Goal: Task Accomplishment & Management: Complete application form

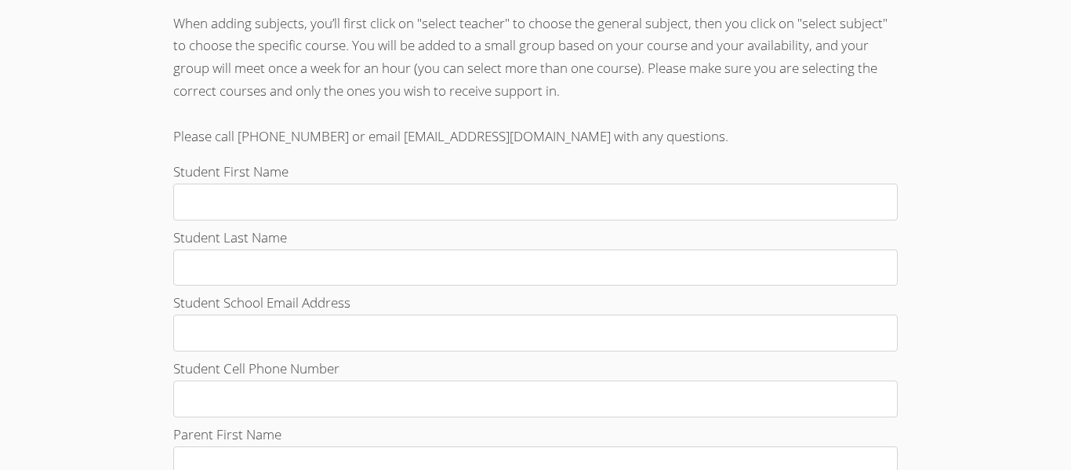
scroll to position [475, 0]
click at [205, 184] on input "Student First Name" at bounding box center [535, 199] width 725 height 37
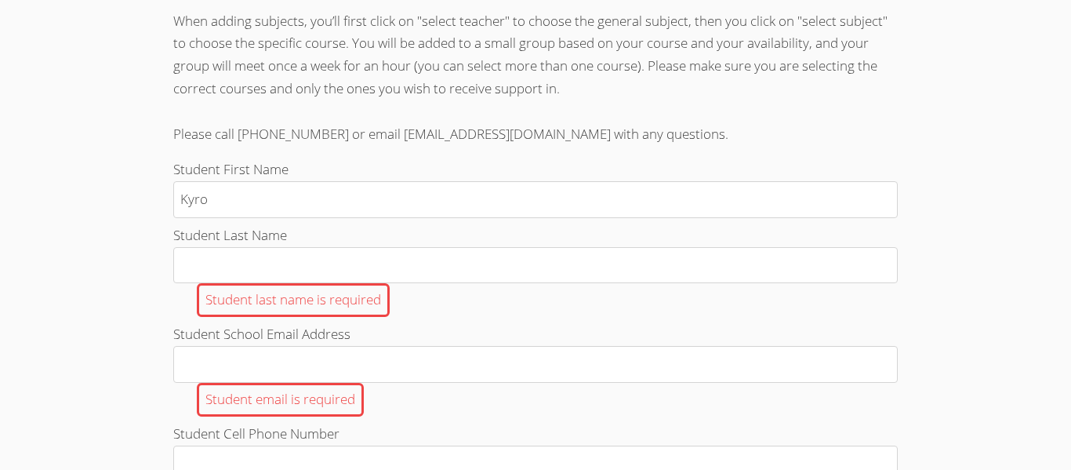
type input "Kyron"
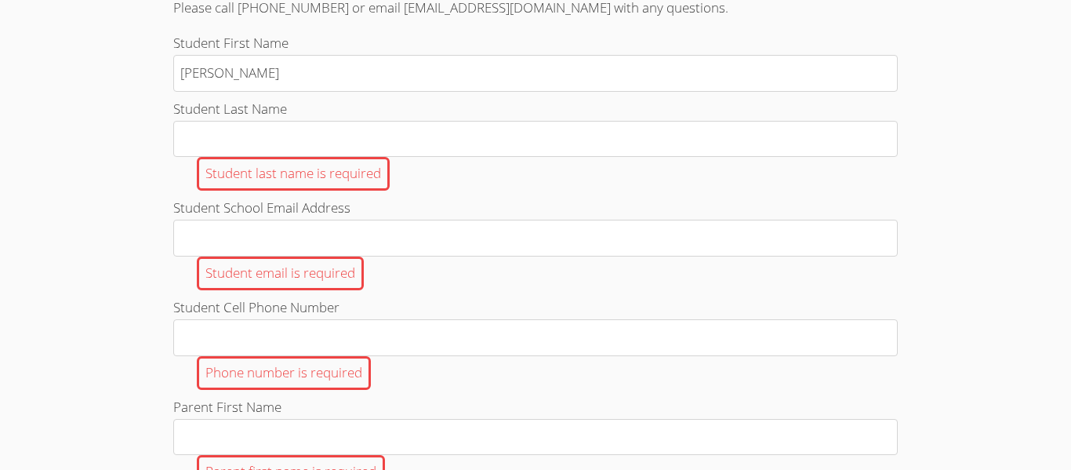
scroll to position [598, 0]
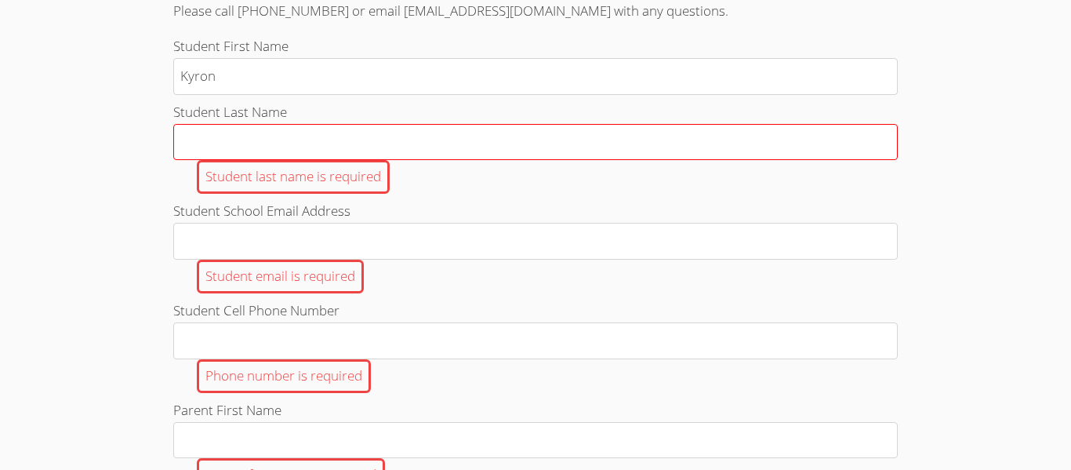
type input "Kyron"
click at [223, 148] on input "Student Last Name Student last name is required" at bounding box center [535, 142] width 725 height 37
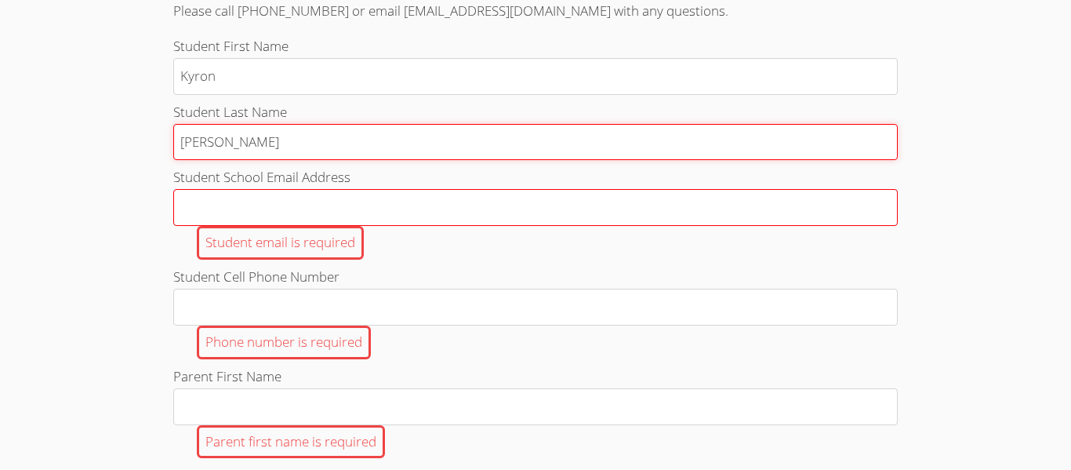
type input "[PERSON_NAME]"
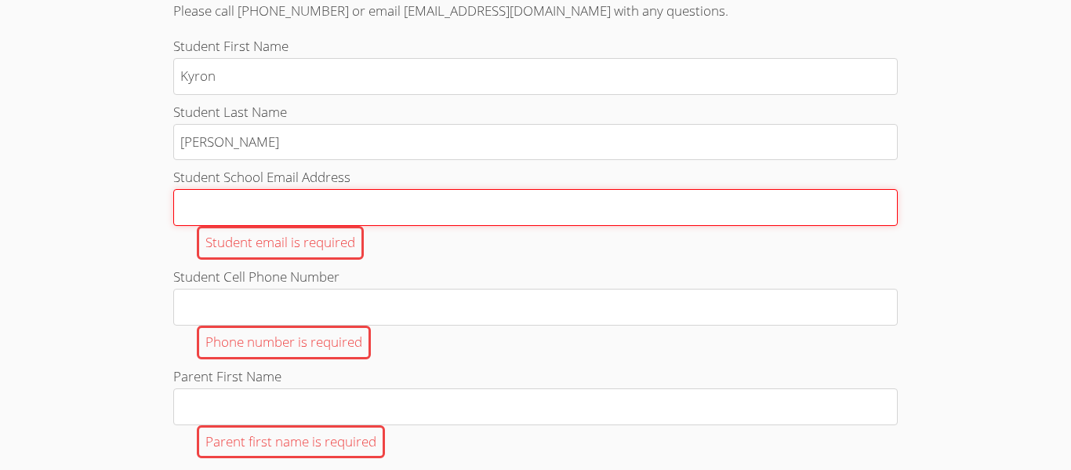
click at [238, 209] on input "Student School Email Address Student email is required" at bounding box center [535, 207] width 725 height 37
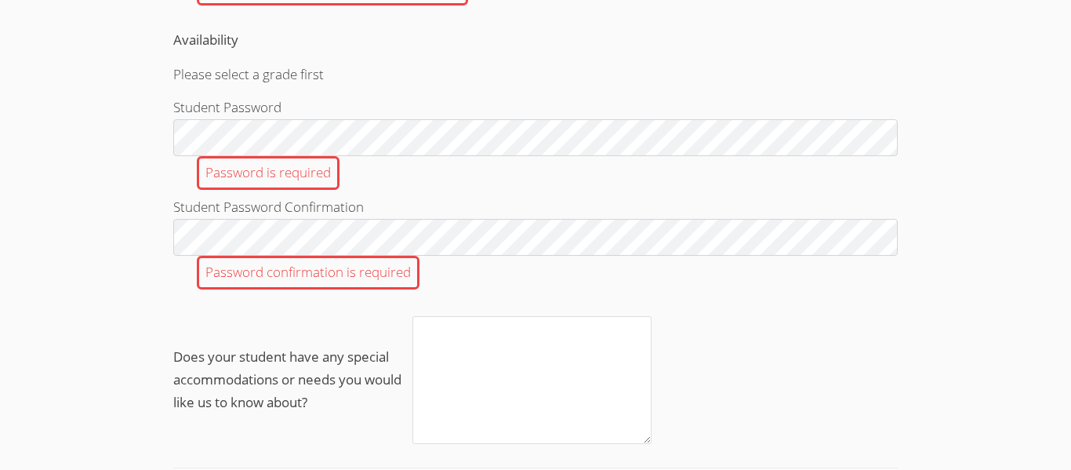
scroll to position [1664, 0]
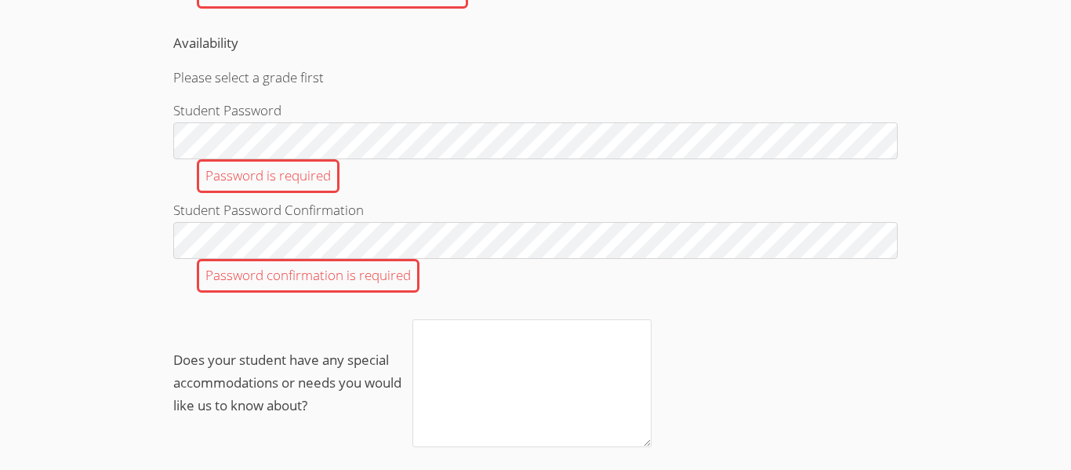
click at [877, 65] on form "Student First Name Kyron Student Last Name Blanchette Student School Email Addr…" at bounding box center [535, 23] width 725 height 2109
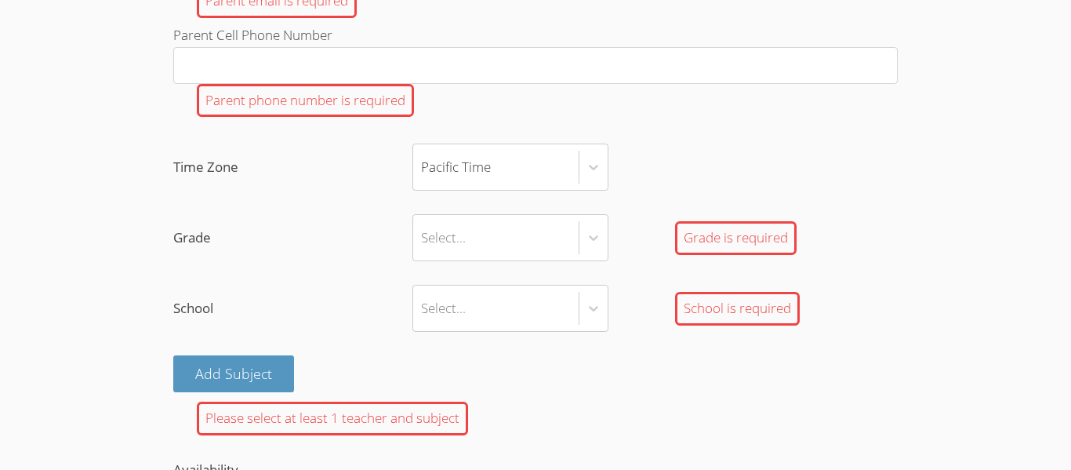
scroll to position [1199, 0]
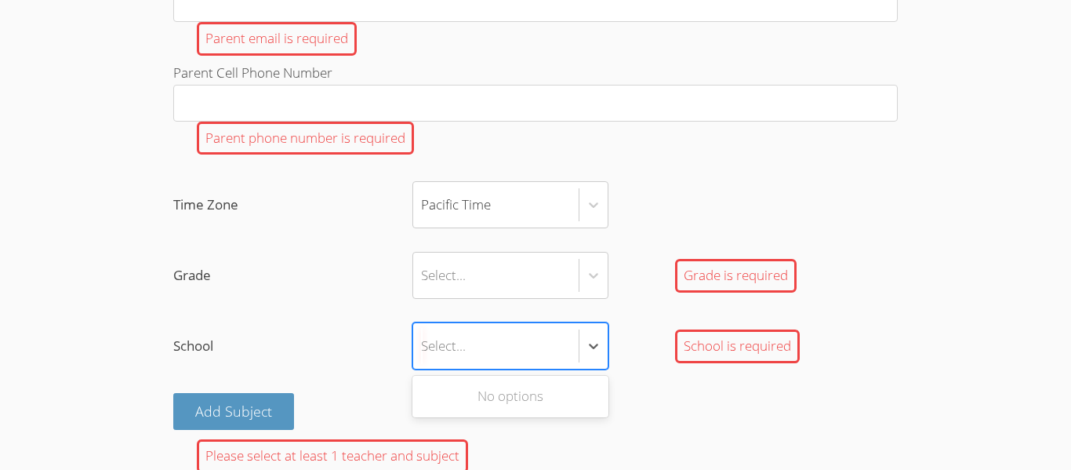
click at [477, 334] on div "Select..." at bounding box center [495, 345] width 165 height 45
click at [423, 334] on input "School Use Up and Down to choose options, press Enter to select the currently f…" at bounding box center [422, 346] width 2 height 36
click at [597, 347] on icon at bounding box center [594, 346] width 16 height 16
click at [423, 347] on input "School Use Up and Down to choose options, press Enter to select the currently f…" at bounding box center [422, 346] width 2 height 36
click at [590, 347] on icon at bounding box center [594, 346] width 16 height 16
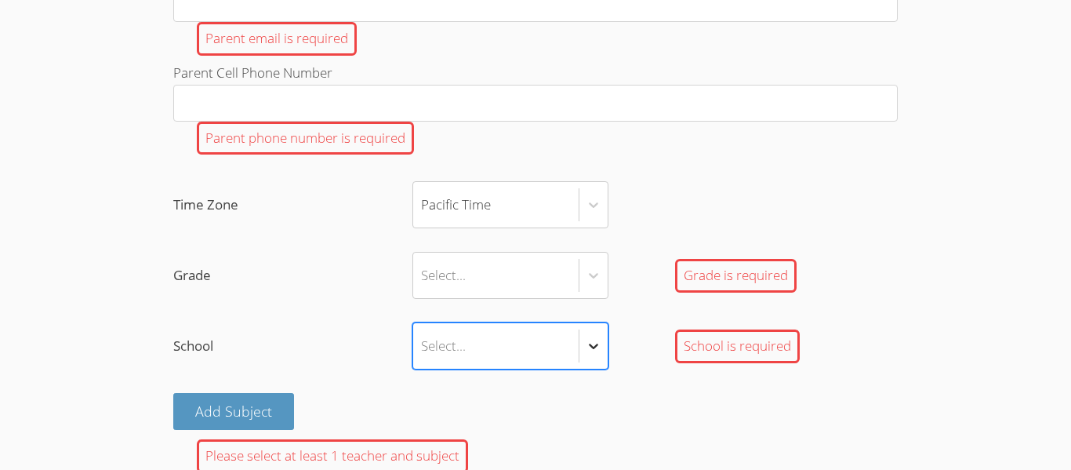
click at [423, 347] on input "School Select is focused ,type to refine list, press Down to open the menu, Sel…" at bounding box center [422, 346] width 2 height 36
click at [590, 347] on icon at bounding box center [594, 346] width 16 height 16
click at [423, 347] on input "School Use Up and Down to choose options, press Enter to select the currently f…" at bounding box center [422, 346] width 2 height 36
click at [590, 347] on icon at bounding box center [594, 346] width 16 height 16
click at [423, 347] on input "School Select is focused ,type to refine list, press Down to open the menu, Sel…" at bounding box center [422, 346] width 2 height 36
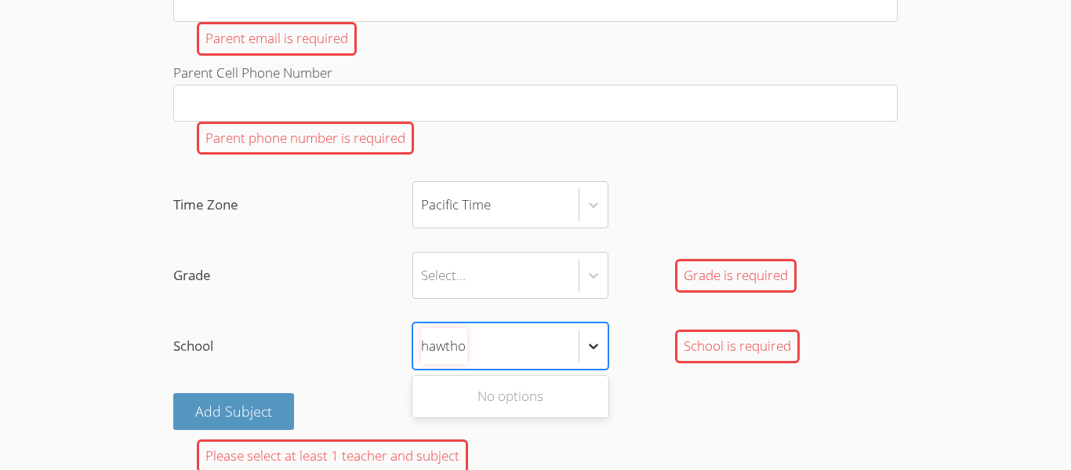
scroll to position [0, 0]
type input "h"
click at [598, 347] on icon at bounding box center [594, 346] width 16 height 16
click at [423, 347] on input "School Use Up and Down to choose options, press Enter to select the currently f…" at bounding box center [422, 346] width 2 height 36
click at [598, 347] on icon at bounding box center [594, 346] width 16 height 16
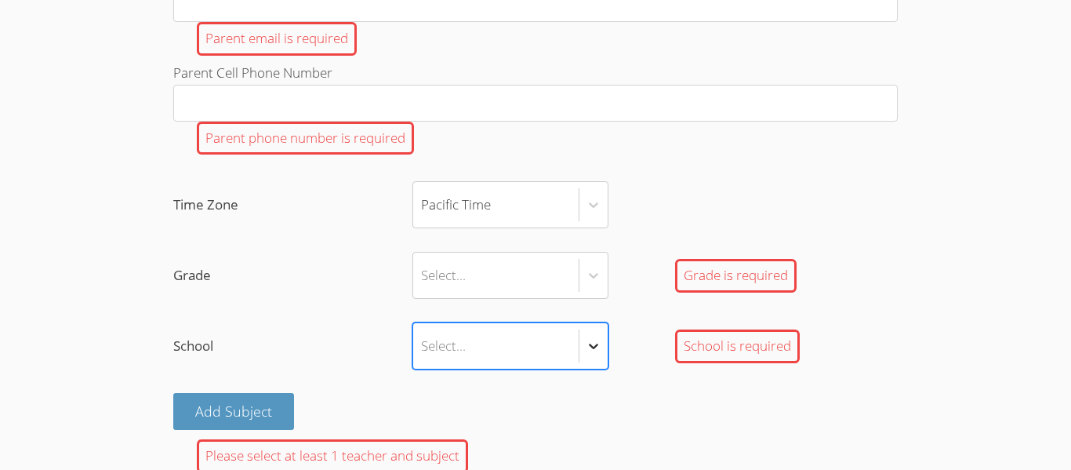
click at [423, 347] on input "School Select is focused ,type to refine list, press Down to open the menu, Sel…" at bounding box center [422, 346] width 2 height 36
click at [598, 347] on icon at bounding box center [594, 346] width 16 height 16
click at [423, 347] on input "School Use Up and Down to choose options, press Enter to select the currently f…" at bounding box center [422, 346] width 2 height 36
click at [573, 265] on div "Select..." at bounding box center [495, 275] width 165 height 45
click at [423, 265] on input "Grade Select... Grade is required" at bounding box center [422, 275] width 2 height 36
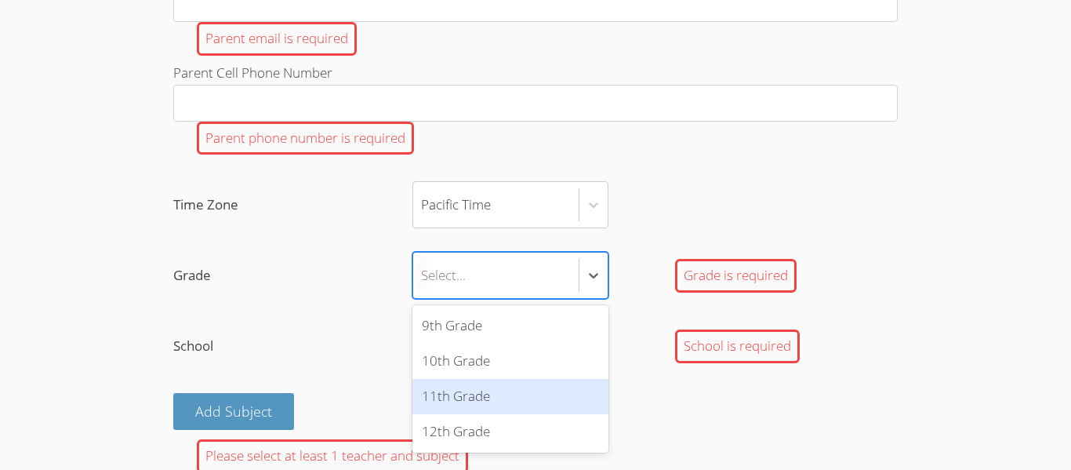
click at [533, 391] on div "11th Grade" at bounding box center [511, 396] width 196 height 35
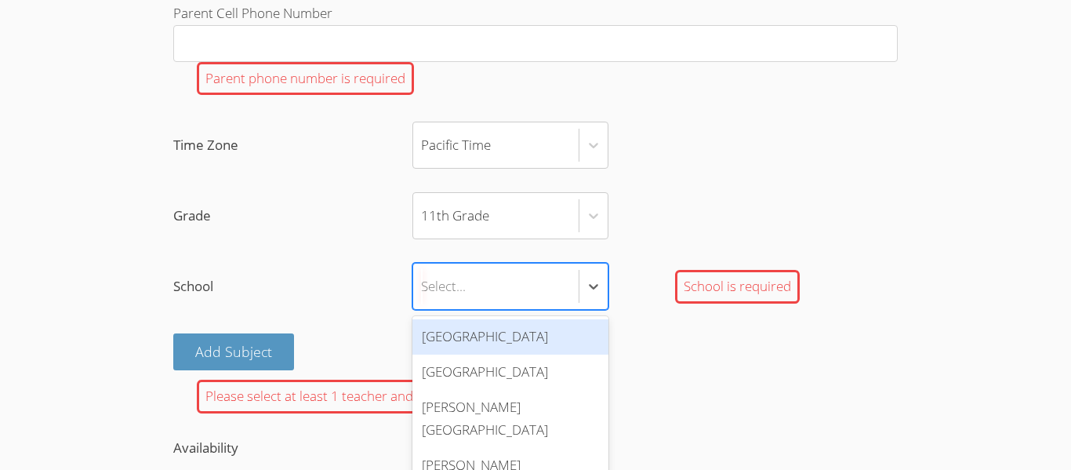
click at [534, 346] on div "Hawthorne High School" at bounding box center [511, 336] width 196 height 35
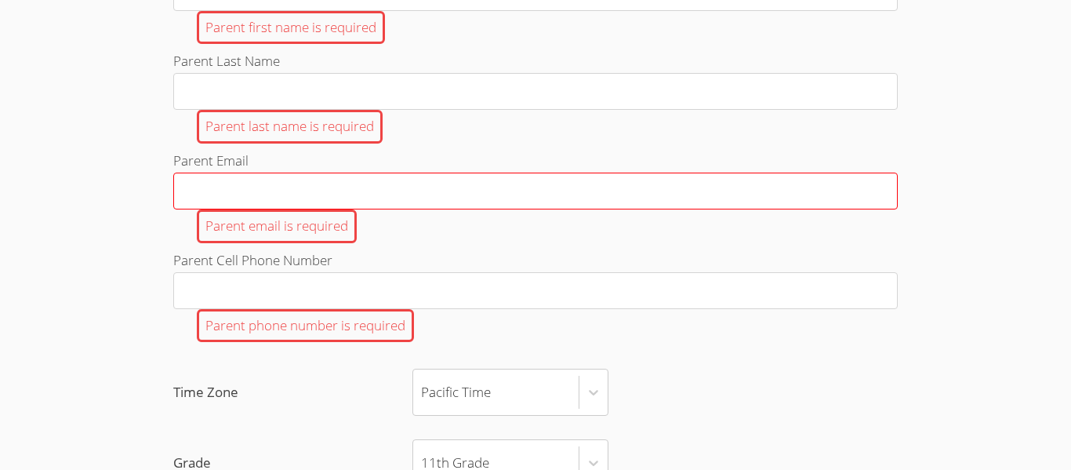
scroll to position [1001, 0]
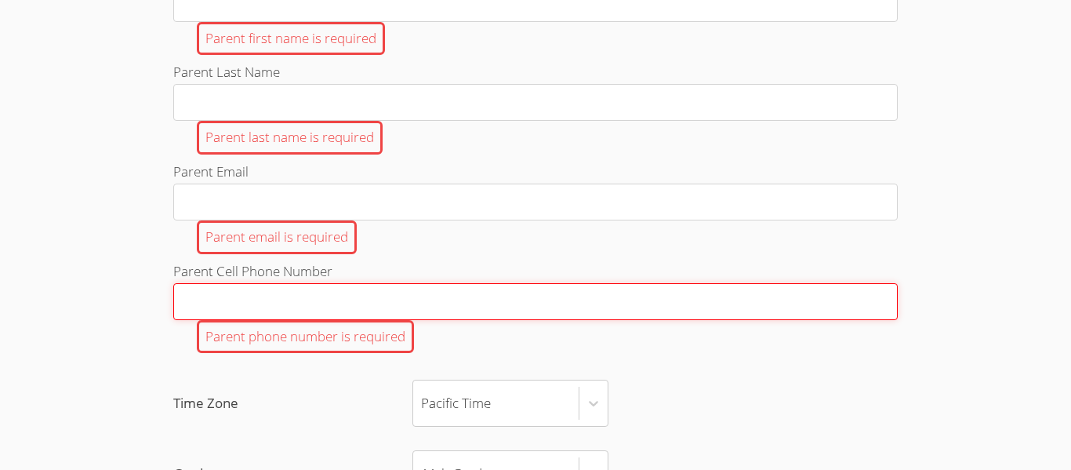
click at [248, 305] on input "Parent Cell Phone Number Parent phone number is required" at bounding box center [535, 301] width 725 height 37
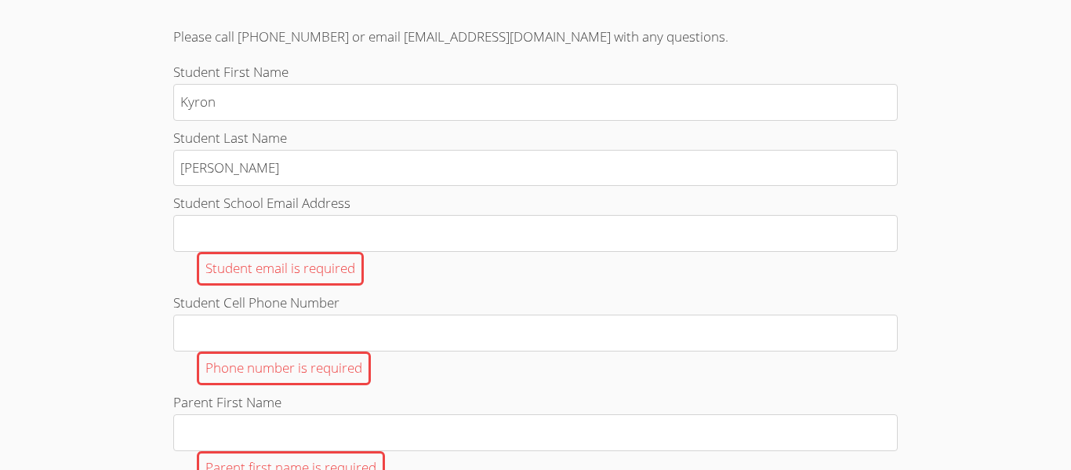
scroll to position [576, 0]
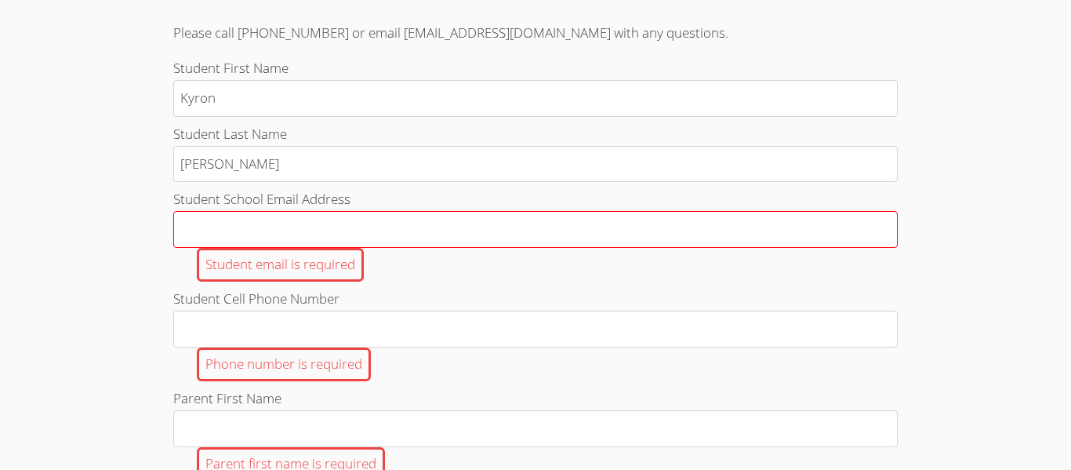
type input "3234071671"
click at [233, 224] on input "Student School Email Address Student email is required" at bounding box center [535, 229] width 725 height 37
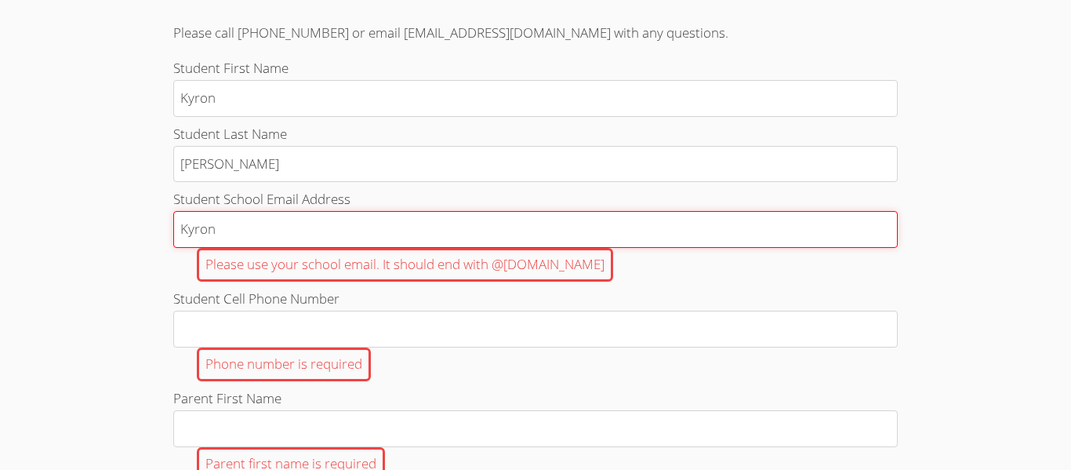
type input "Kyron"
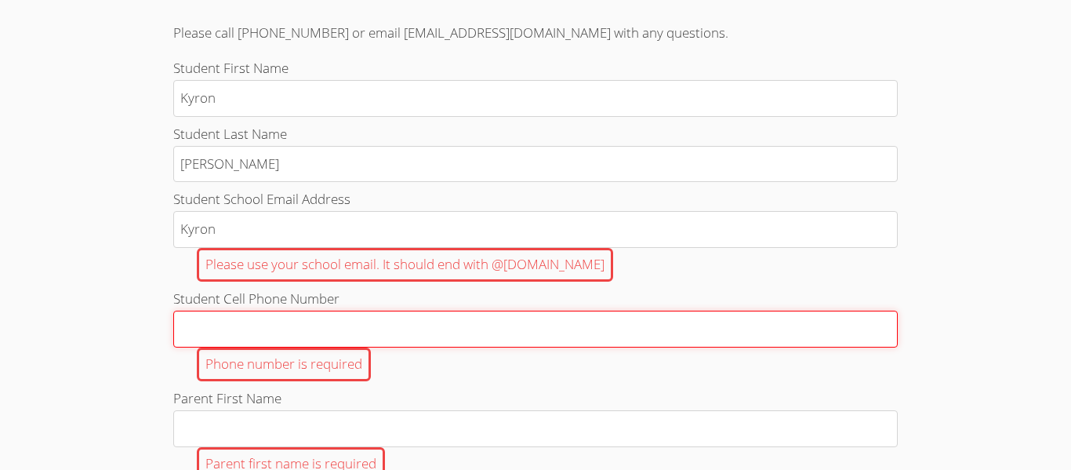
click at [352, 321] on input "Student Cell Phone Number Phone number is required" at bounding box center [535, 329] width 725 height 37
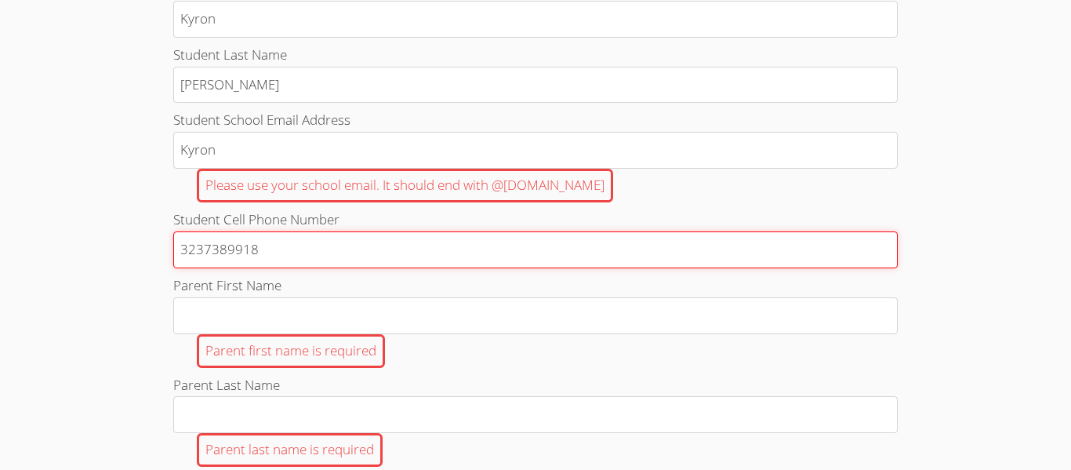
scroll to position [656, 0]
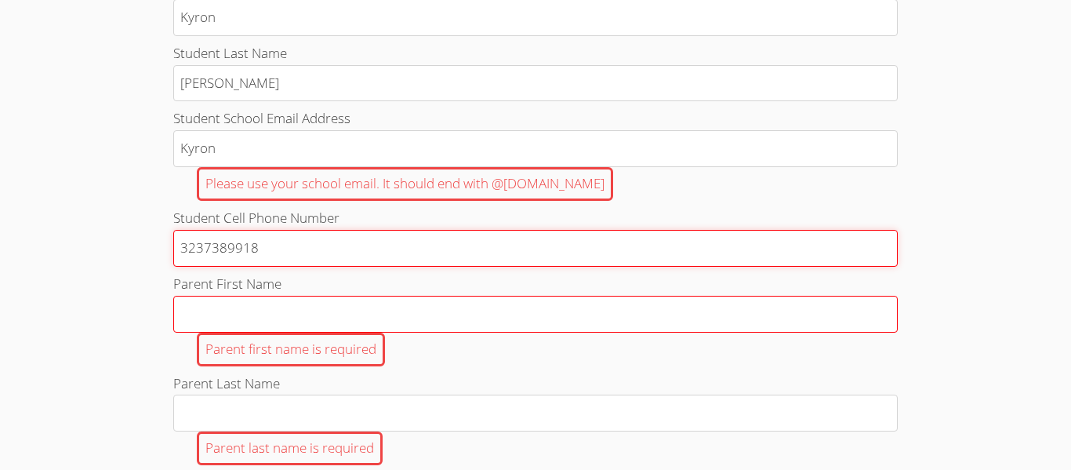
type input "3237389918"
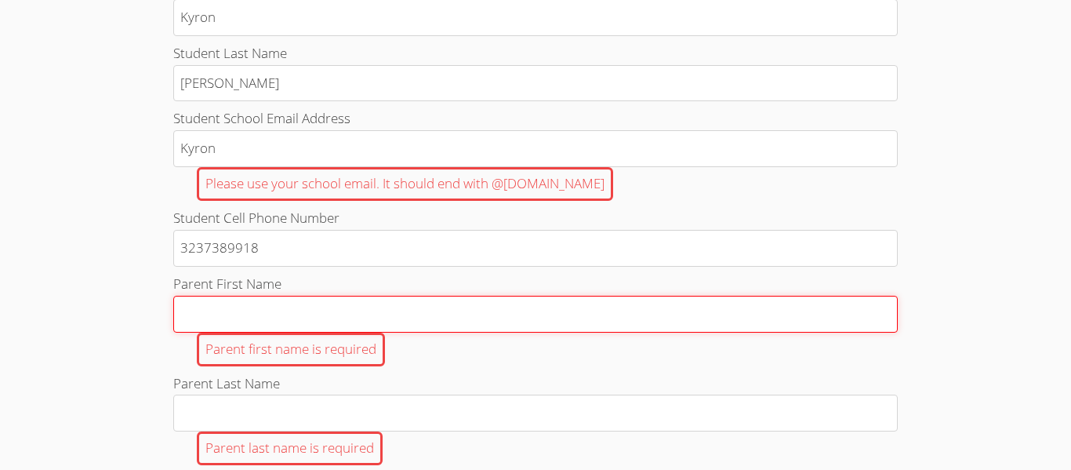
click at [332, 323] on input "Parent First Name Parent first name is required" at bounding box center [535, 314] width 725 height 37
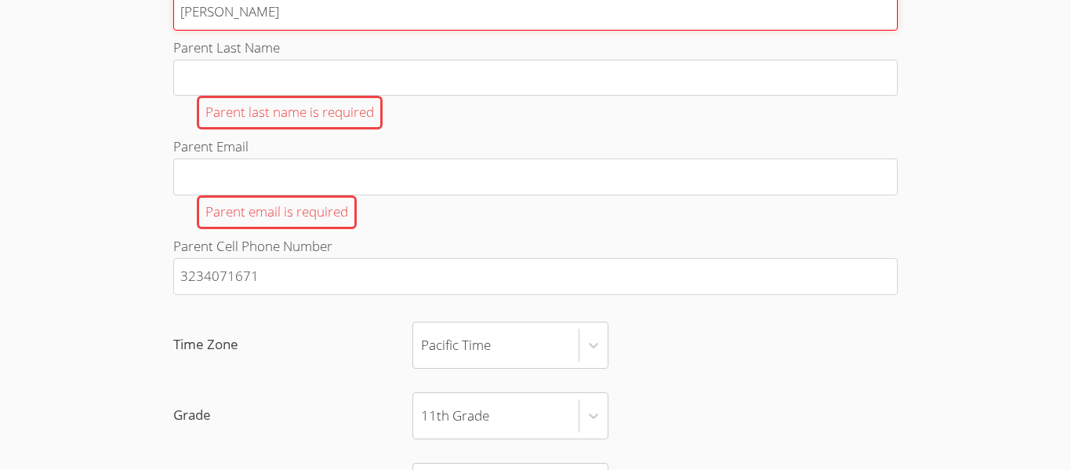
scroll to position [965, 0]
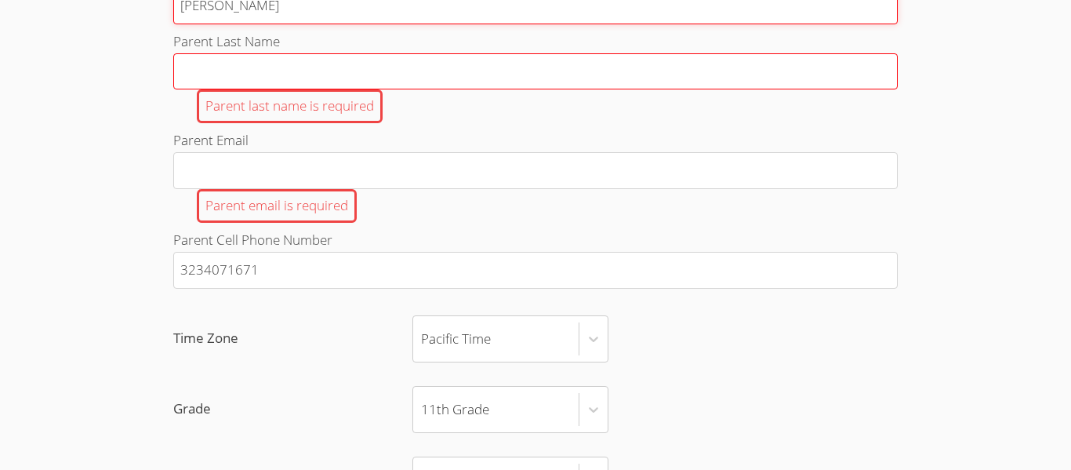
type input "Keisha"
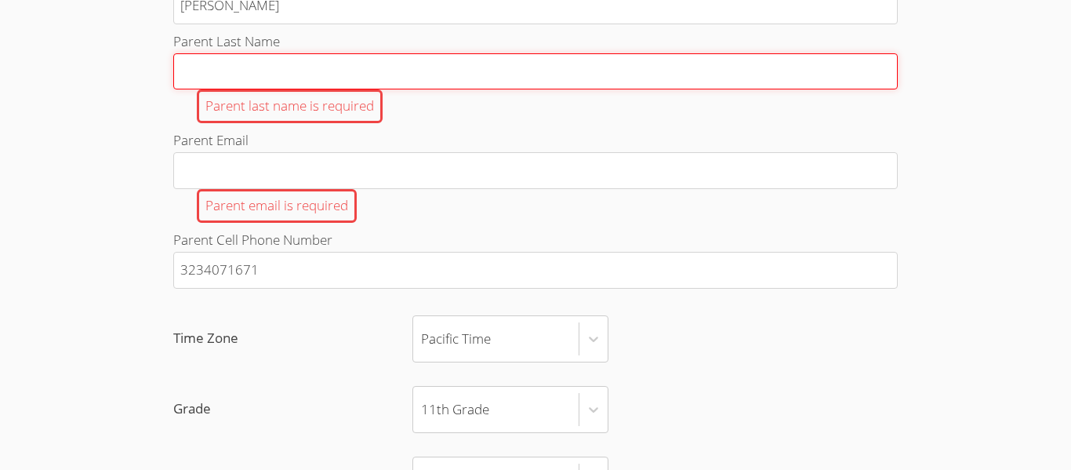
click at [222, 85] on input "Parent Last Name Parent last name is required" at bounding box center [535, 71] width 725 height 37
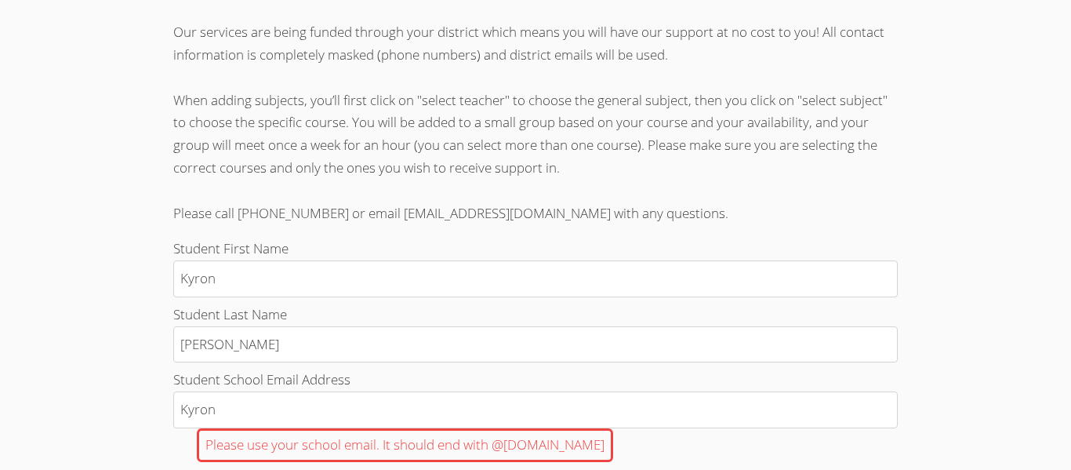
scroll to position [449, 0]
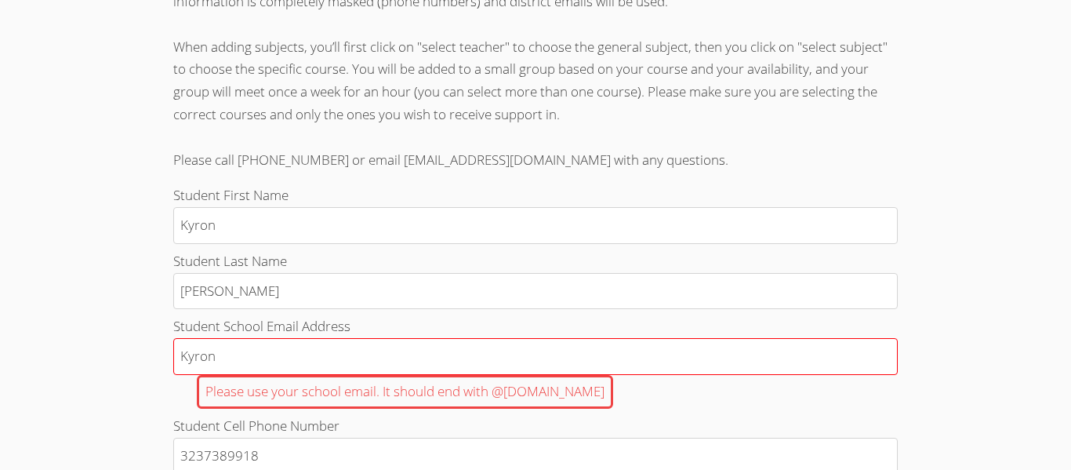
type input "Black"
click at [253, 362] on input "Kyron" at bounding box center [535, 356] width 725 height 37
type input "K"
type input "k.blanchette294@cv"
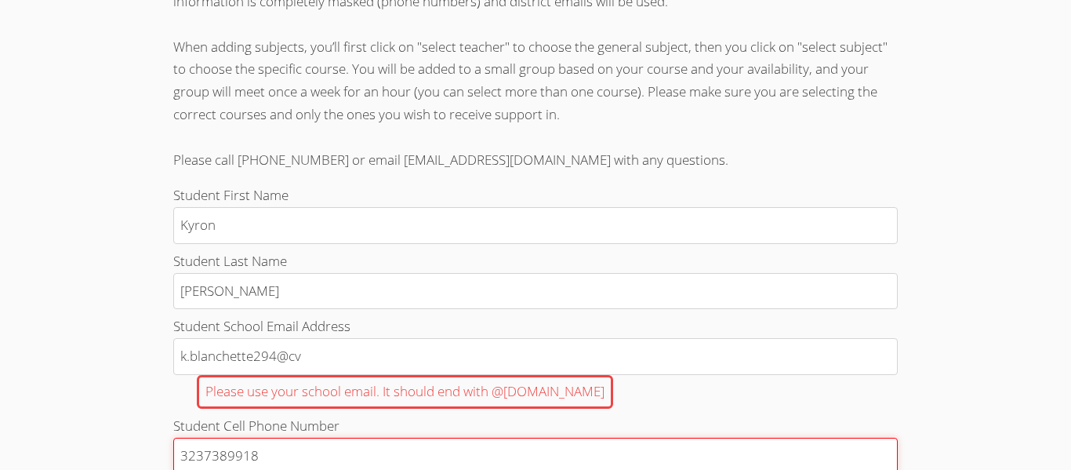
click at [491, 457] on input "3237389918" at bounding box center [535, 456] width 725 height 37
type input "u"
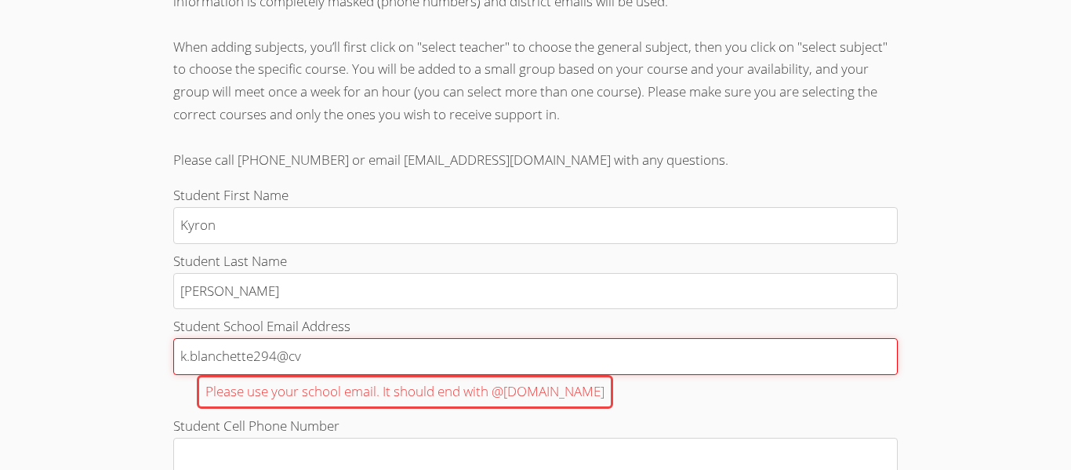
click at [384, 363] on input "k.blanchette294@cv" at bounding box center [535, 356] width 725 height 37
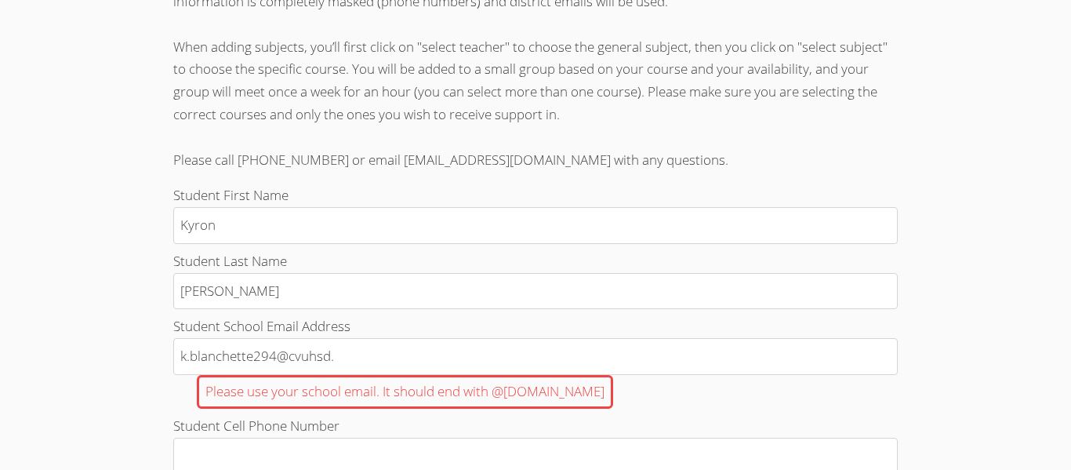
click at [671, 423] on label "Student Cell Phone Number Phone number is required" at bounding box center [535, 461] width 725 height 93
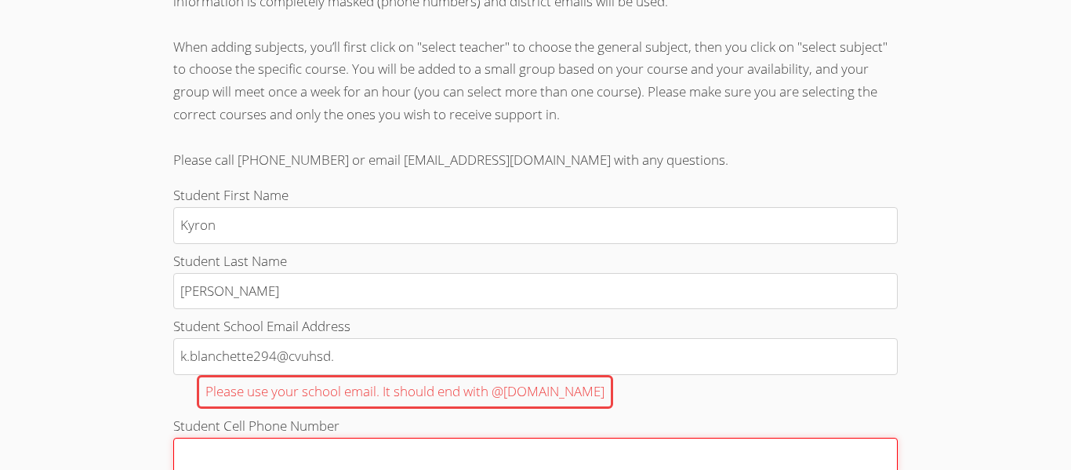
click at [671, 438] on input "Student Cell Phone Number Phone number is required" at bounding box center [535, 456] width 725 height 37
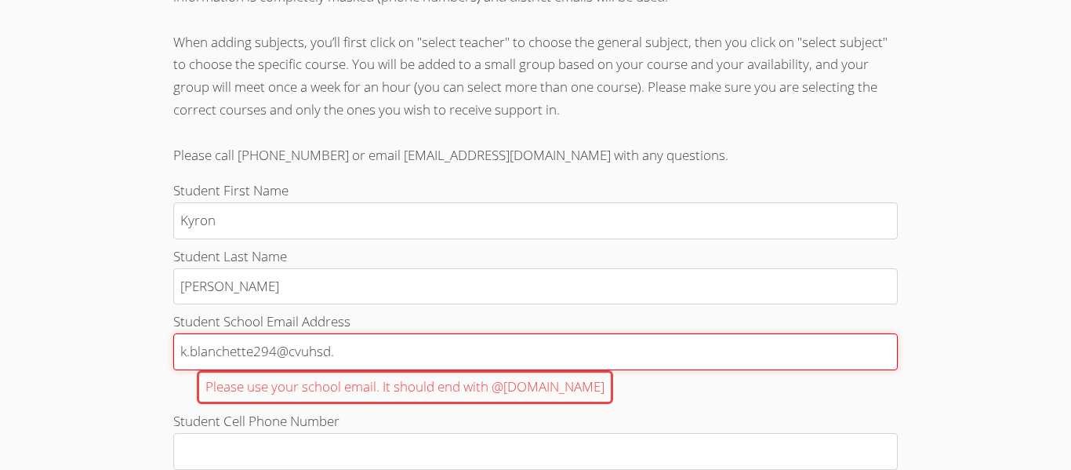
click at [460, 347] on input "k.blanchette294@cvuhsd." at bounding box center [535, 351] width 725 height 37
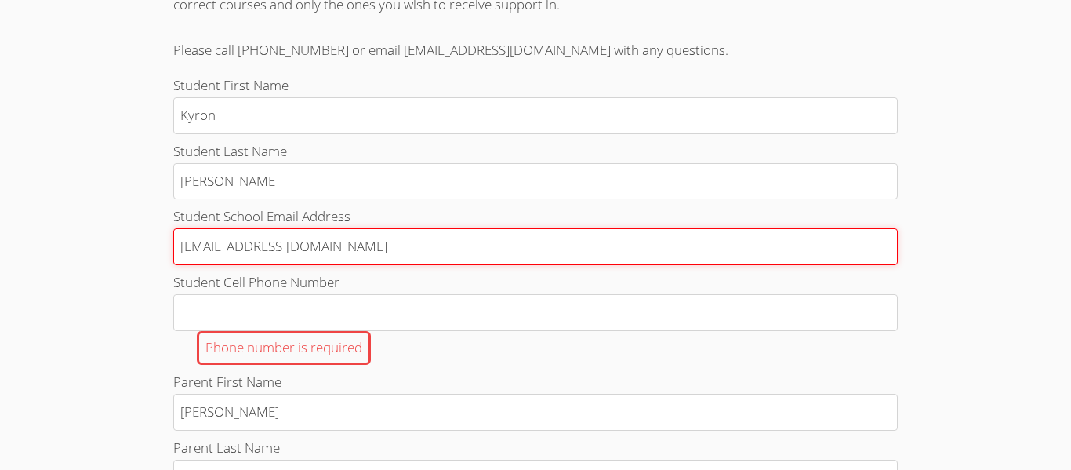
scroll to position [562, 0]
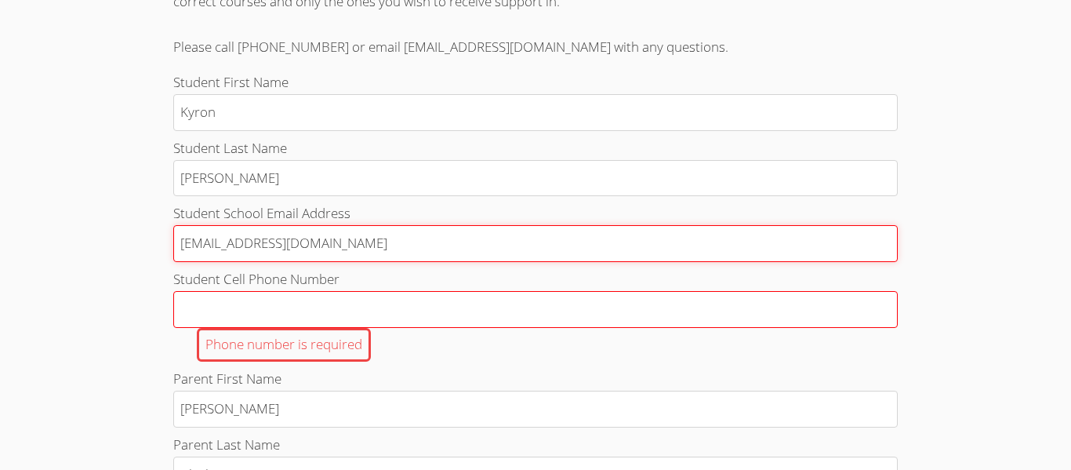
type input "k.blanchette294@cvuhsd.org"
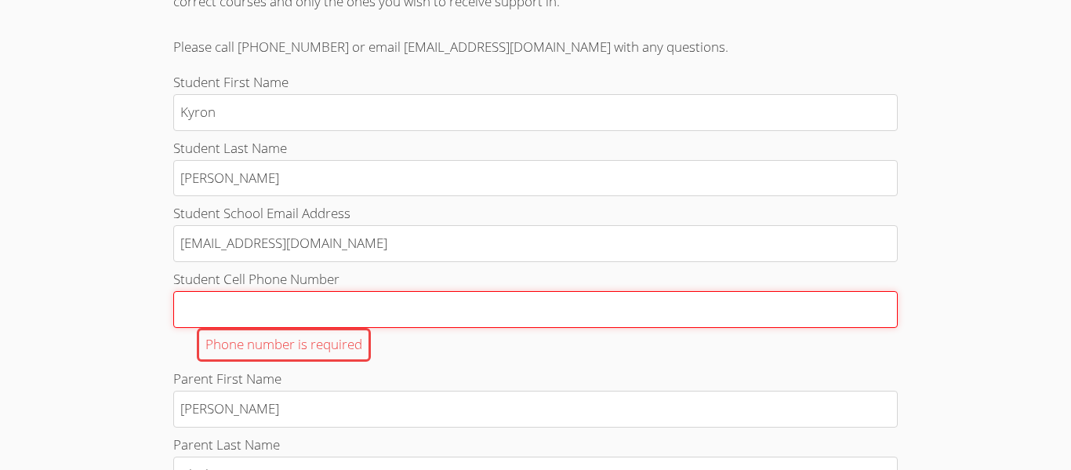
click at [365, 300] on input "Student Cell Phone Number Phone number is required" at bounding box center [535, 309] width 725 height 37
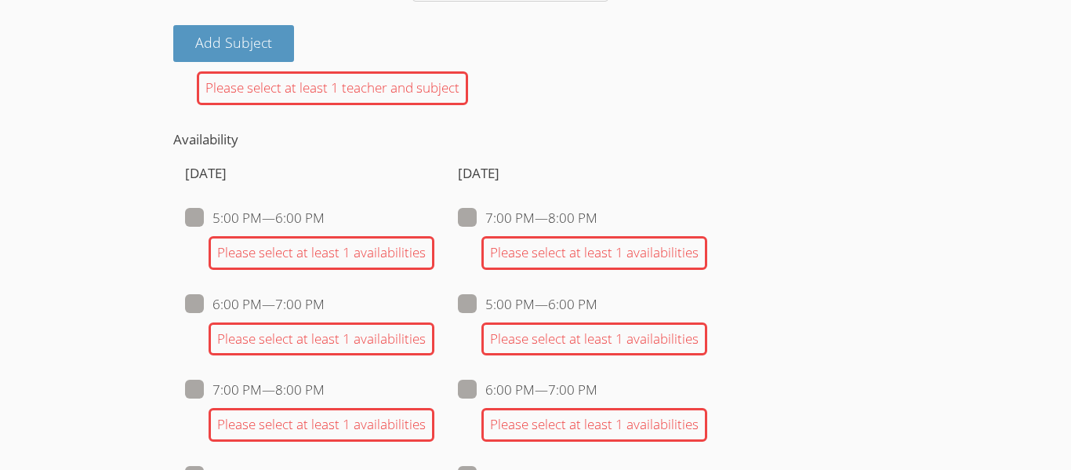
scroll to position [1390, 0]
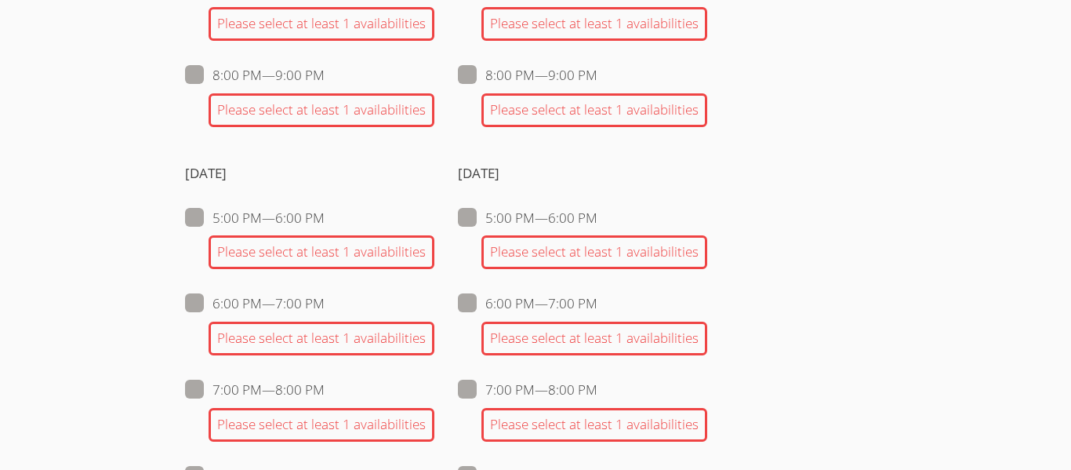
type input "3237389918"
click at [598, 215] on span at bounding box center [598, 218] width 0 height 18
click at [598, 215] on input "5:00 PM — 6:00 PM" at bounding box center [604, 214] width 13 height 13
checkbox input "true"
checkbox input "false"
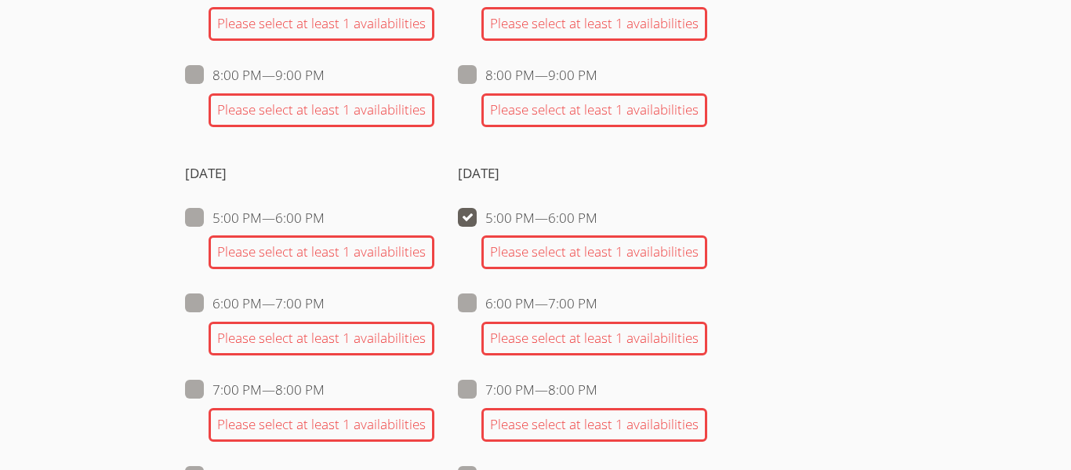
checkbox input "false"
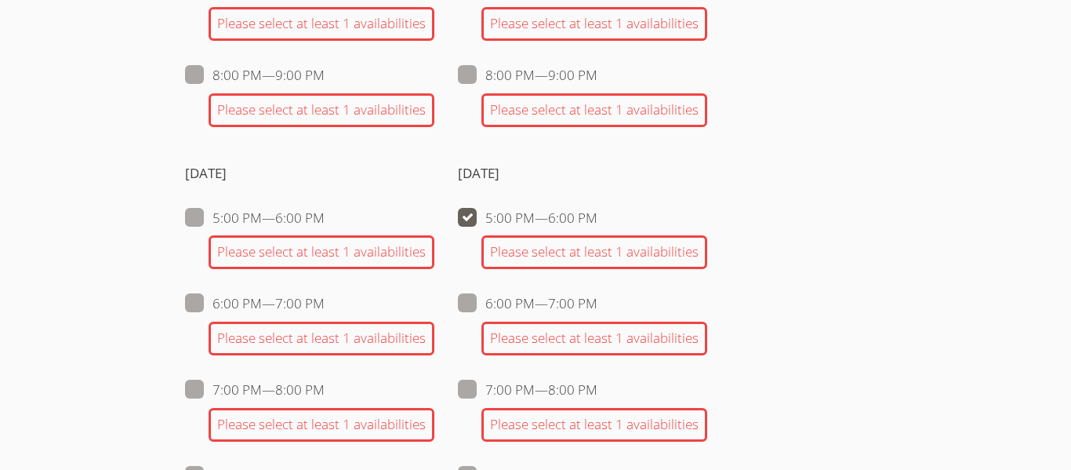
checkbox input "false"
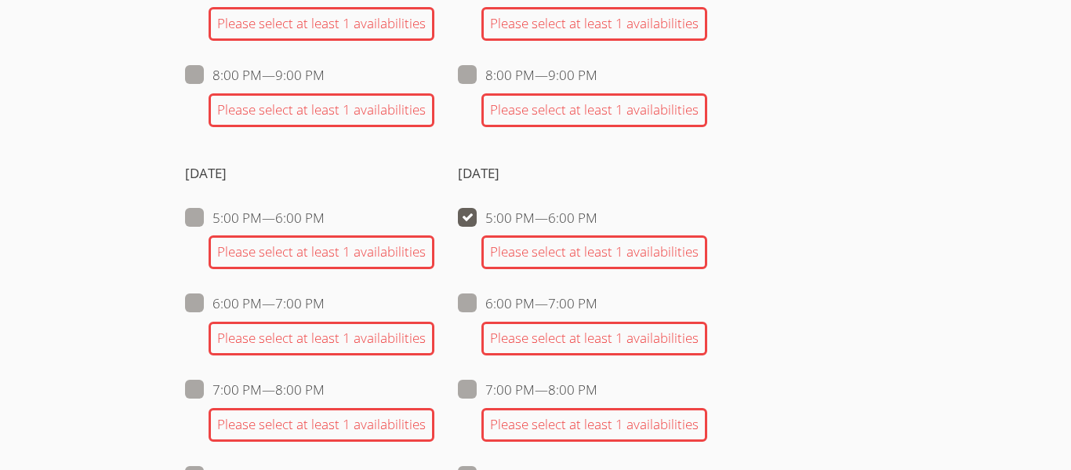
checkbox input "false"
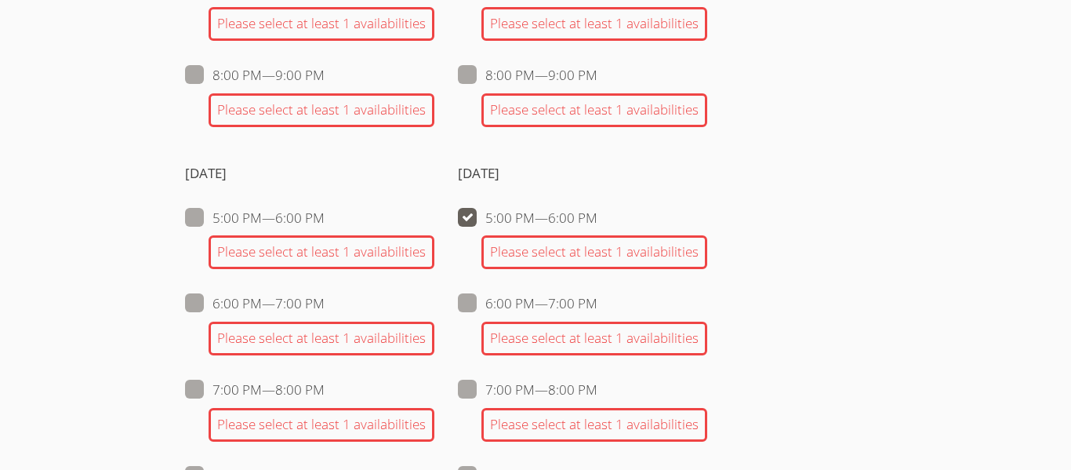
checkbox input "false"
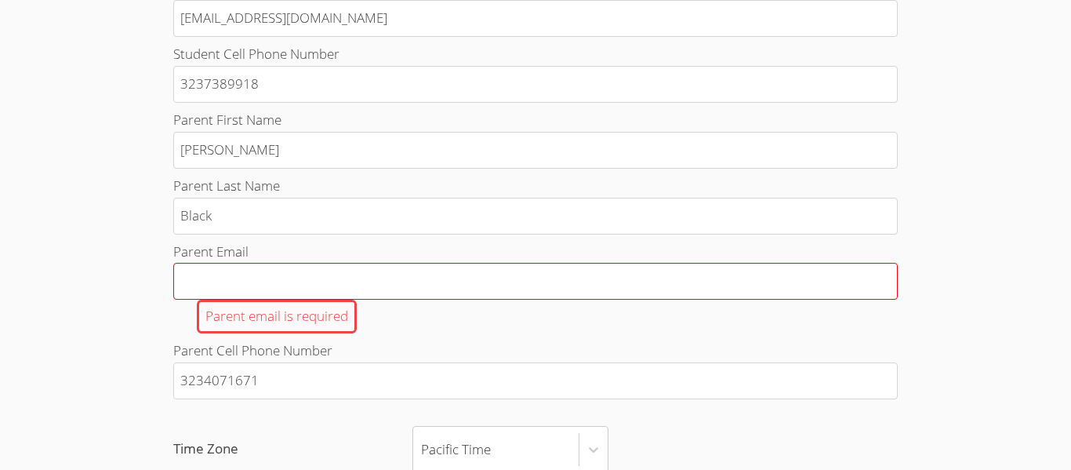
scroll to position [790, 0]
click at [408, 273] on input "Parent Email Parent email is required" at bounding box center [535, 278] width 725 height 37
type input "K"
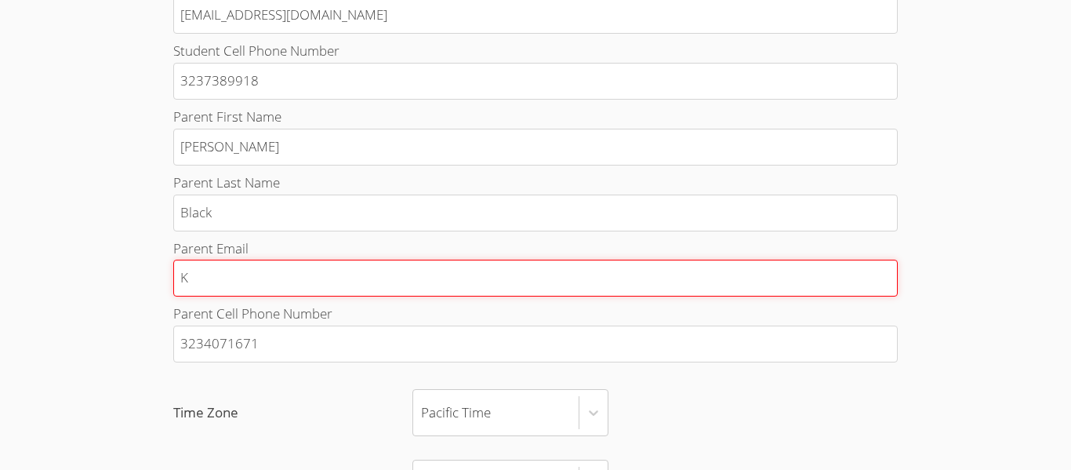
type input "Ke"
type input "Kei"
type input "Ke"
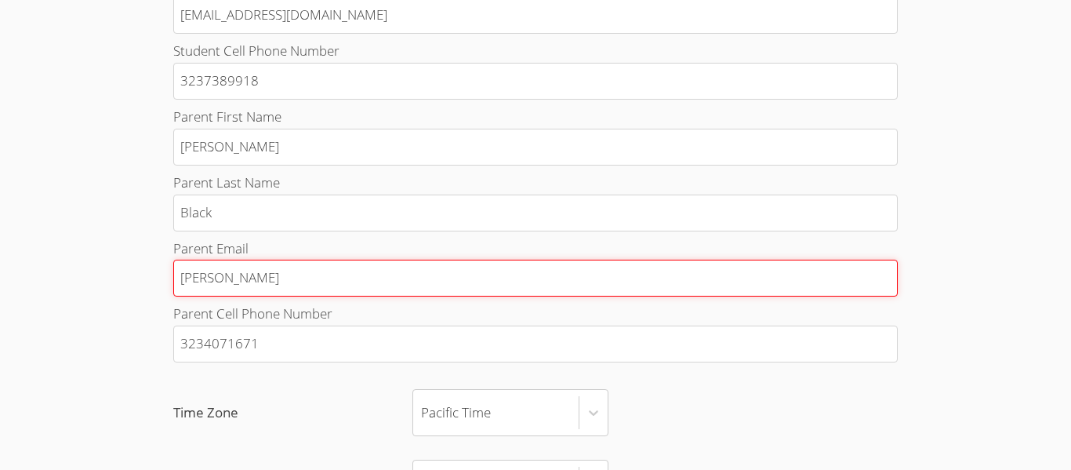
type input "Ke"
type input "K"
type input "Ke"
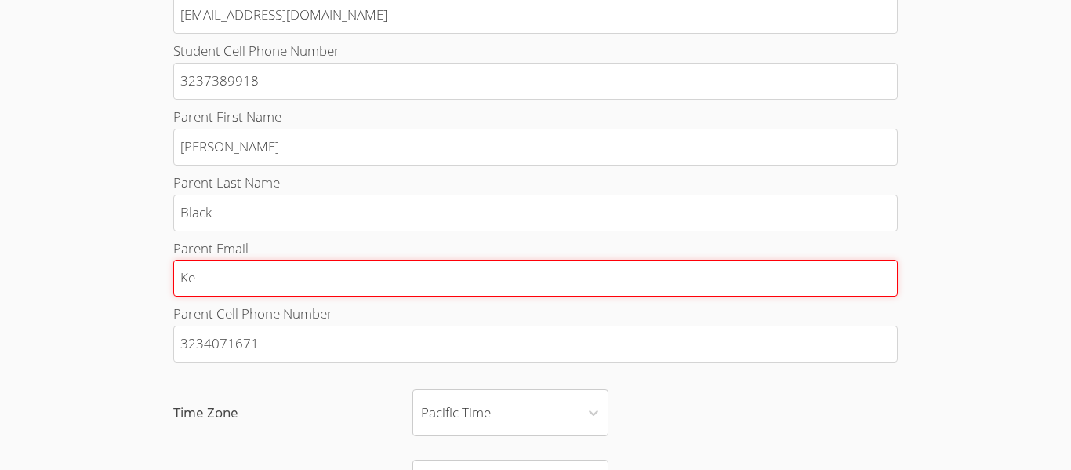
type input "Kei"
type input "Keis"
type input "Keish"
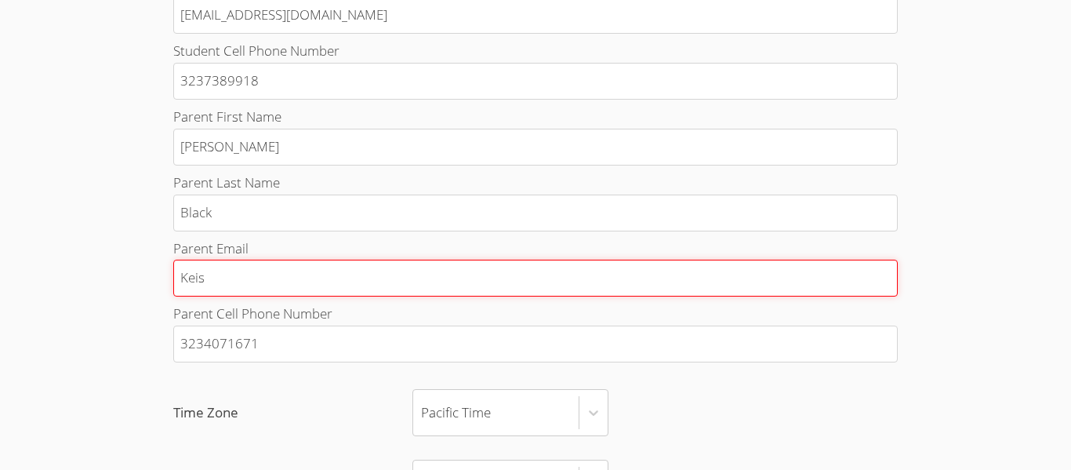
type input "Keish"
type input "Keisha"
type input "Keishab"
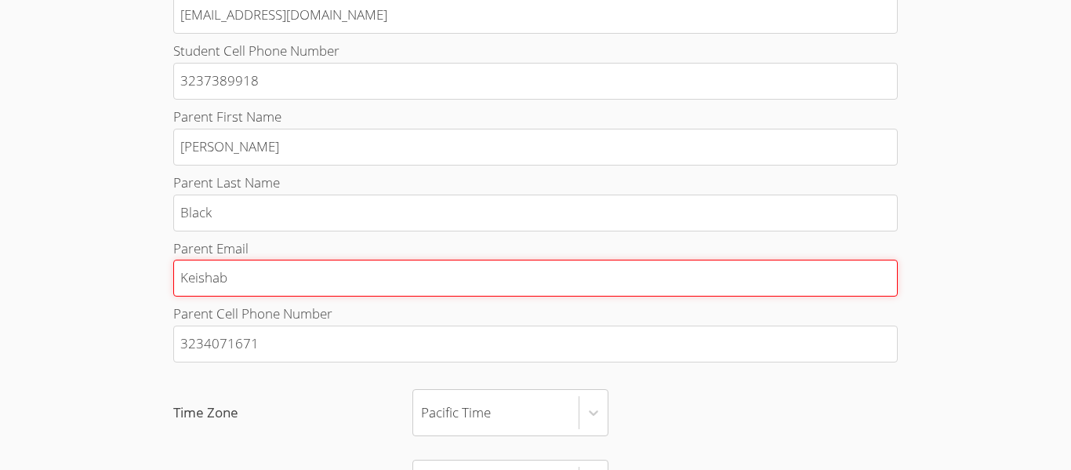
type input "Keishabl"
type input "Keishabla"
type input "Keishablac"
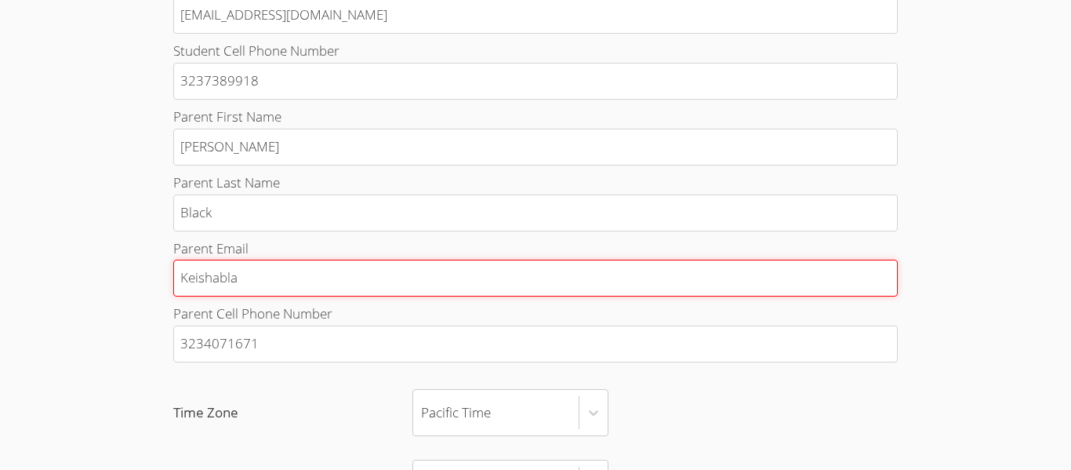
type input "Keishablac"
type input "Keishablack"
type input "Keishablack4"
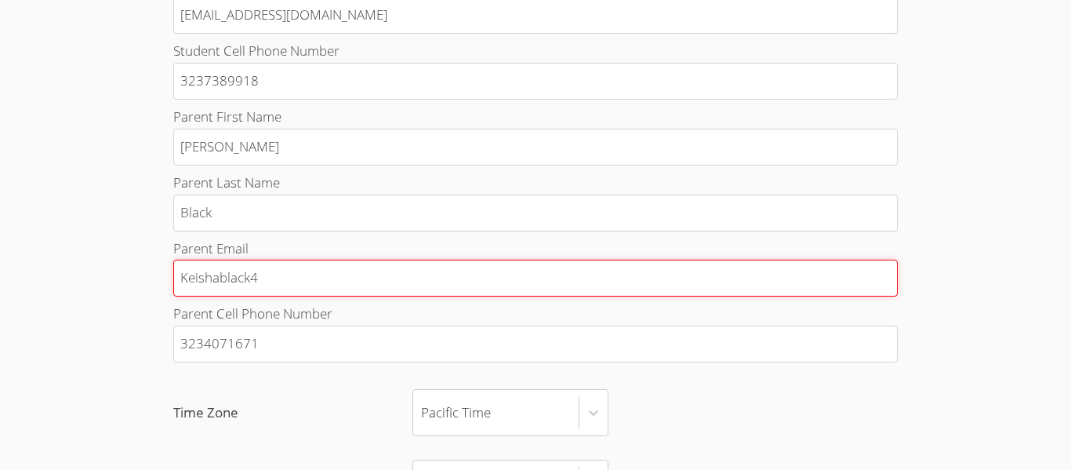
type input "Keishablack"
type input "Keishablac"
type input "Keishabla"
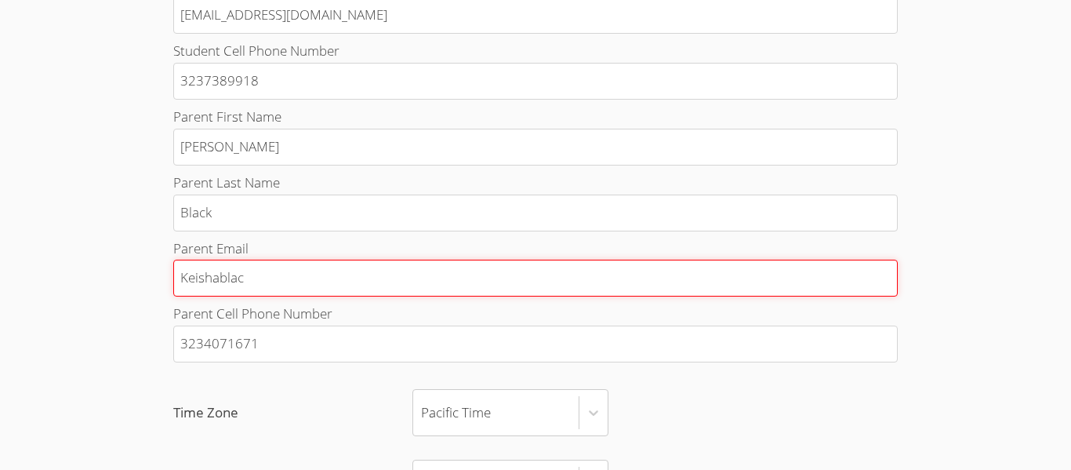
type input "Keishabla"
type input "Keishabl"
type input "Keishab"
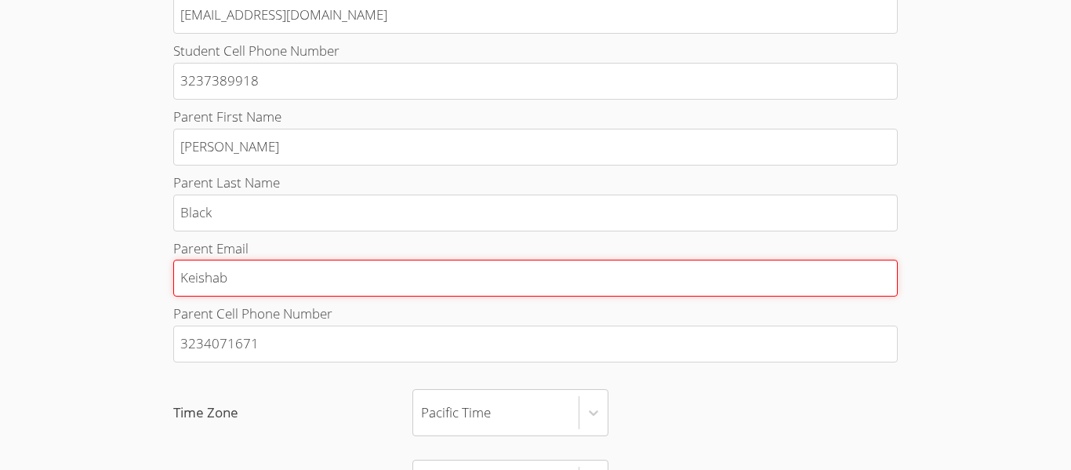
type input "Keisha"
type input "Keisha."
type input "Keisha.b"
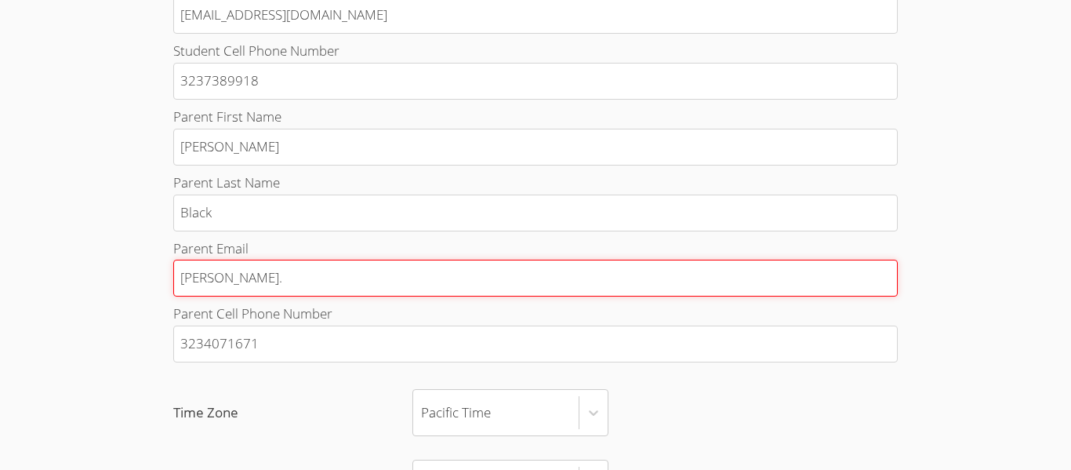
type input "Keisha.b"
type input "Keisha.bl"
type input "Keisha.bla"
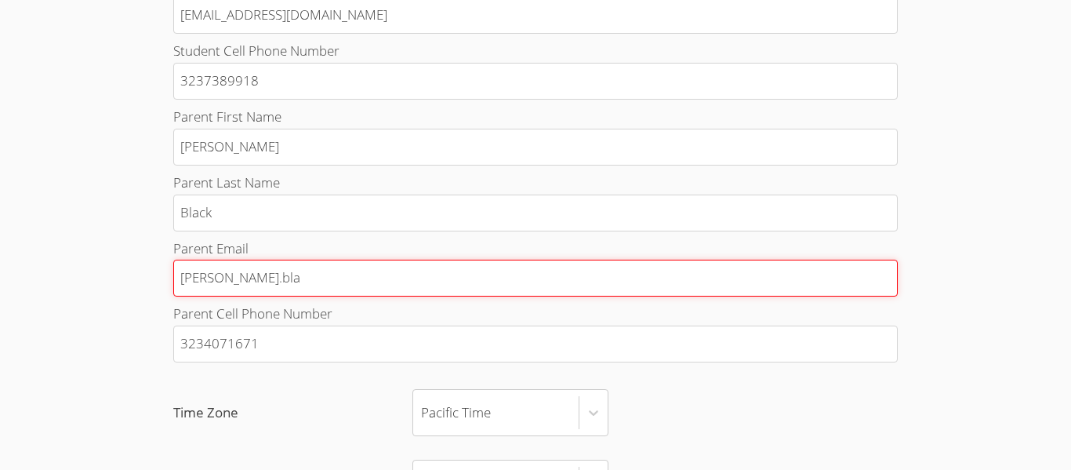
type input "Keisha.blac"
type input "Keisha.black"
type input "Keisha.black4"
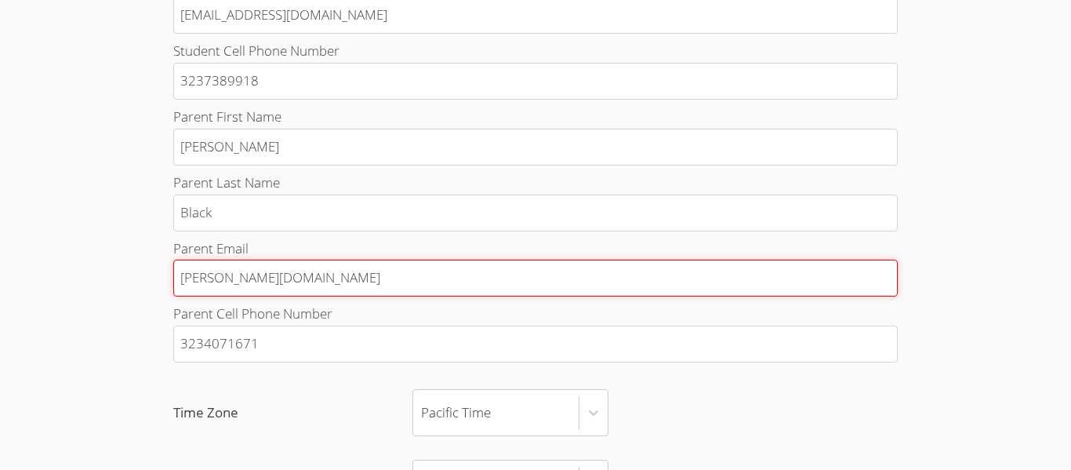
type input "Keisha.black4"
type input "Keisha.black"
type input "Keisha.black4"
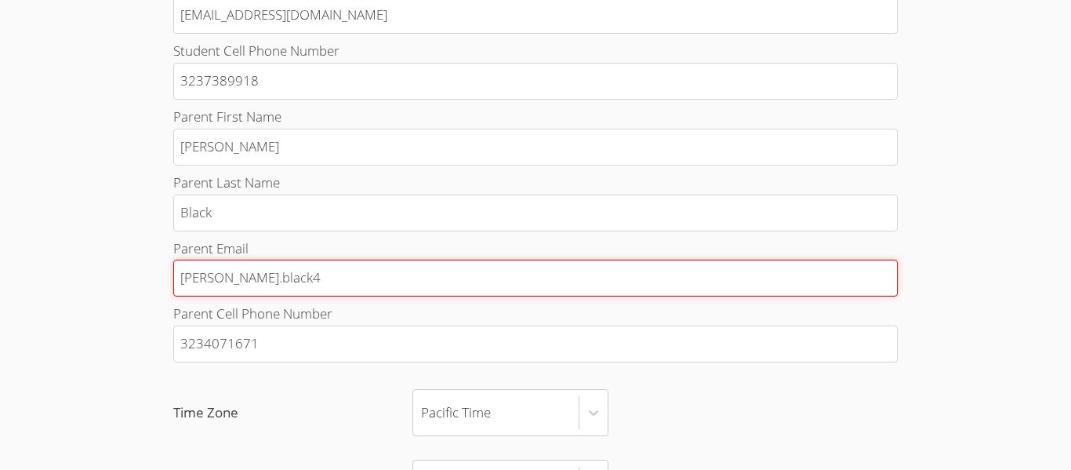
type input "Keisha.black4@"
type input "Keisha.black4@g"
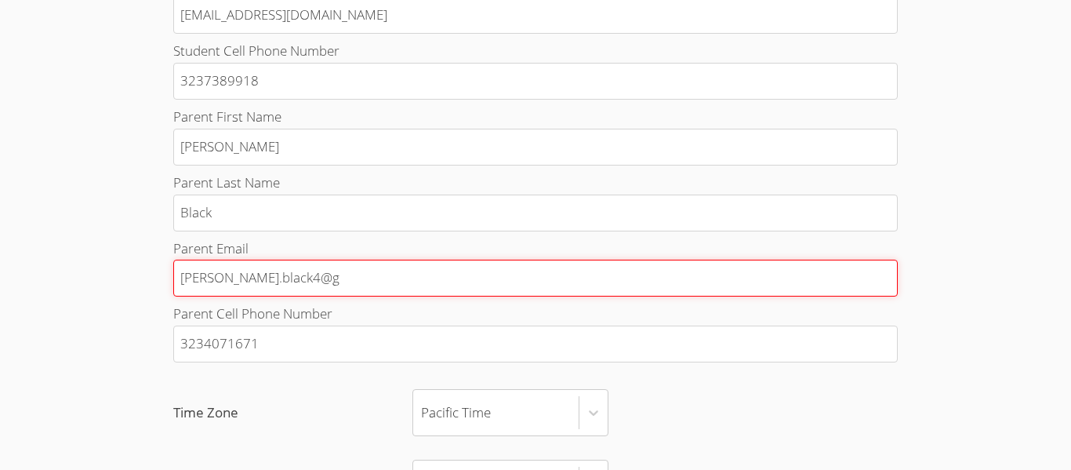
click at [320, 284] on input "Keisha.black4@g" at bounding box center [535, 278] width 725 height 37
type input "Keisha.black4@gm"
type input "Keisha.black4@gma"
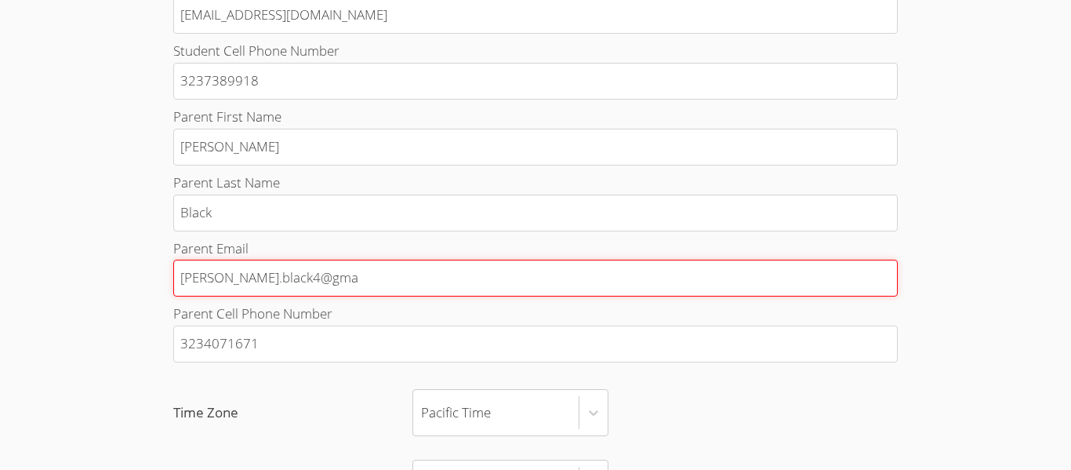
type input "Keisha.black4@gmai"
type input "Keisha.black4@gmail"
type input "Keisha.black4@gmail."
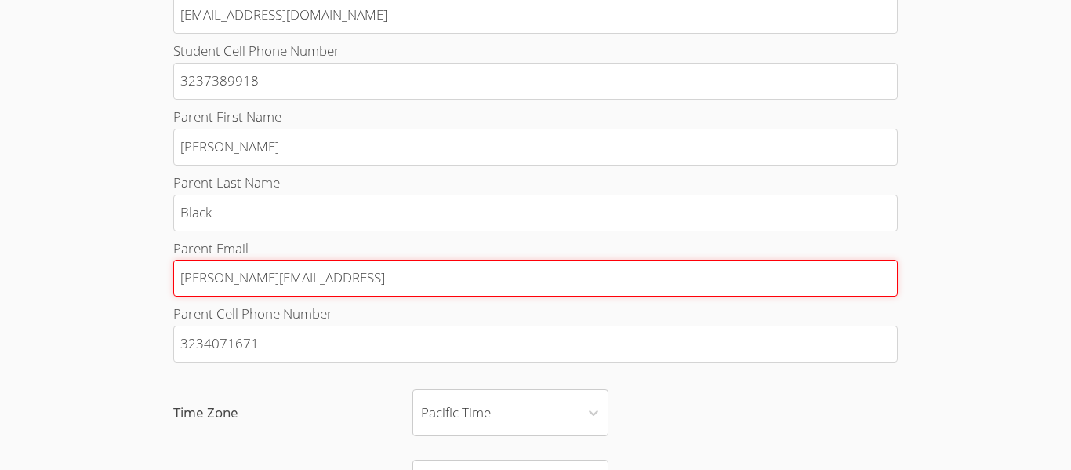
type input "Keisha.black4@gmail."
type input "Keisha.black4@gmail.c"
type input "Keisha.black4@gmail.co"
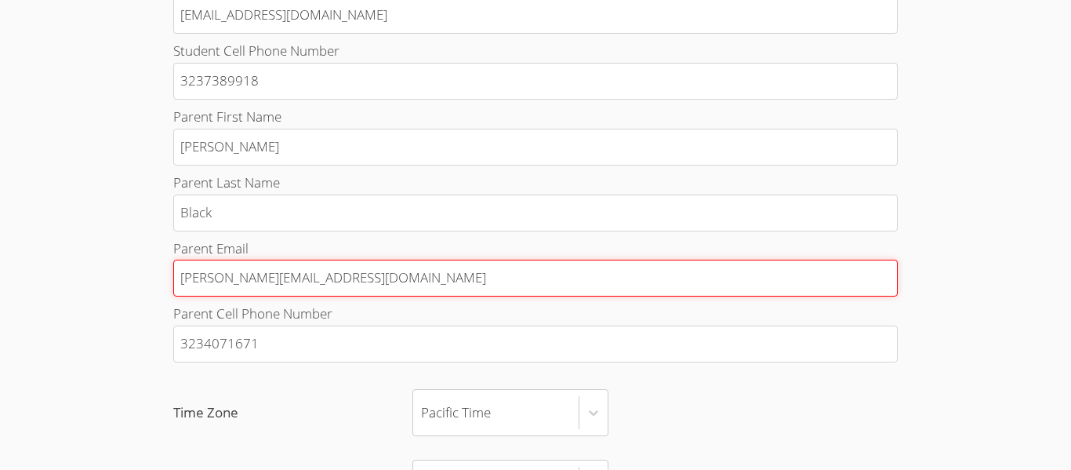
type input "Keisha.black4@gmail.com"
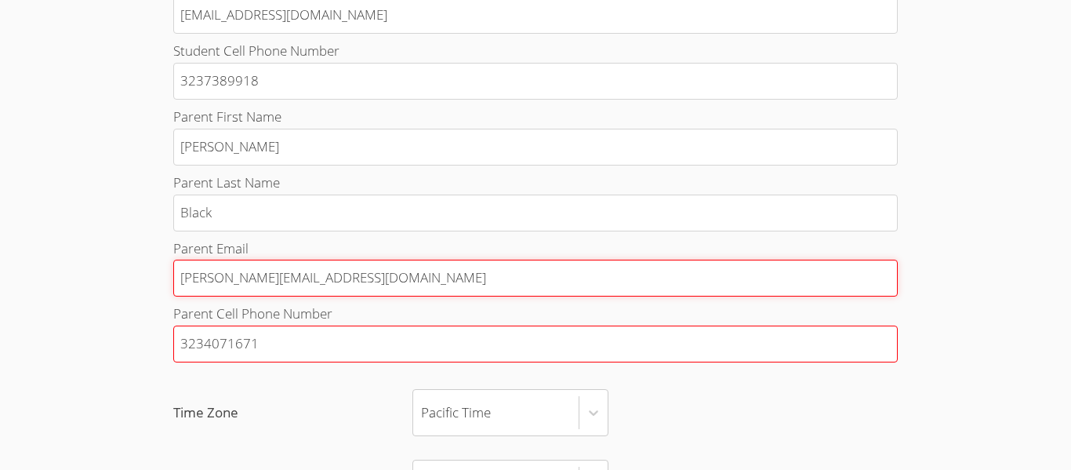
type input "Keisha.black4@gmail.com"
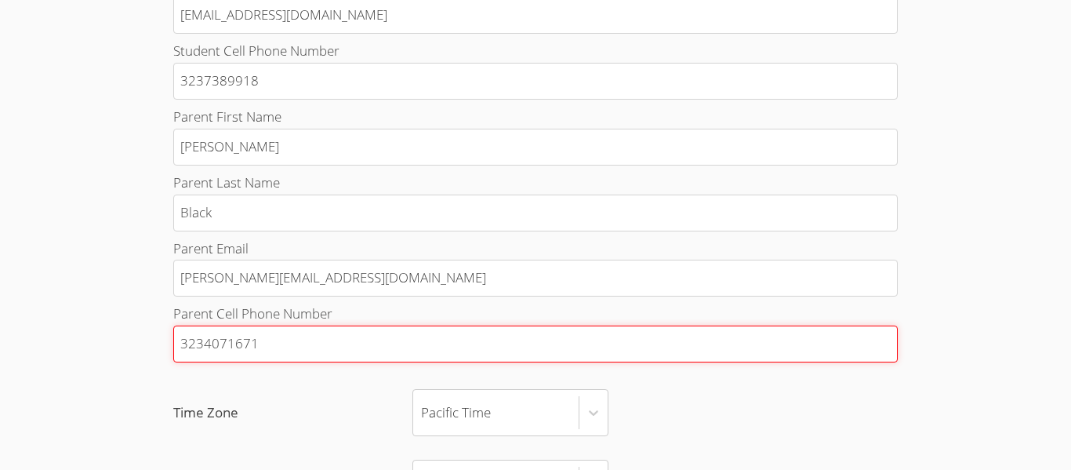
click at [345, 330] on input "3234071671" at bounding box center [535, 343] width 725 height 37
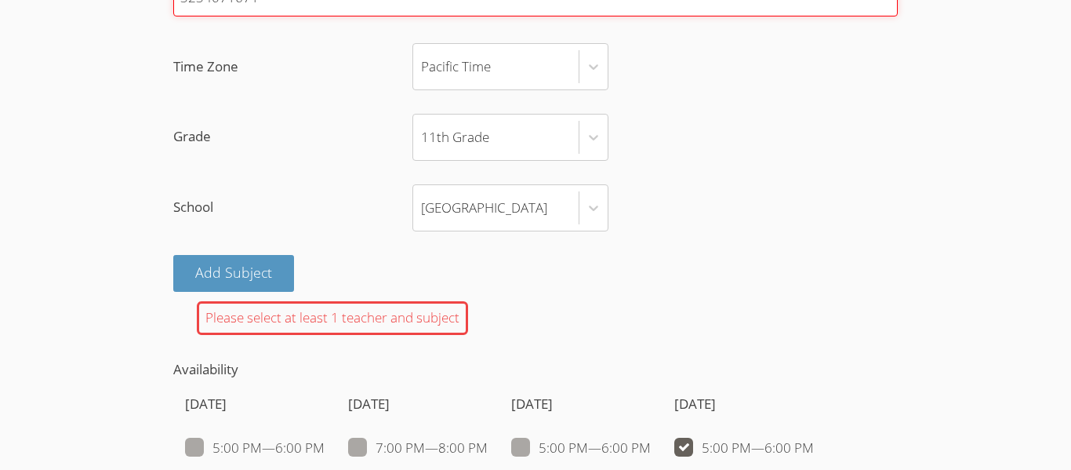
scroll to position [1150, 0]
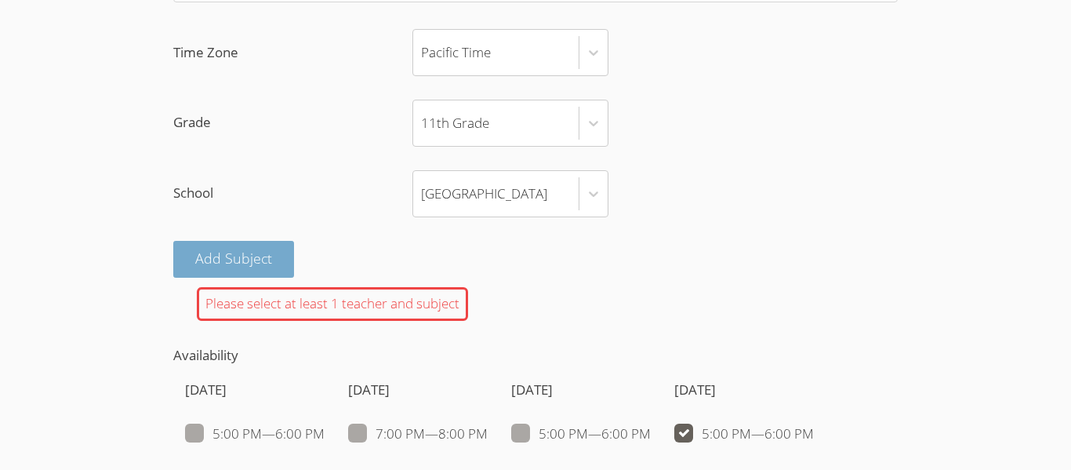
click at [268, 261] on button "Add Subject" at bounding box center [233, 259] width 121 height 37
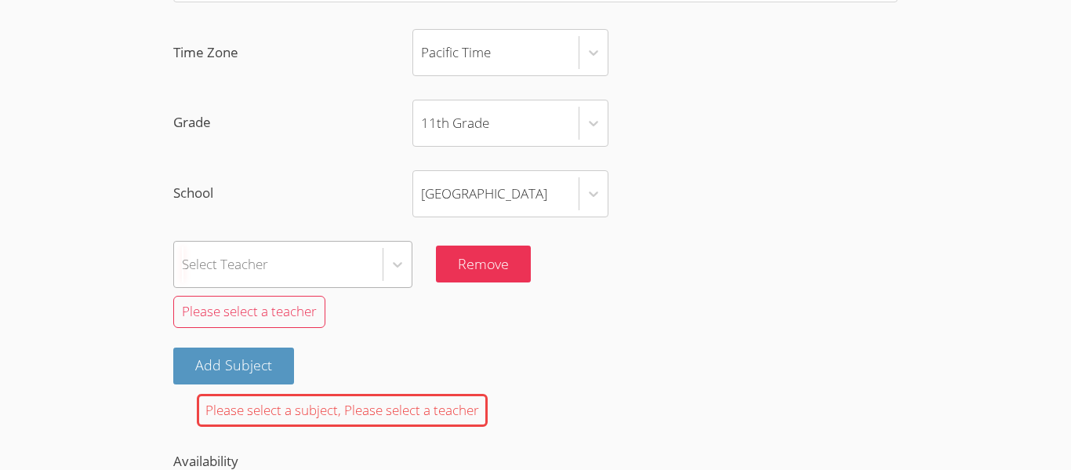
click at [277, 271] on div "Select Teacher" at bounding box center [292, 264] width 239 height 47
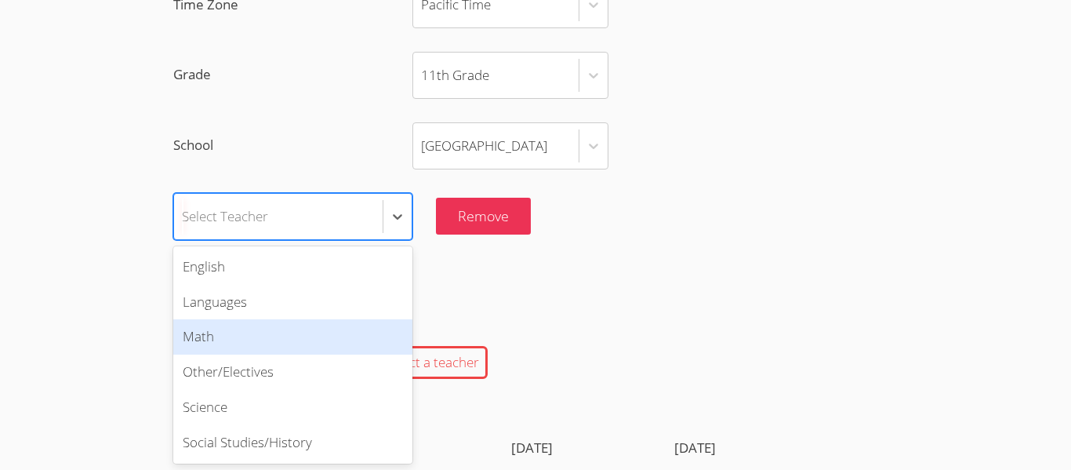
click at [274, 333] on div "Math" at bounding box center [292, 336] width 239 height 35
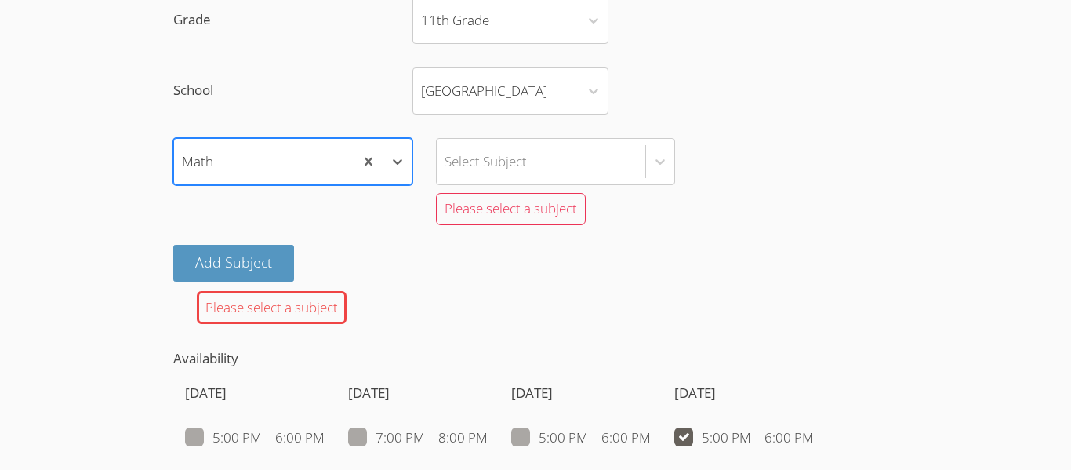
scroll to position [1257, 0]
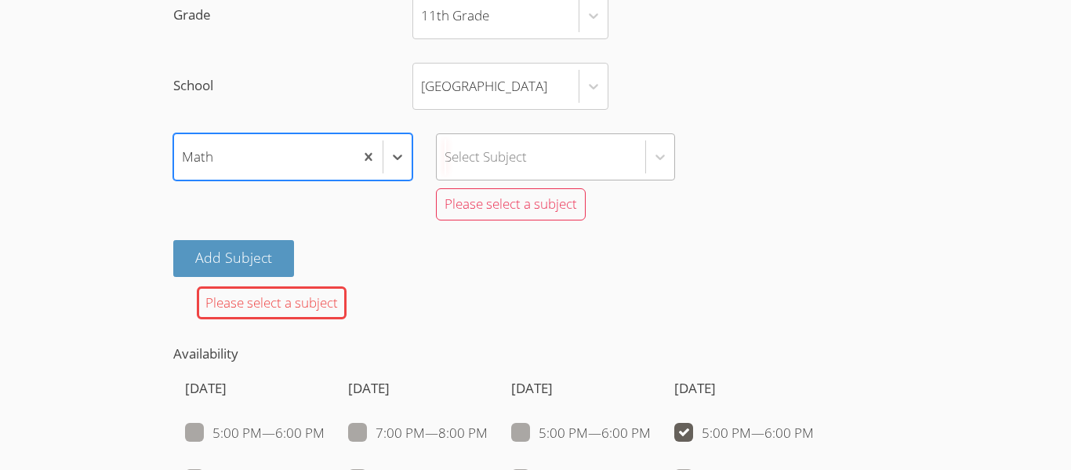
click at [536, 154] on div "Select Subject" at bounding box center [541, 156] width 209 height 45
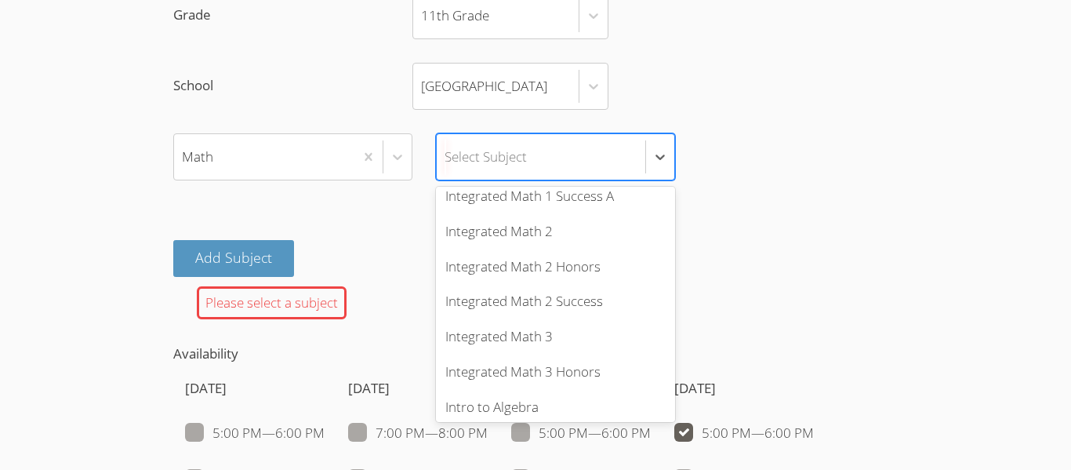
scroll to position [595, 0]
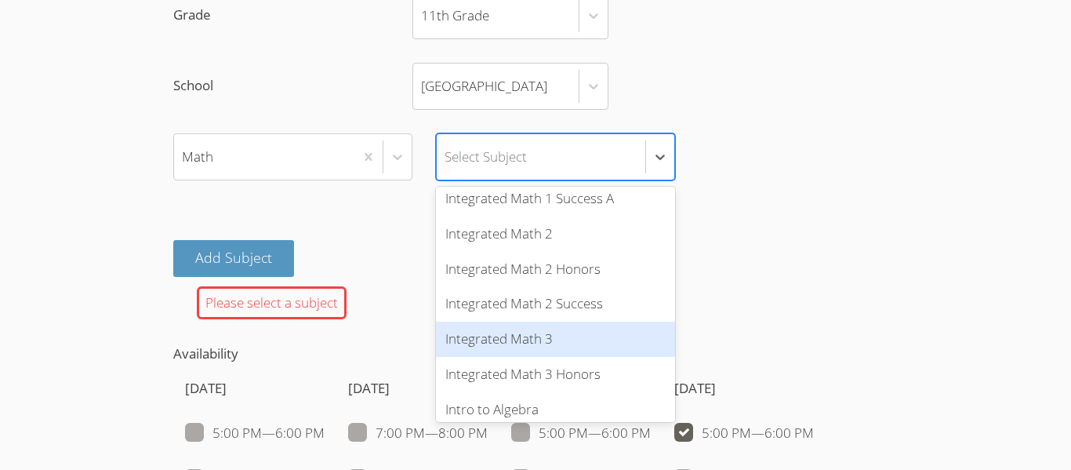
click at [552, 346] on div "Integrated Math 3" at bounding box center [555, 339] width 239 height 35
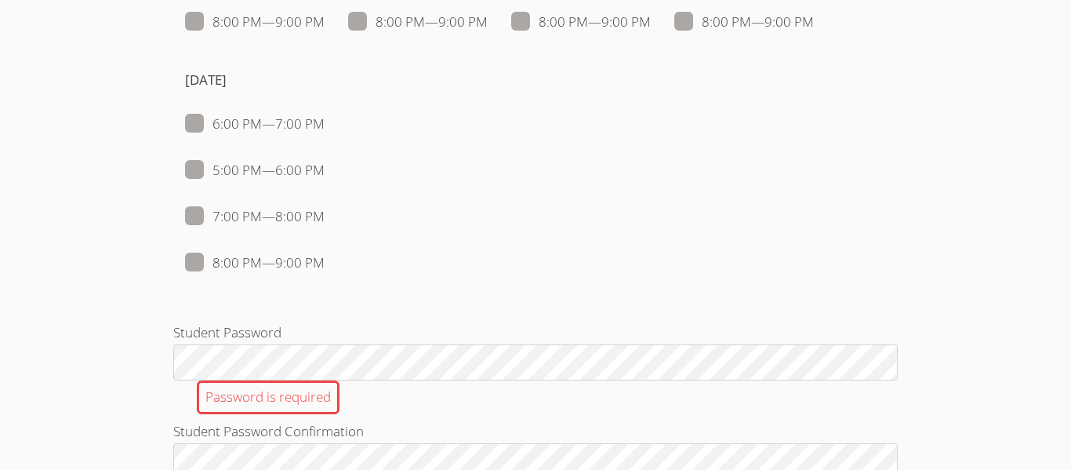
scroll to position [1726, 0]
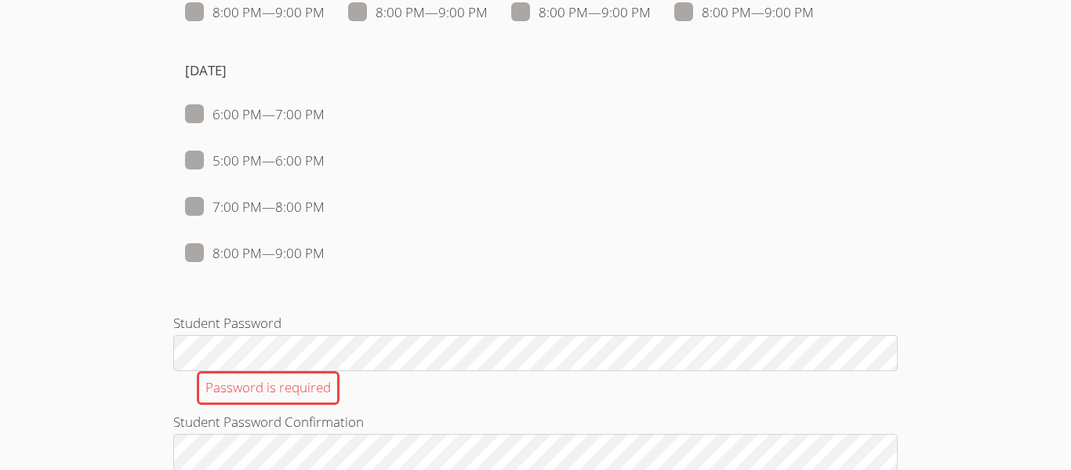
click at [413, 372] on div "Password is required" at bounding box center [535, 388] width 725 height 34
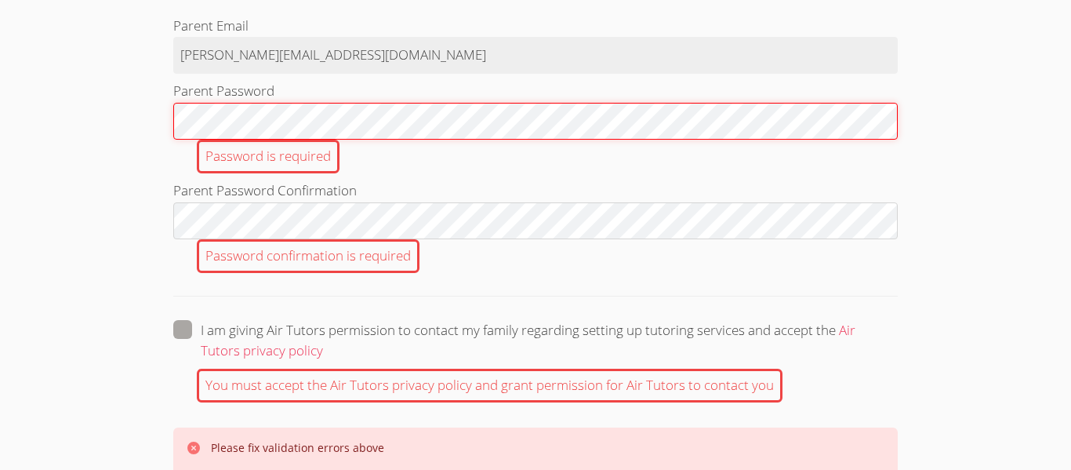
scroll to position [2395, 0]
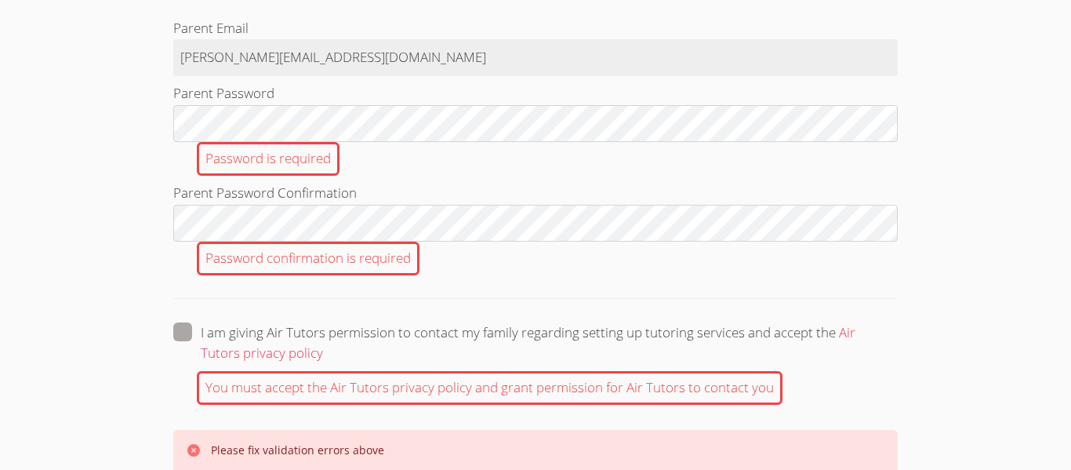
click at [186, 345] on label "I am giving Air Tutors permission to contact my family regarding setting up tut…" at bounding box center [535, 342] width 725 height 41
click at [323, 336] on input "I am giving Air Tutors permission to contact my family regarding setting up tut…" at bounding box center [329, 328] width 13 height 13
checkbox input "true"
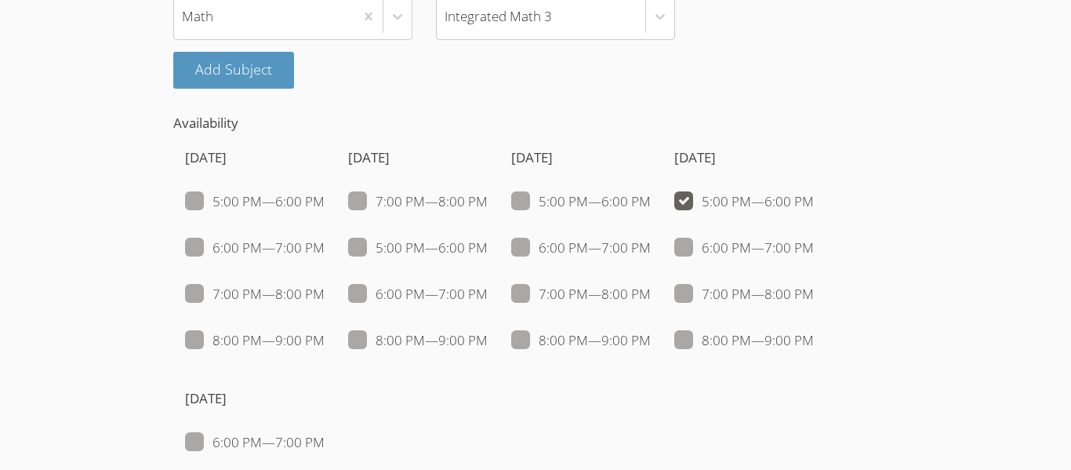
scroll to position [1390, 0]
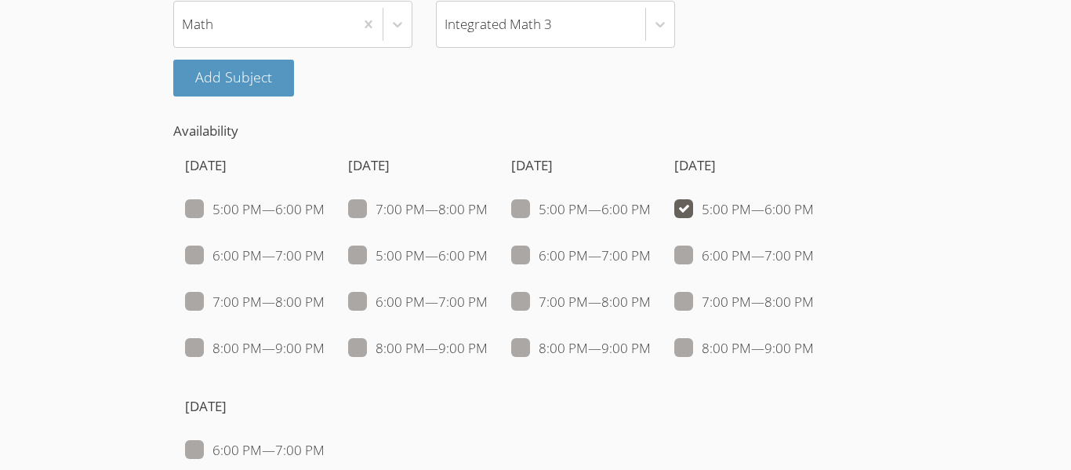
click at [814, 205] on span at bounding box center [814, 209] width 0 height 18
click at [814, 205] on input "5:00 PM — 6:00 PM" at bounding box center [820, 205] width 13 height 13
checkbox input "false"
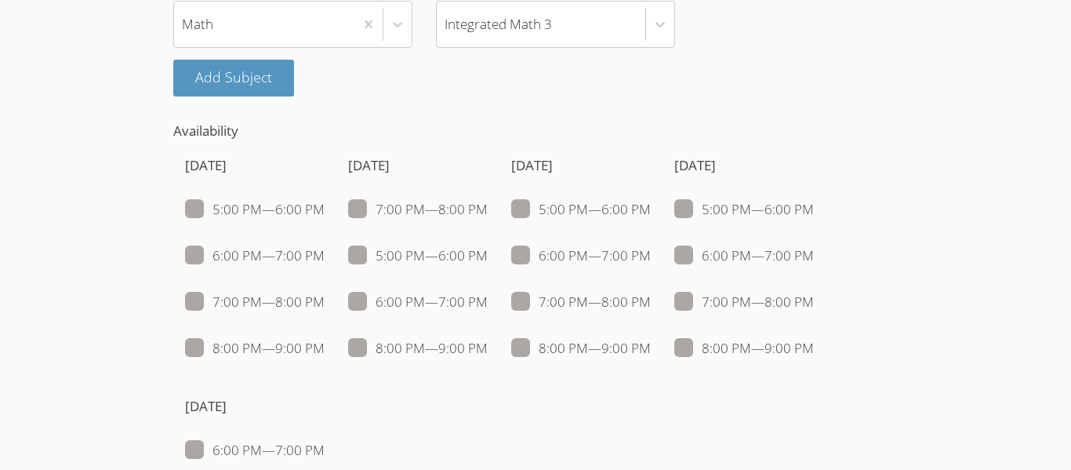
checkbox input "false"
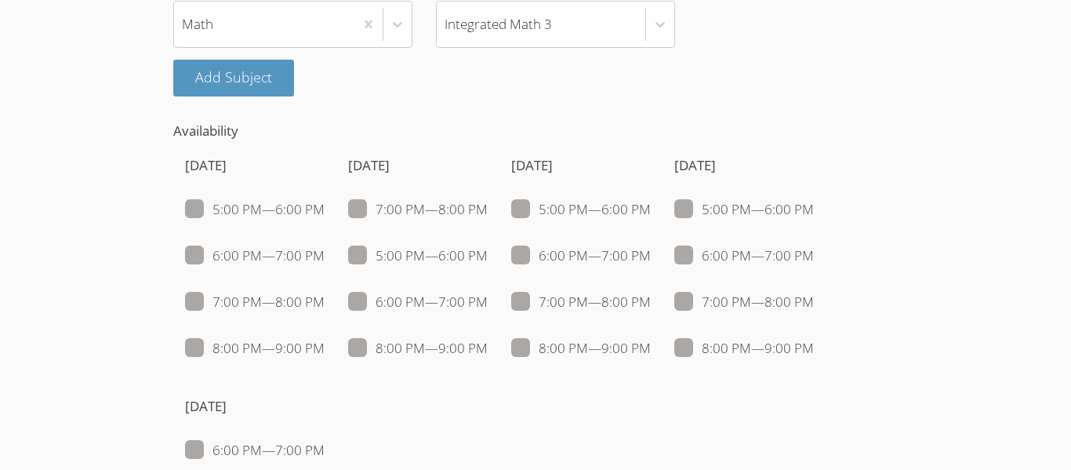
checkbox input "false"
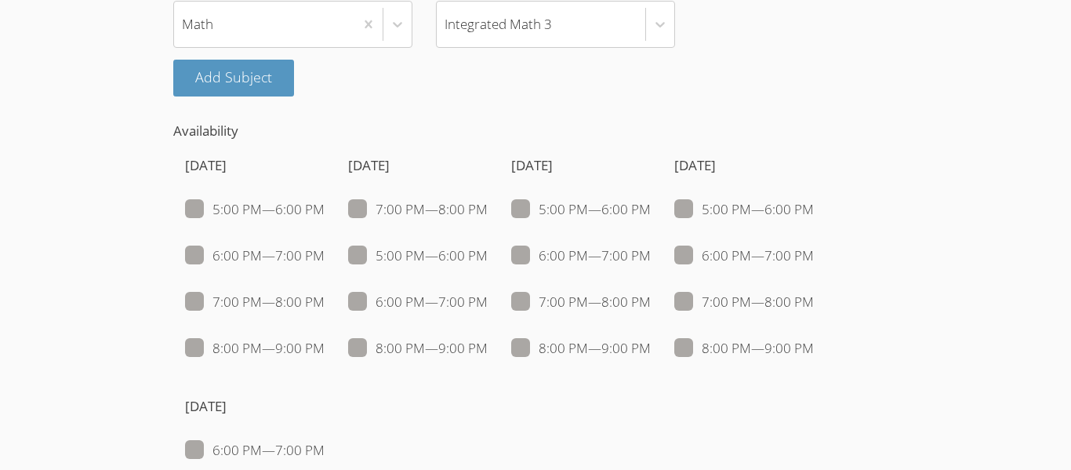
checkbox input "false"
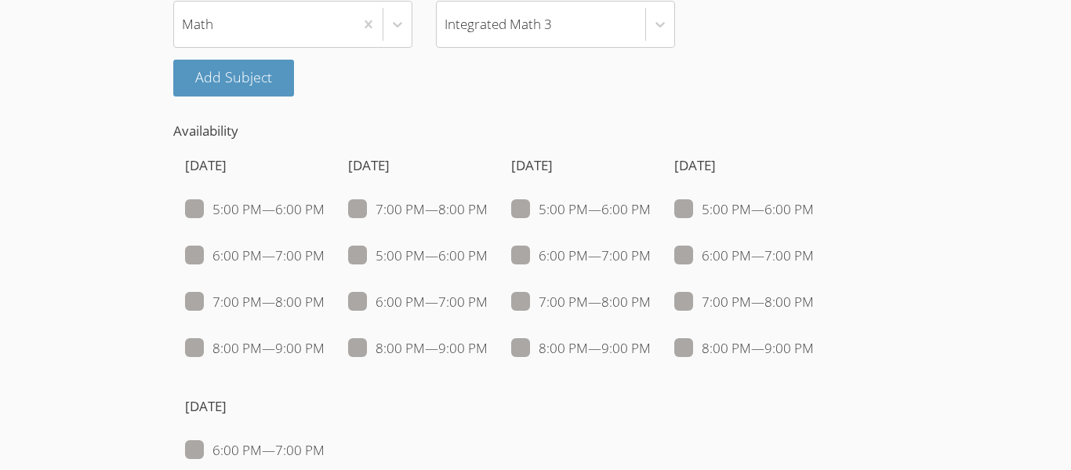
checkbox input "false"
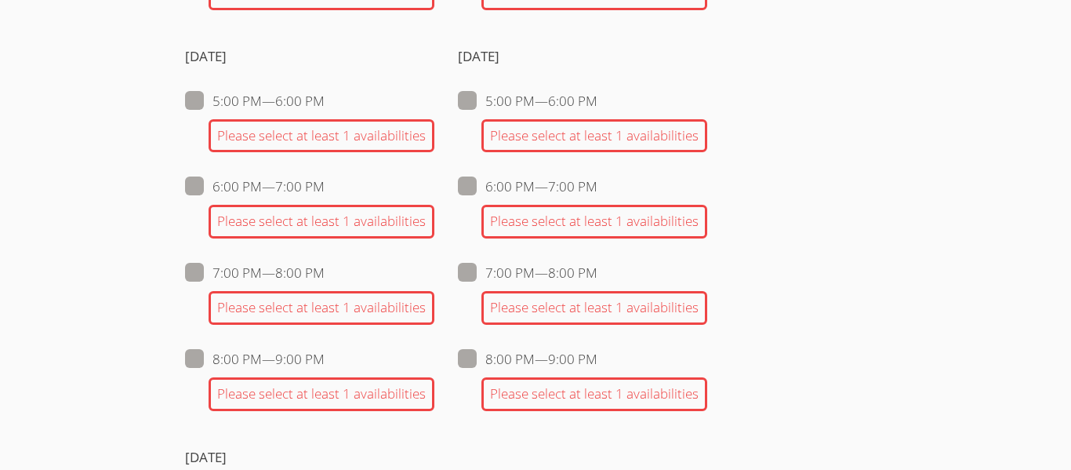
scroll to position [1895, 0]
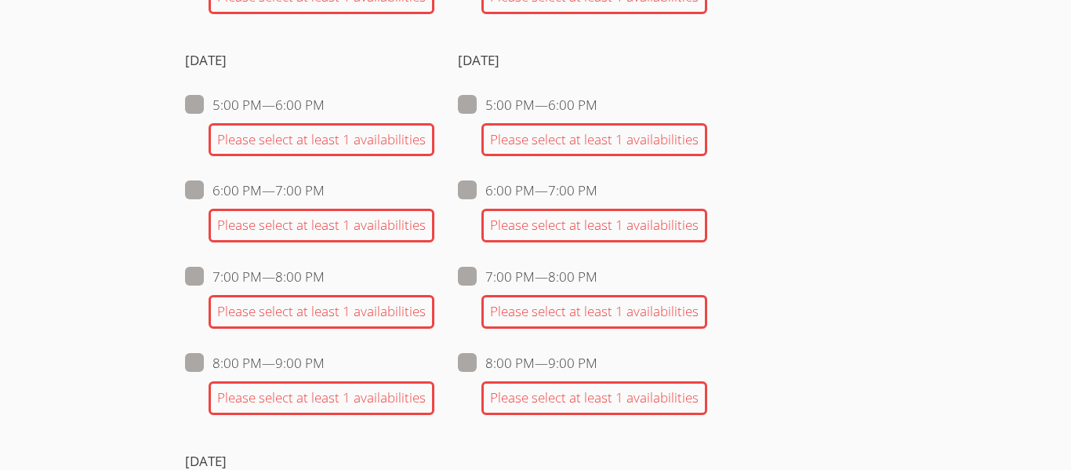
click at [598, 107] on span at bounding box center [598, 105] width 0 height 18
click at [598, 107] on input "5:00 PM — 6:00 PM" at bounding box center [604, 101] width 13 height 13
checkbox input "true"
checkbox input "false"
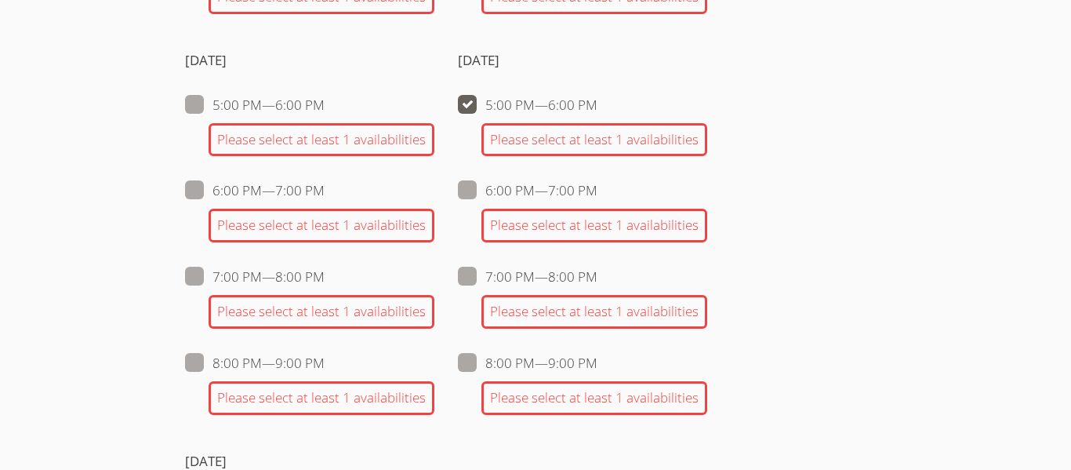
checkbox input "false"
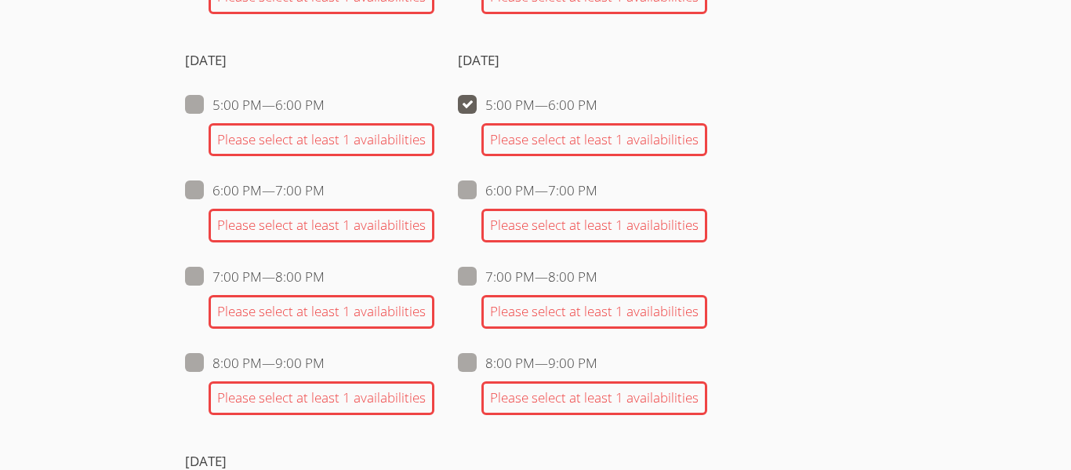
checkbox input "false"
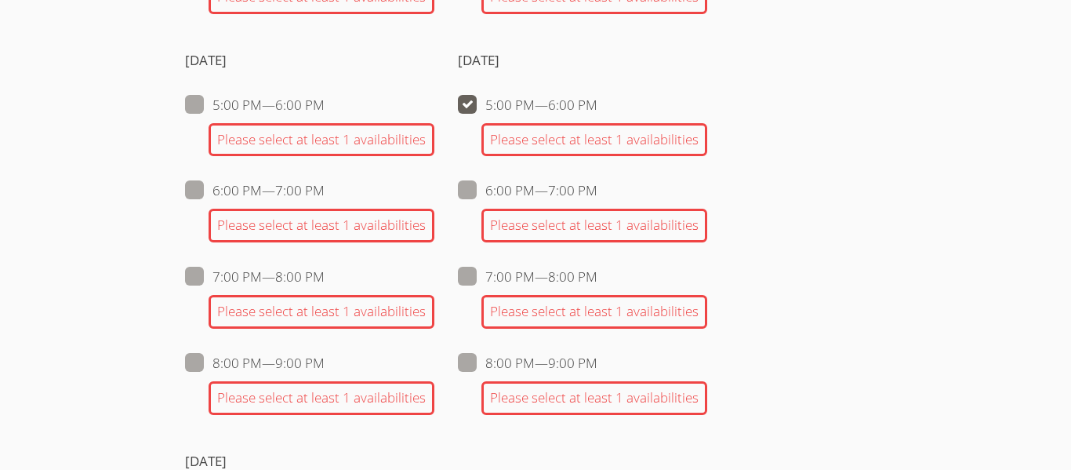
checkbox input "false"
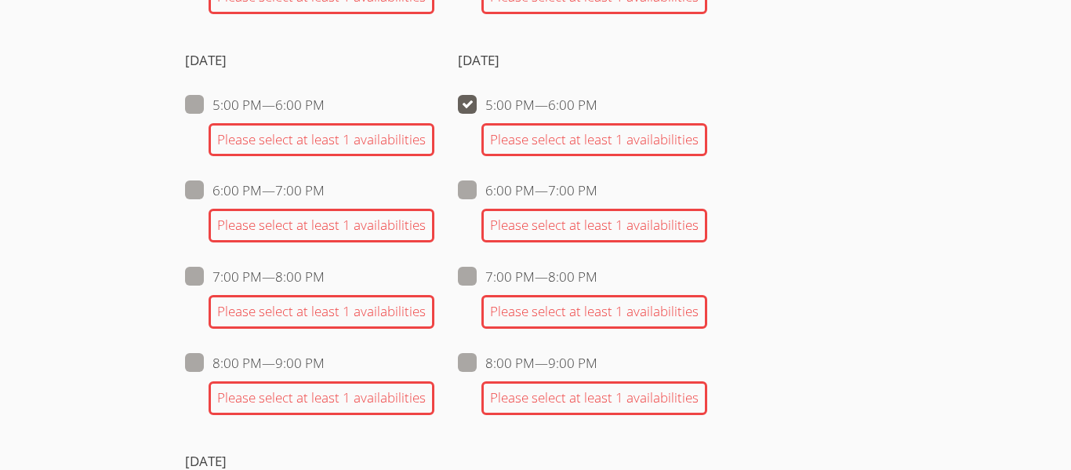
checkbox input "false"
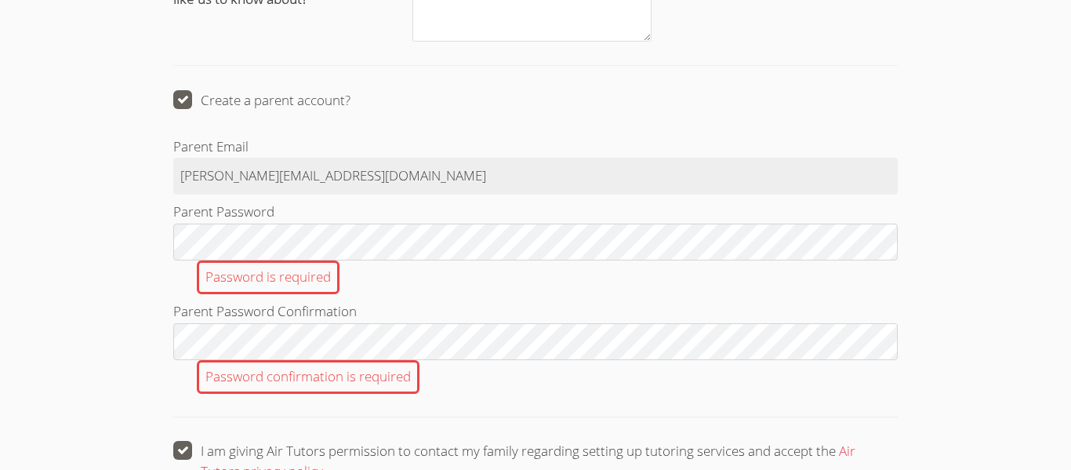
scroll to position [2282, 0]
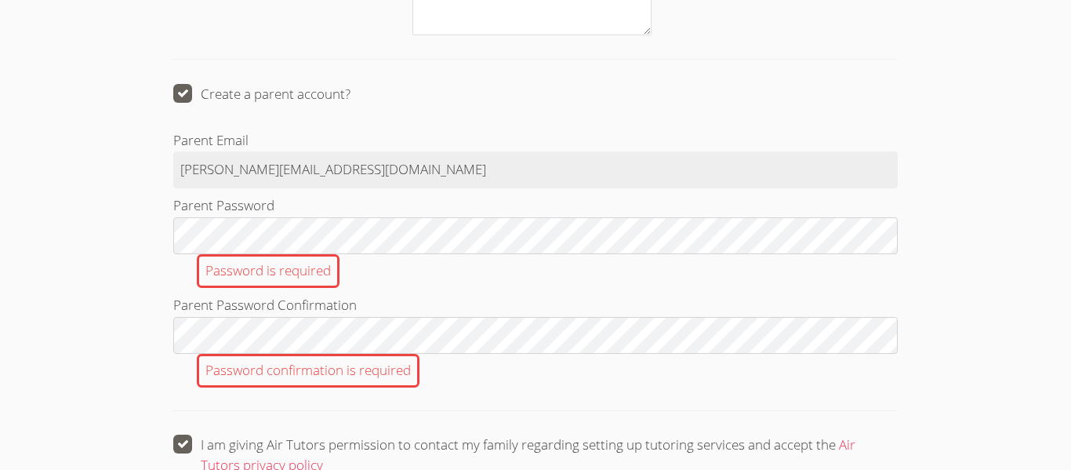
click at [262, 256] on div "Password is required" at bounding box center [268, 271] width 143 height 34
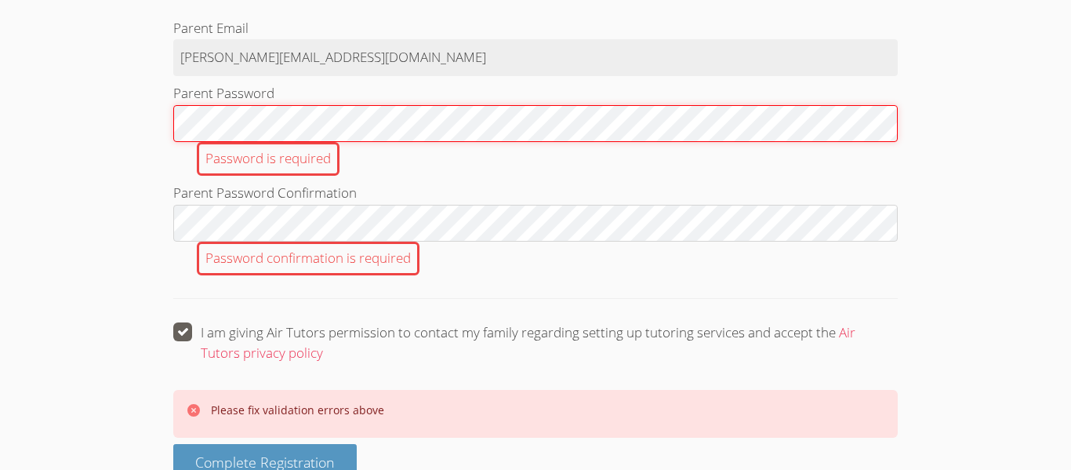
scroll to position [2429, 0]
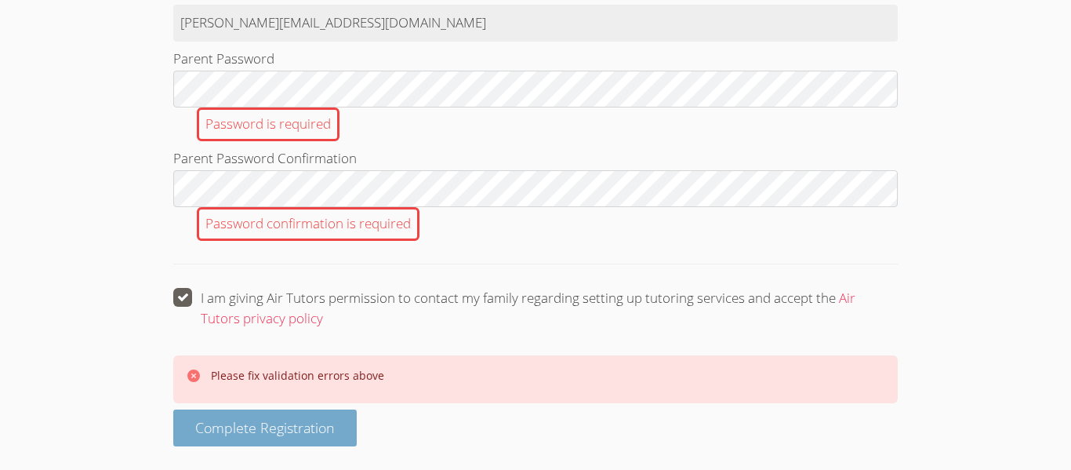
click at [332, 420] on span "Complete Registration" at bounding box center [265, 427] width 140 height 19
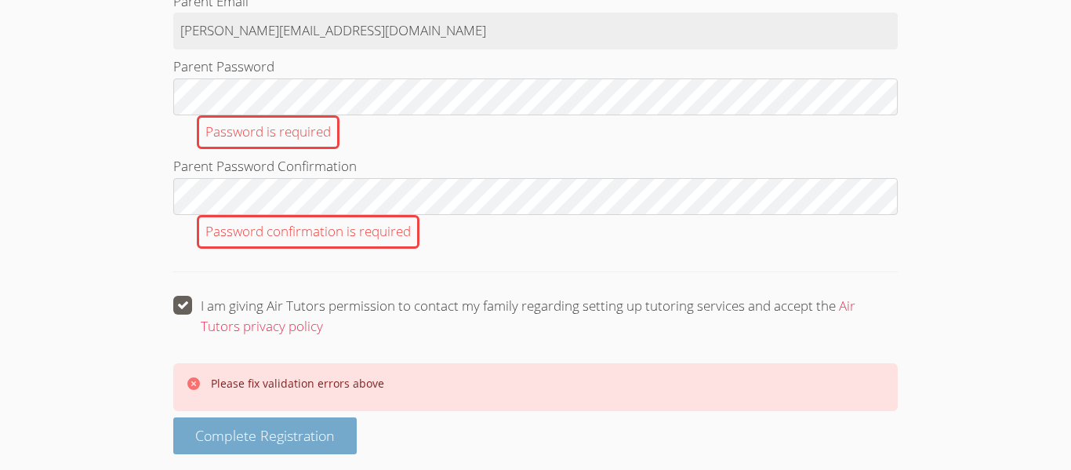
scroll to position [2420, 0]
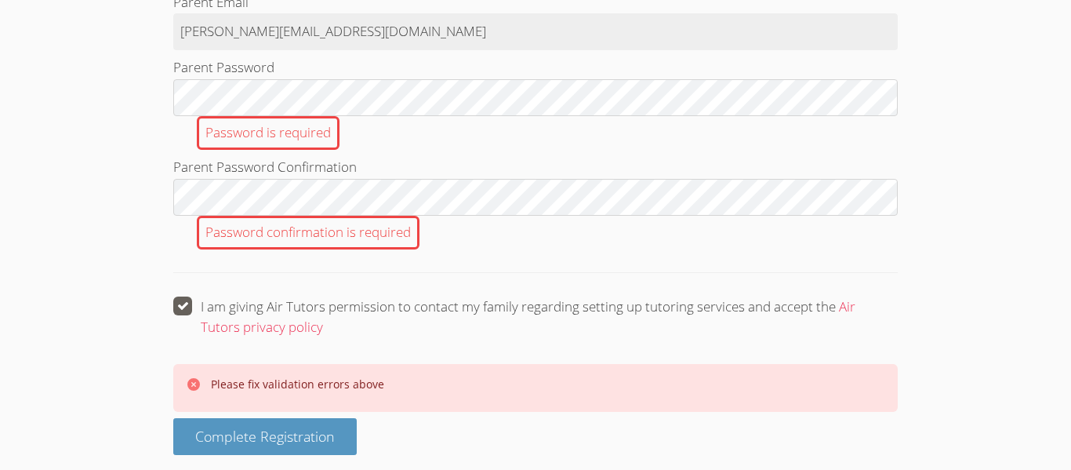
click at [237, 218] on div "Password confirmation is required" at bounding box center [308, 233] width 223 height 34
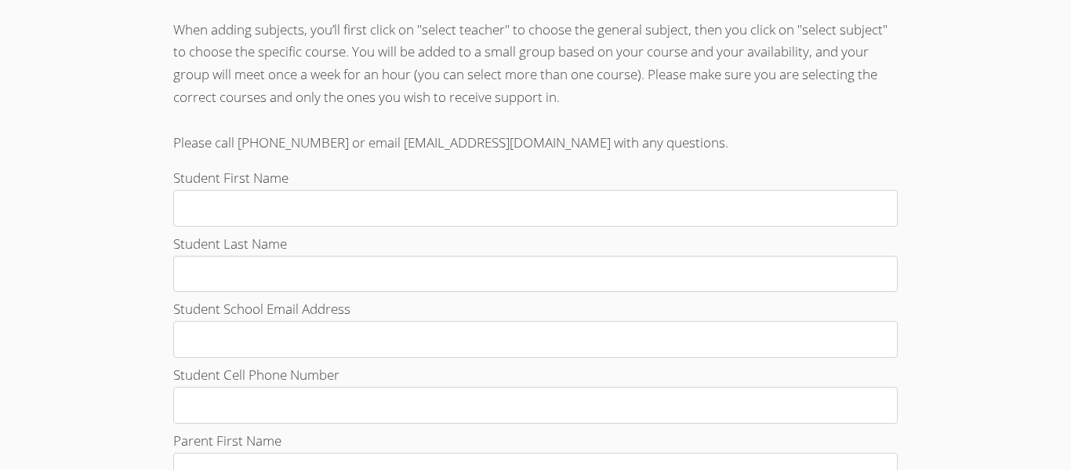
scroll to position [446, 0]
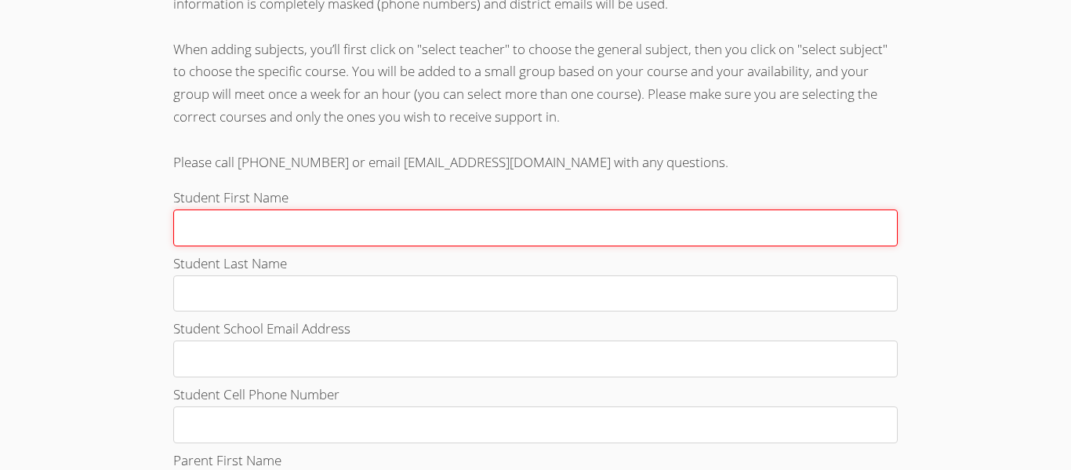
click at [308, 224] on input "Student First Name" at bounding box center [535, 227] width 725 height 37
type input "Kyron"
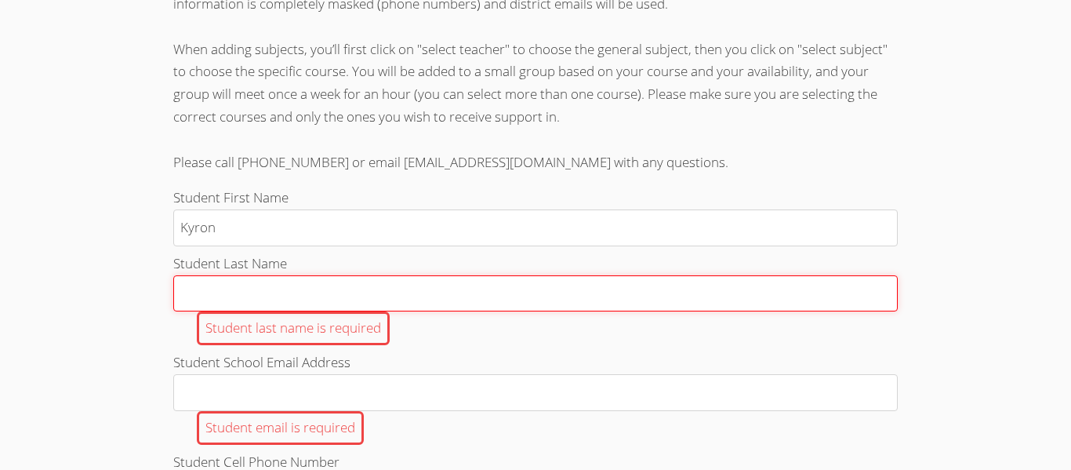
click at [340, 291] on input "Student Last Name Student last name is required" at bounding box center [535, 293] width 725 height 37
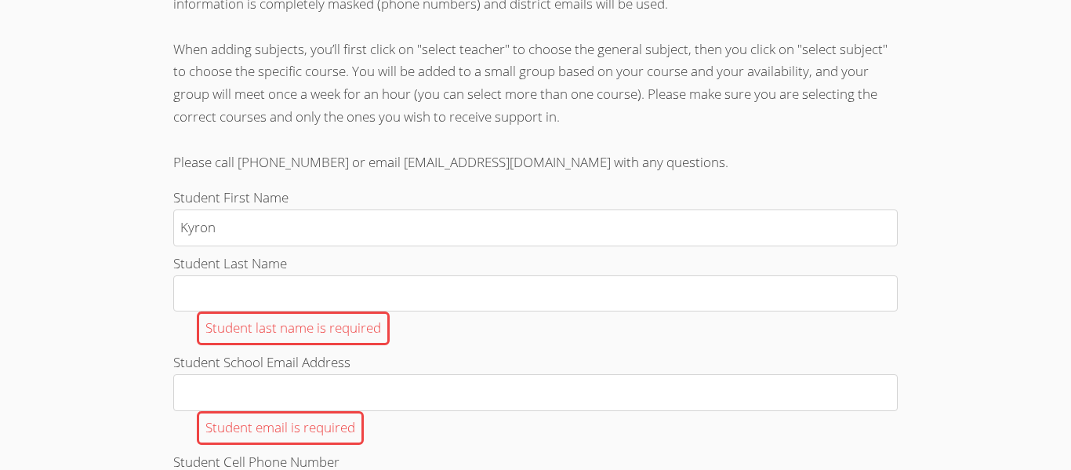
click at [296, 369] on span "Student School Email Address" at bounding box center [261, 362] width 177 height 18
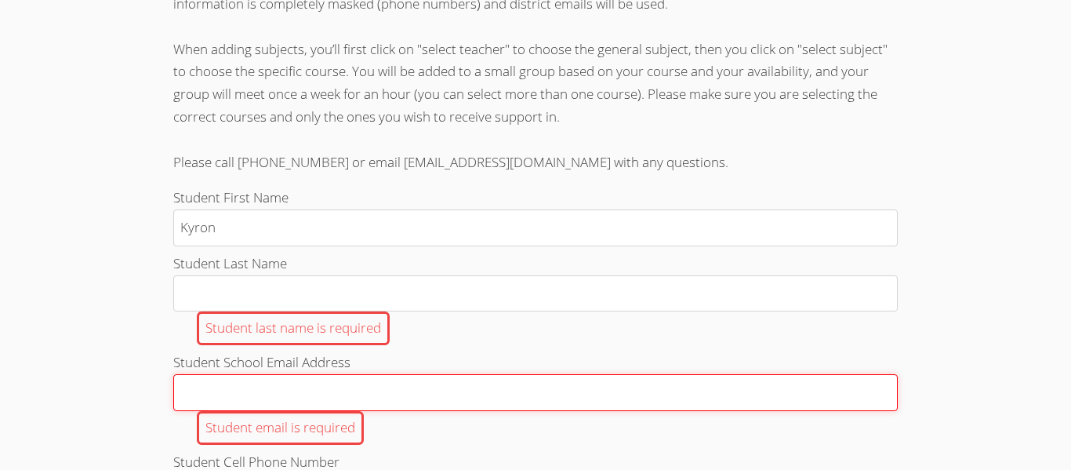
click at [296, 374] on input "Student School Email Address Student email is required" at bounding box center [535, 392] width 725 height 37
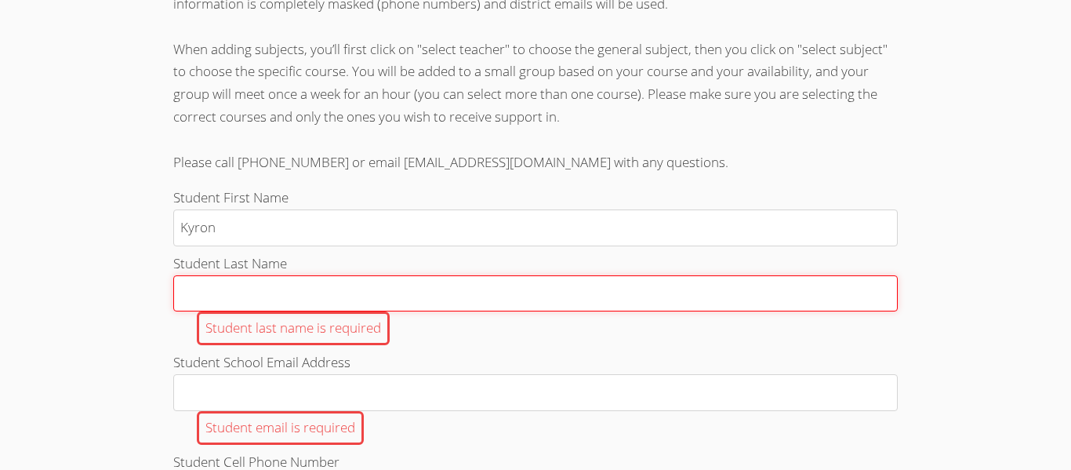
click at [275, 304] on input "Student Last Name Student last name is required" at bounding box center [535, 293] width 725 height 37
type input "[PERSON_NAME]"
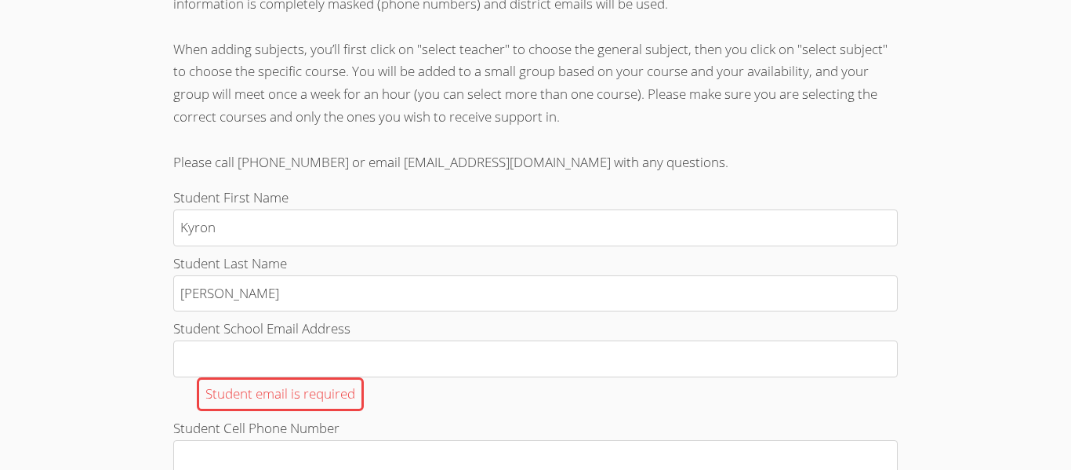
click at [288, 333] on span "Student School Email Address" at bounding box center [261, 328] width 177 height 18
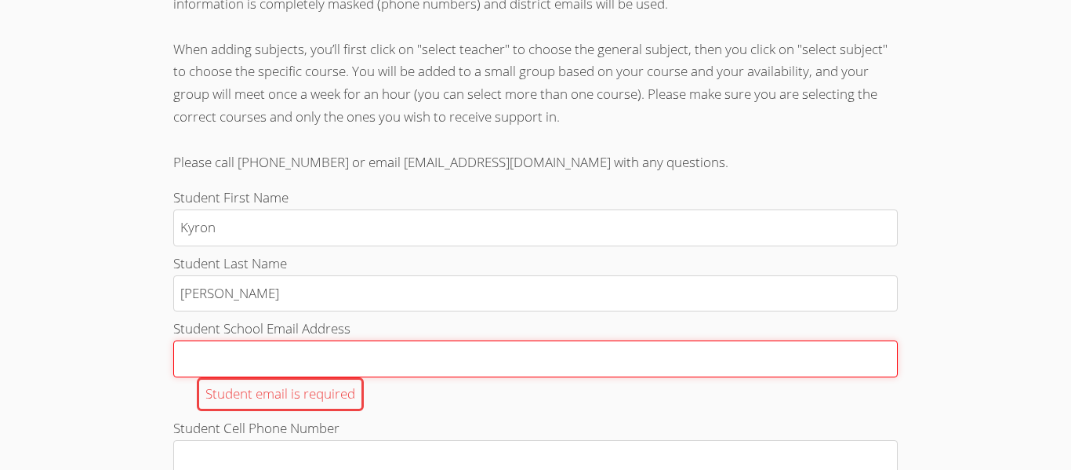
click at [288, 340] on input "Student School Email Address Student email is required" at bounding box center [535, 358] width 725 height 37
click at [305, 350] on input "Student School Email Address Student email is required" at bounding box center [535, 358] width 725 height 37
type input "k.blanchette294@cvuhsd.org"
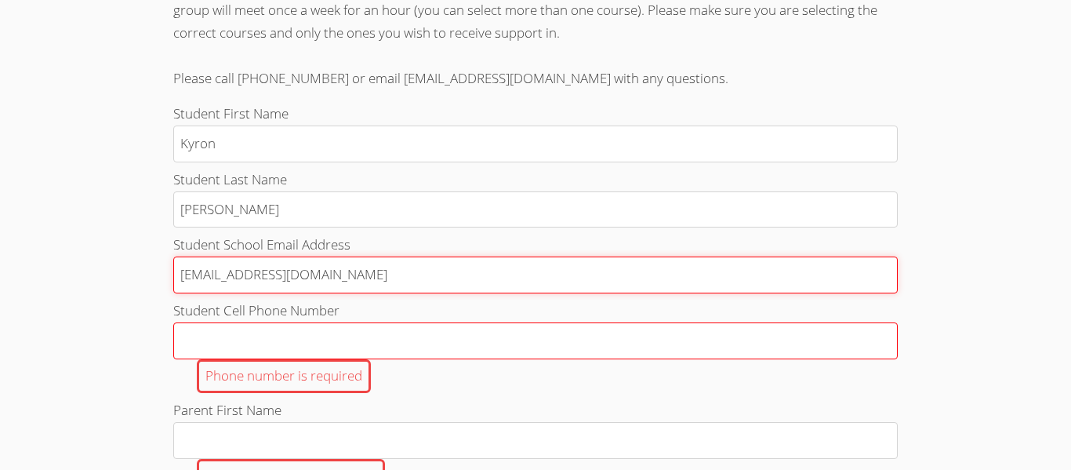
scroll to position [531, 0]
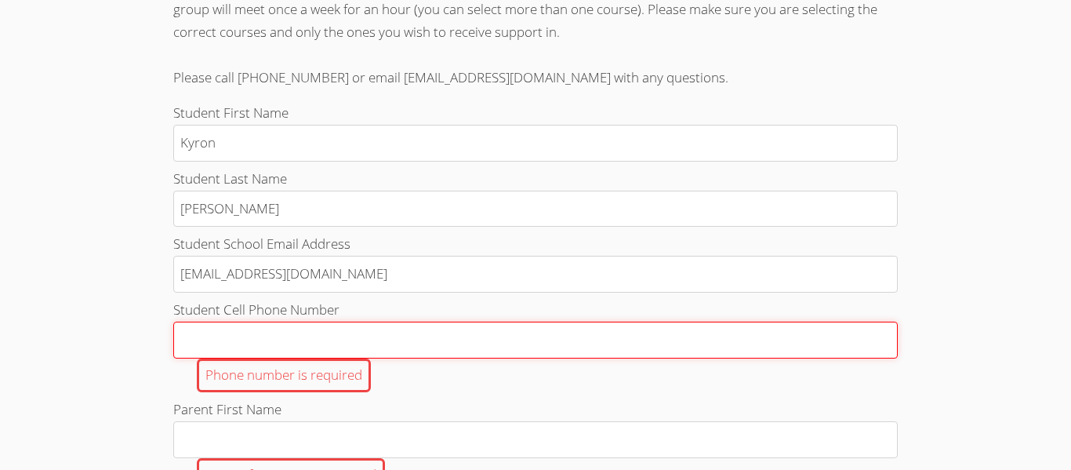
click at [238, 333] on input "Student Cell Phone Number Phone number is required" at bounding box center [535, 340] width 725 height 37
type input "3237389918"
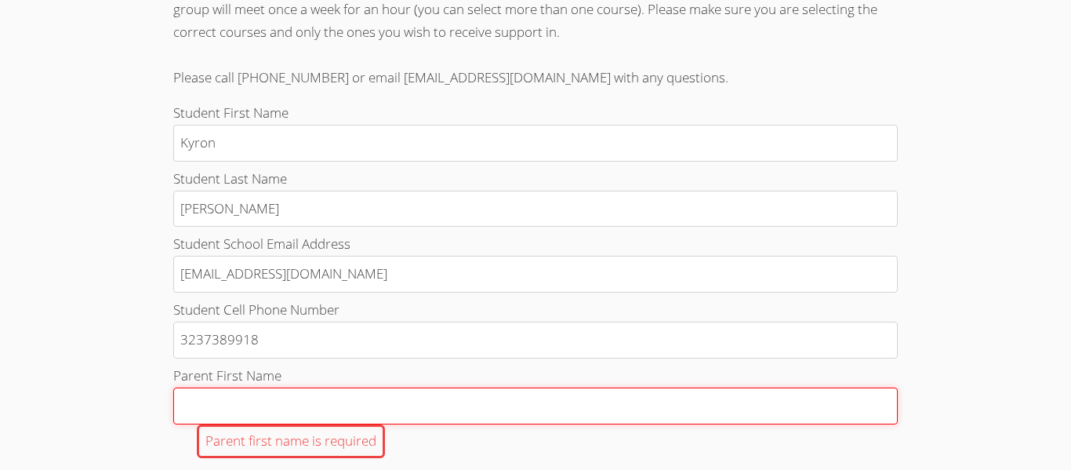
click at [296, 398] on input "Parent First Name Parent first name is required" at bounding box center [535, 405] width 725 height 37
type input "Keisha"
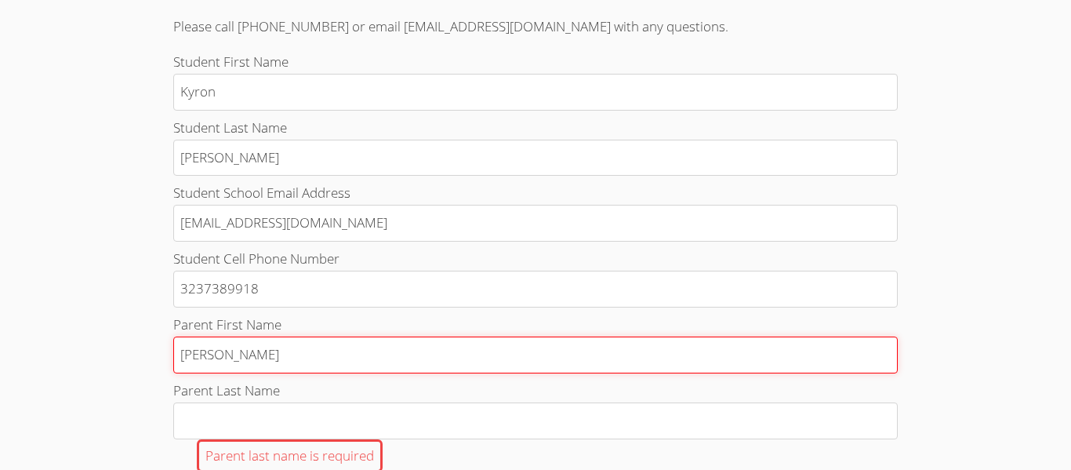
scroll to position [627, 0]
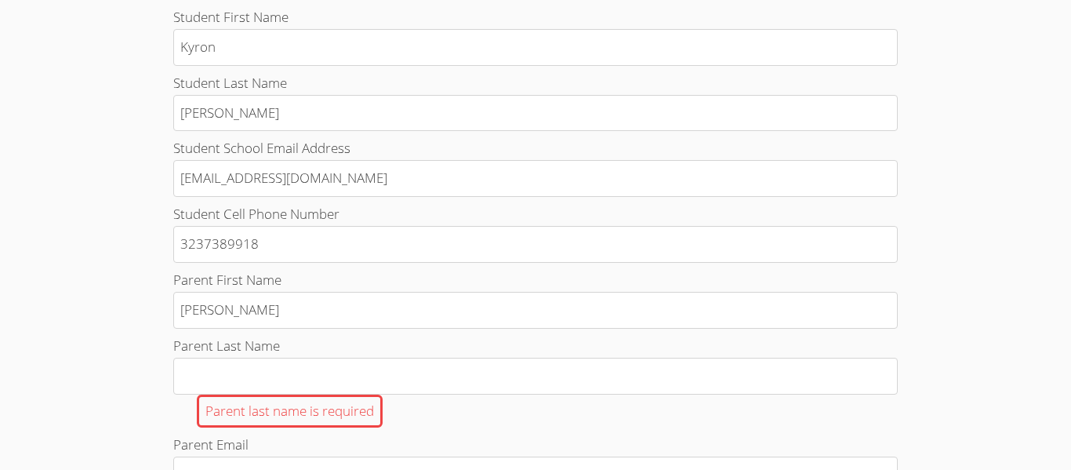
click at [233, 357] on label "Parent Last Name Parent last name is required" at bounding box center [535, 381] width 725 height 93
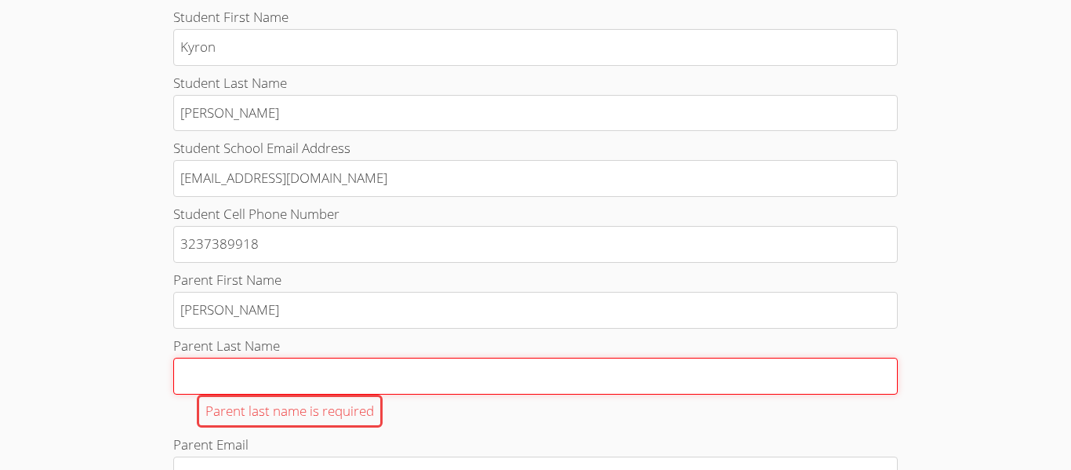
click at [233, 358] on input "Parent Last Name Parent last name is required" at bounding box center [535, 376] width 725 height 37
click at [242, 376] on input "Parent Last Name Parent last name is required" at bounding box center [535, 376] width 725 height 37
type input "Black"
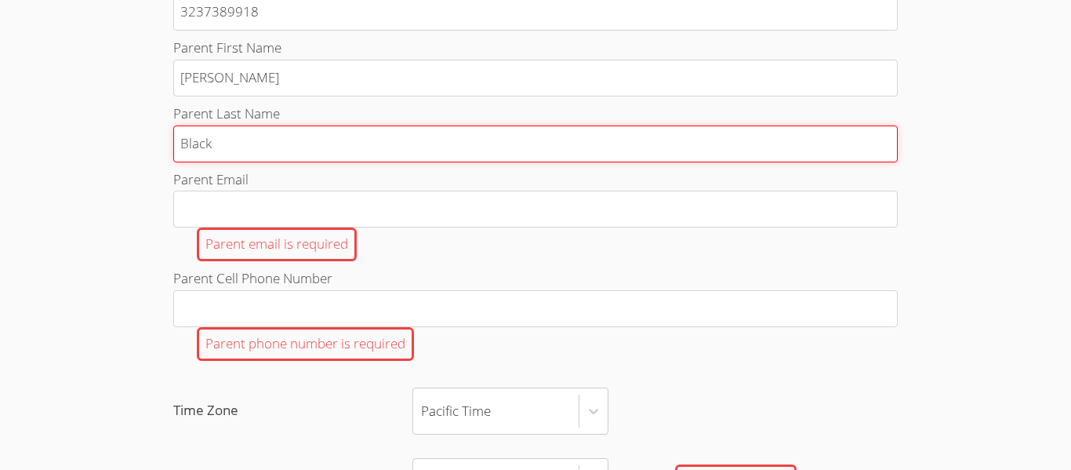
scroll to position [860, 0]
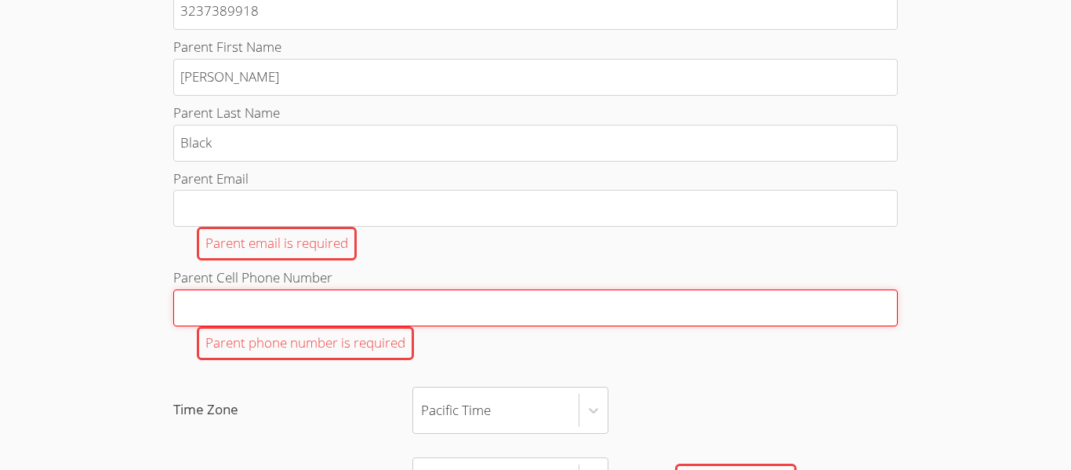
click at [242, 309] on input "Parent Cell Phone Number Parent phone number is required" at bounding box center [535, 307] width 725 height 37
type input "3234071671"
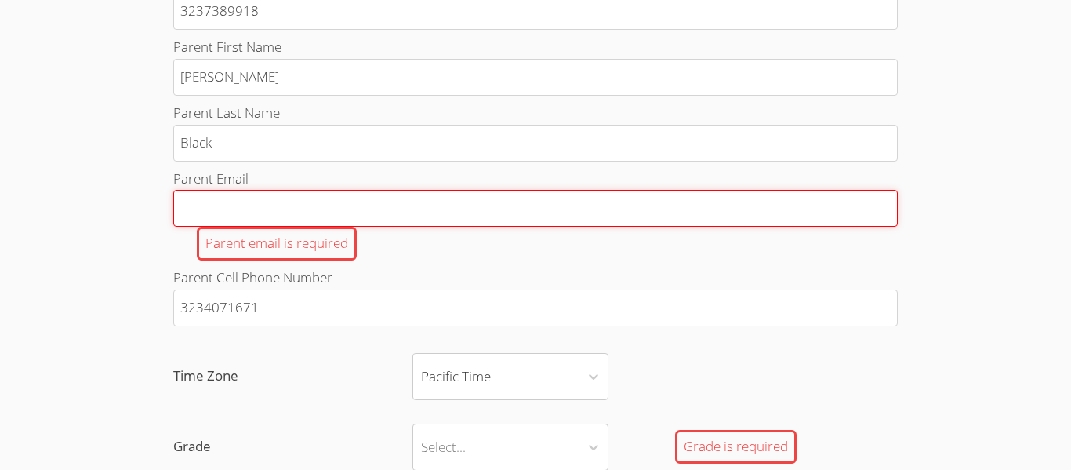
click at [216, 204] on input "Parent Email Parent email is required" at bounding box center [535, 208] width 725 height 37
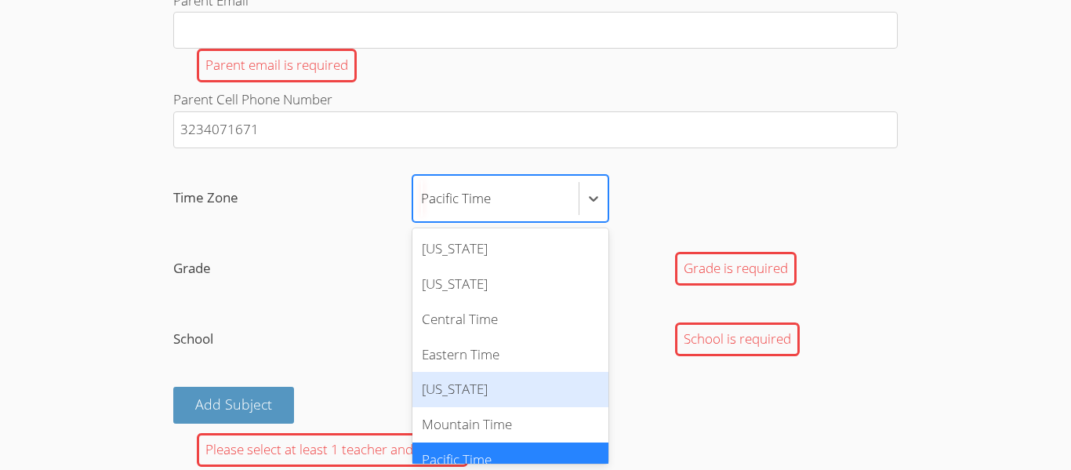
scroll to position [17, 0]
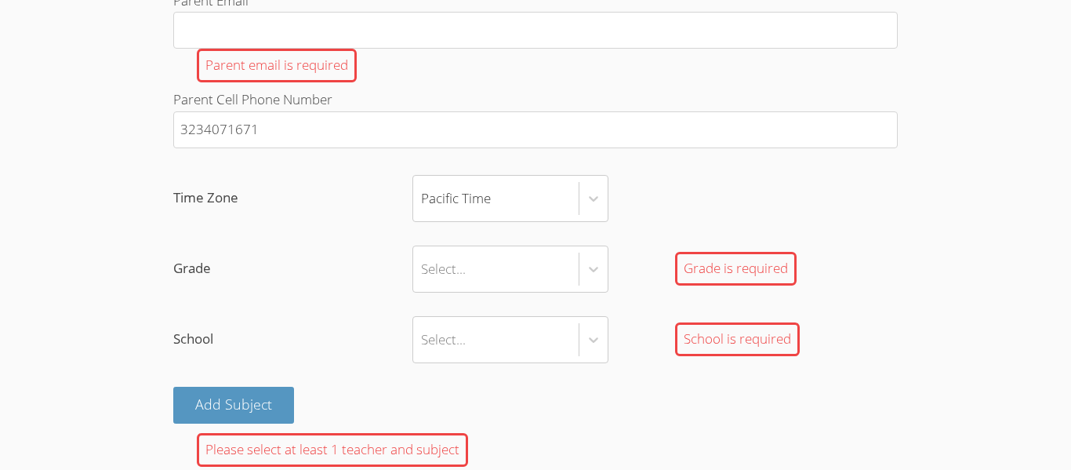
click at [637, 175] on div "Pacific Time" at bounding box center [532, 198] width 239 height 47
click at [423, 180] on input "Time Zone Pacific Time" at bounding box center [422, 198] width 2 height 36
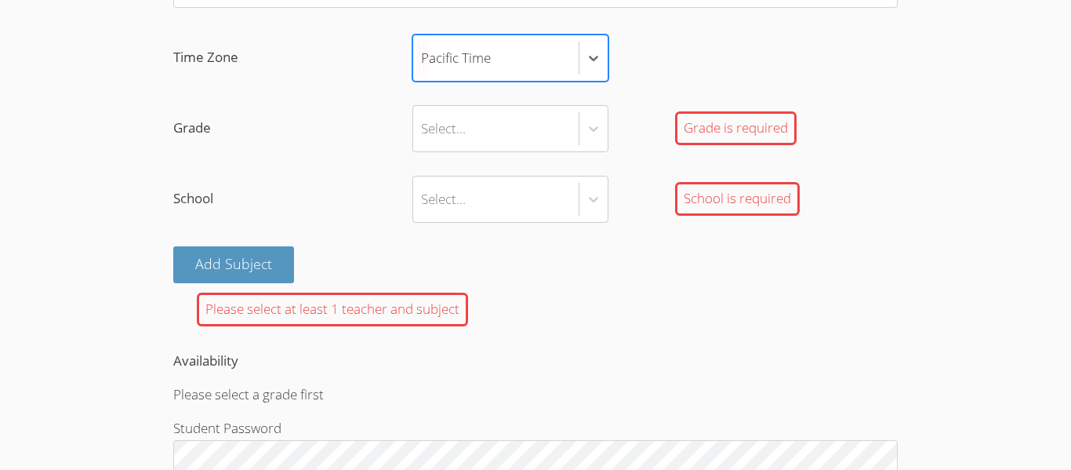
scroll to position [1177, 0]
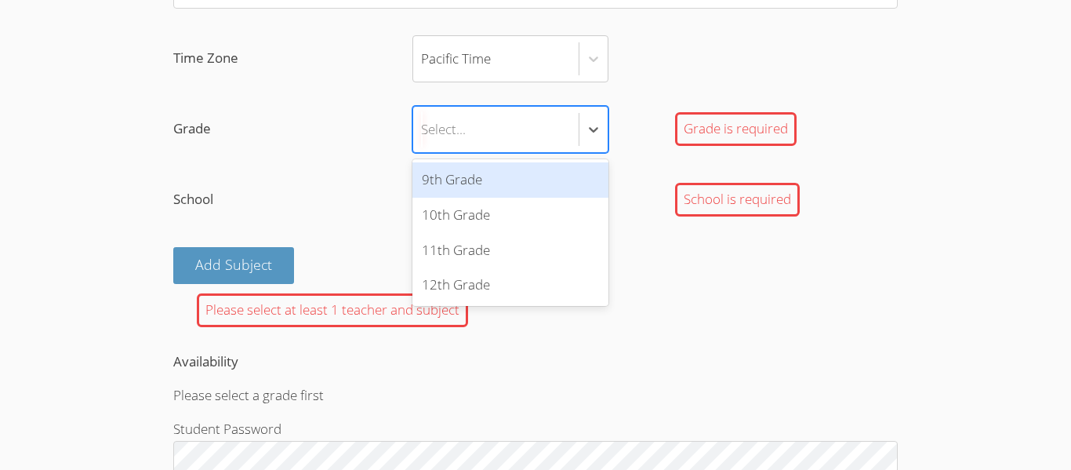
click at [508, 135] on div "Select..." at bounding box center [495, 129] width 165 height 45
click at [423, 135] on input "Grade option 9th Grade focused, 1 of 4. 4 results available. Use Up and Down to…" at bounding box center [422, 129] width 2 height 36
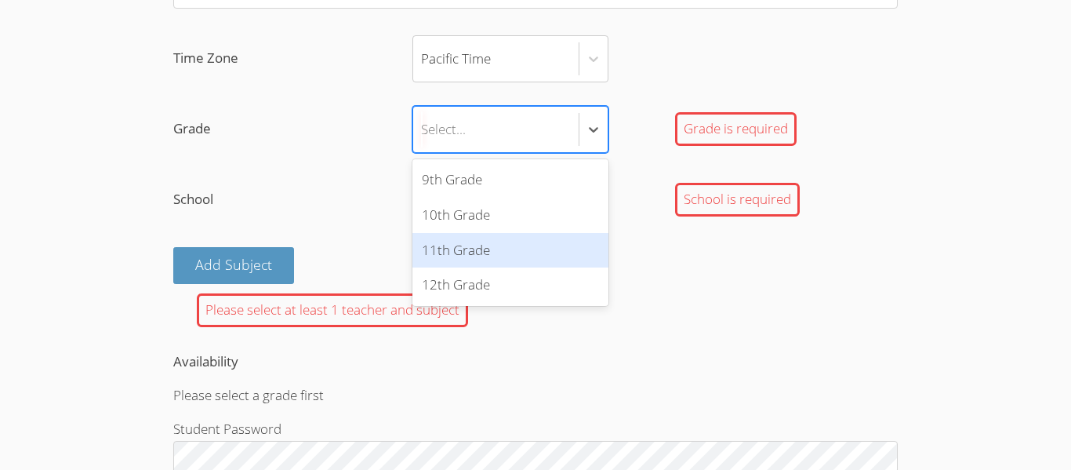
click at [508, 238] on div "11th Grade" at bounding box center [511, 250] width 196 height 35
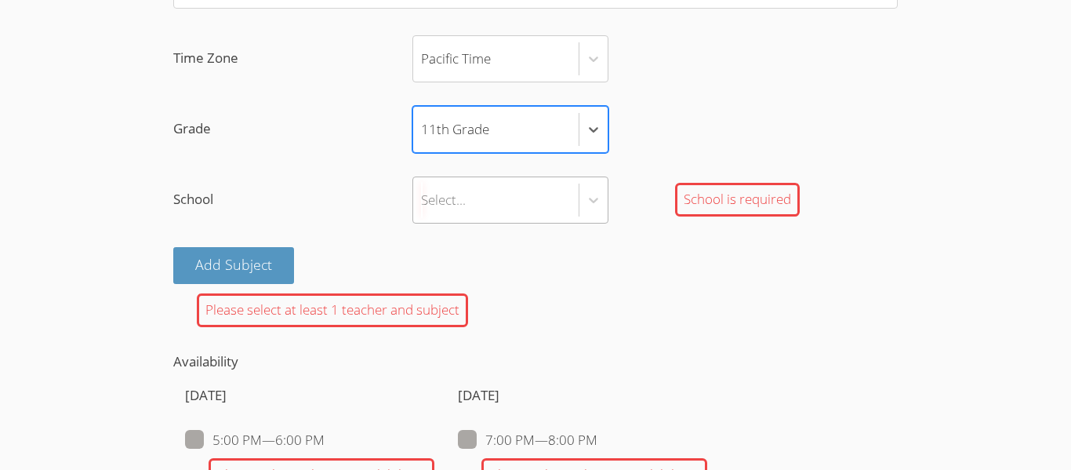
click at [493, 207] on div "Select..." at bounding box center [495, 199] width 165 height 45
click at [423, 207] on input "School Select... School is required" at bounding box center [422, 200] width 2 height 36
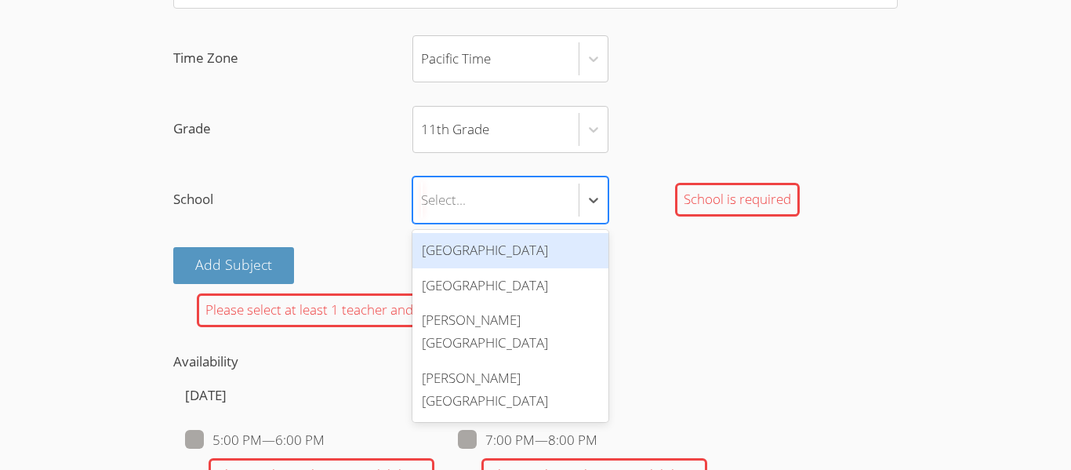
click at [483, 249] on div "Hawthorne High School" at bounding box center [511, 250] width 196 height 35
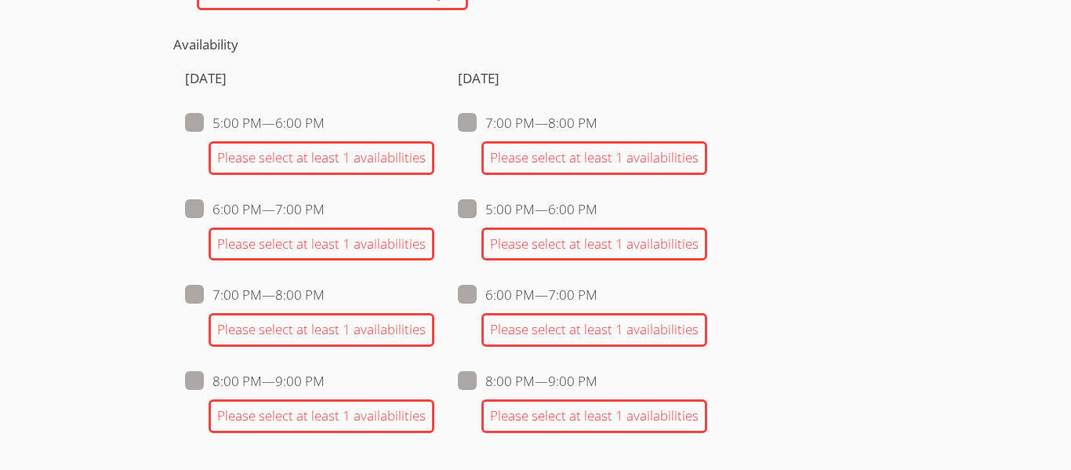
scroll to position [1501, 0]
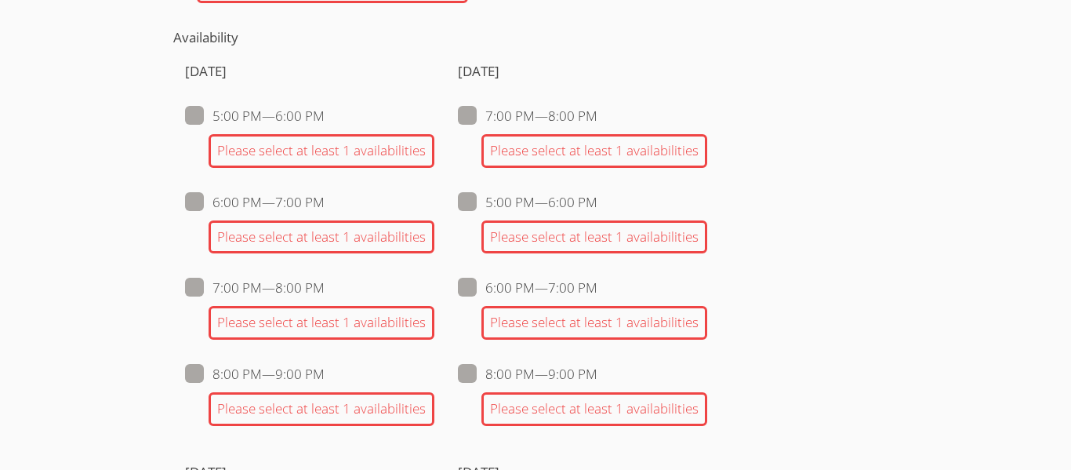
click at [472, 130] on li "7:00 PM — 8:00 PM Please select at least 1 availabilities" at bounding box center [582, 136] width 249 height 63
click at [598, 118] on span at bounding box center [598, 116] width 0 height 18
click at [598, 118] on input "7:00 PM — 8:00 PM" at bounding box center [604, 112] width 13 height 13
checkbox input "true"
checkbox input "false"
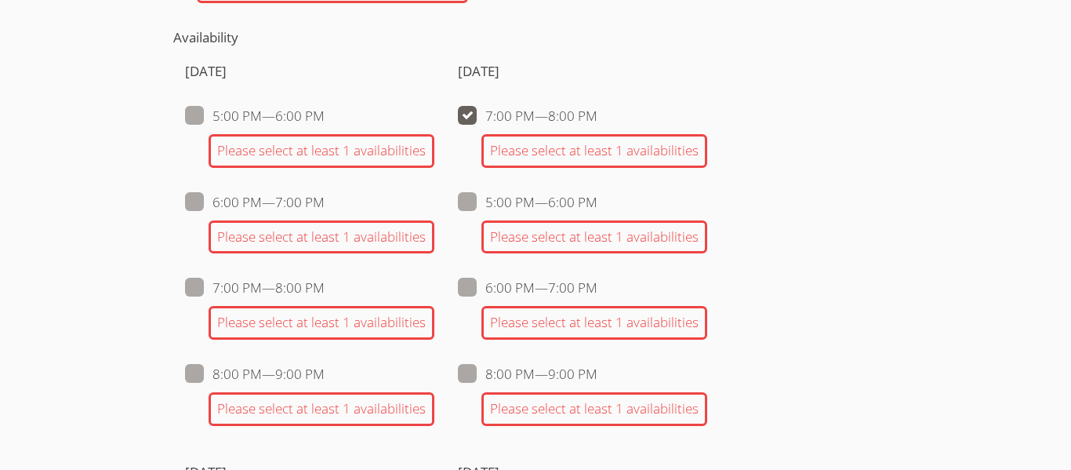
checkbox input "false"
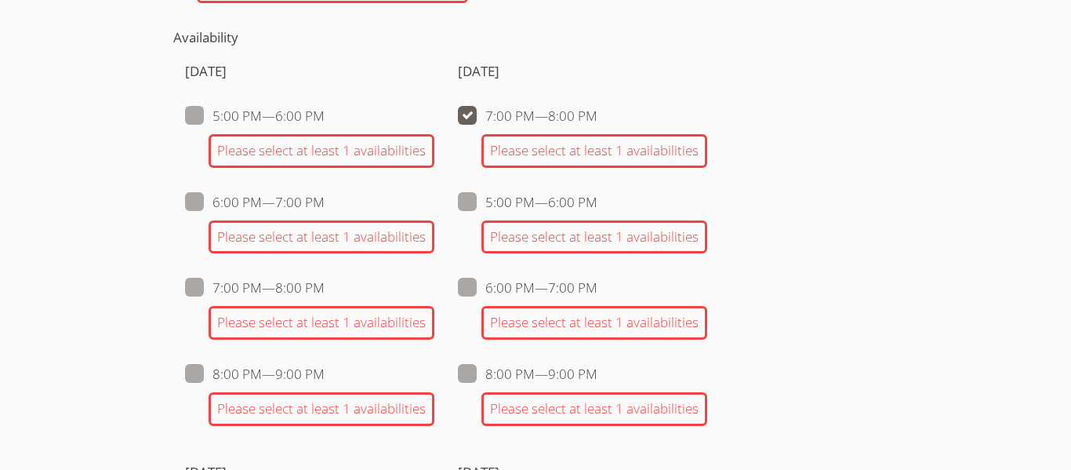
checkbox input "false"
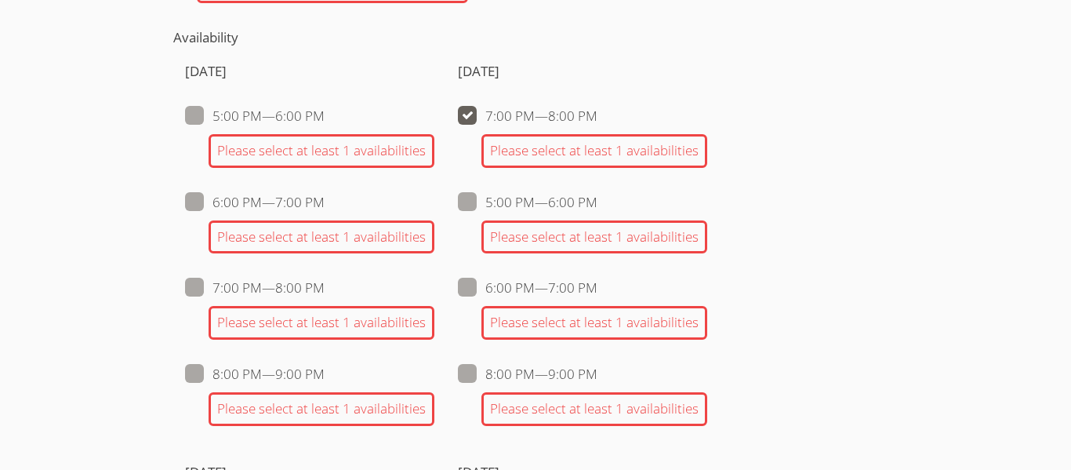
checkbox input "false"
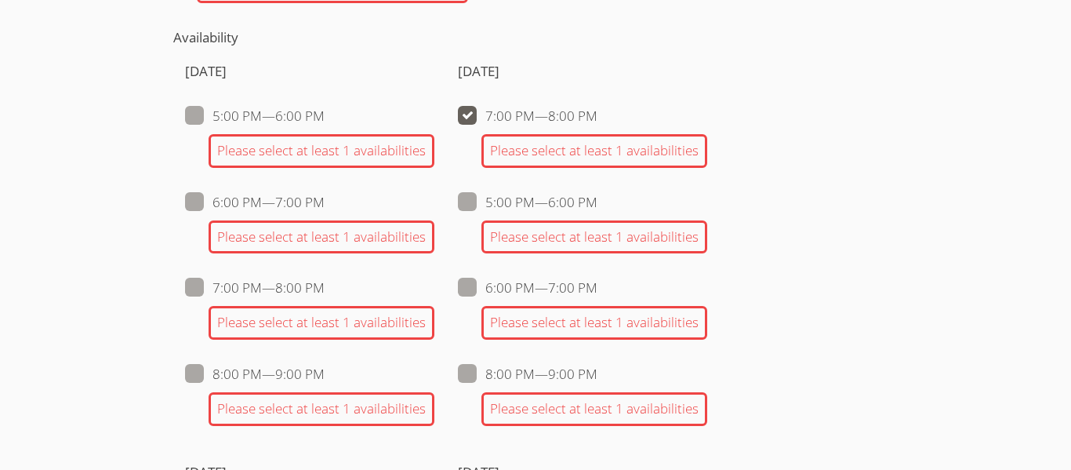
checkbox input "false"
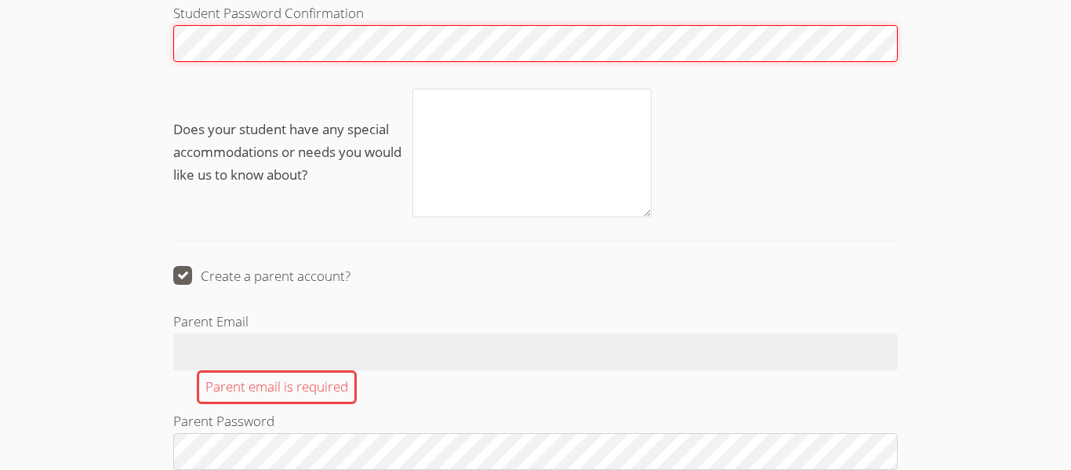
scroll to position [2122, 0]
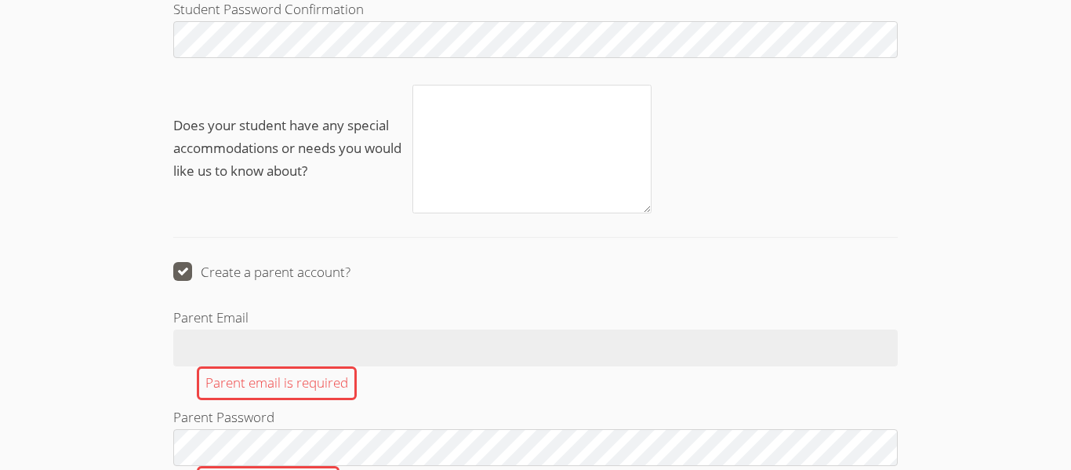
click at [351, 270] on span at bounding box center [351, 272] width 0 height 18
click at [351, 270] on input "Create a parent account?" at bounding box center [357, 268] width 13 height 13
checkbox input "false"
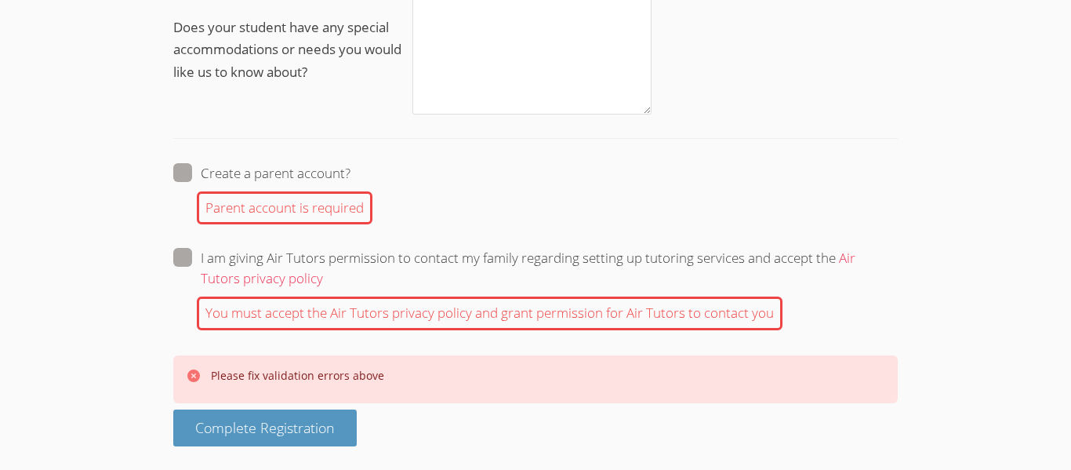
scroll to position [2187, 0]
click at [323, 270] on span at bounding box center [323, 279] width 0 height 18
click at [323, 262] on input "I am giving Air Tutors permission to contact my family regarding setting up tut…" at bounding box center [329, 255] width 13 height 13
checkbox input "true"
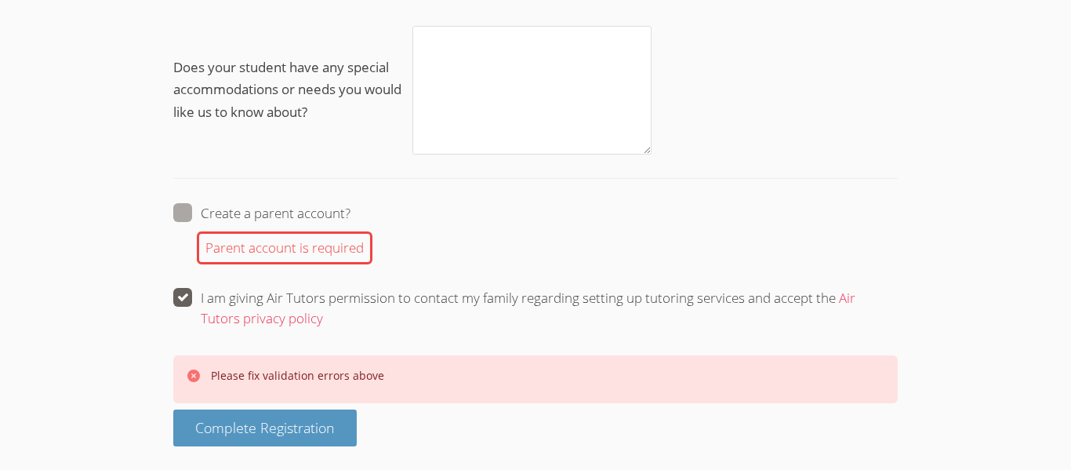
scroll to position [2147, 0]
click at [192, 212] on label "Create a parent account?" at bounding box center [261, 213] width 177 height 20
click at [351, 212] on input "Create a parent account?" at bounding box center [357, 209] width 13 height 13
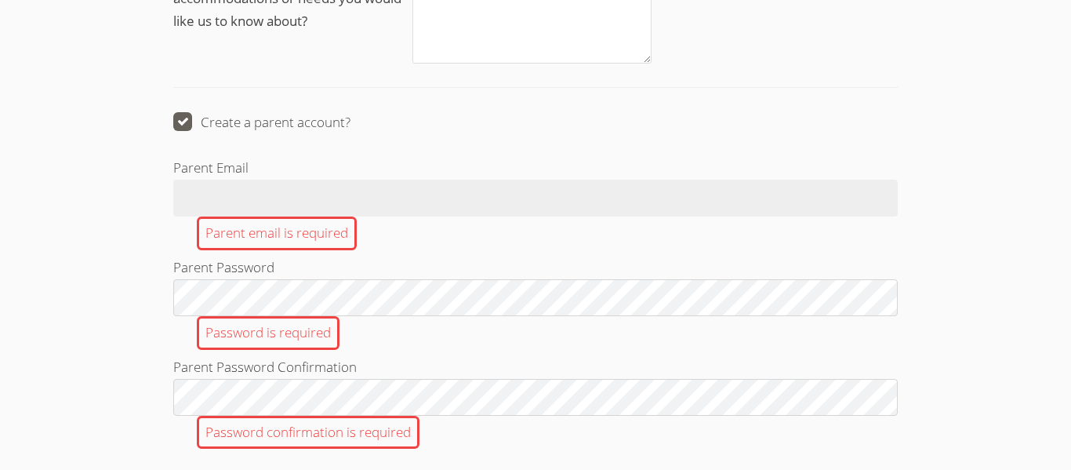
scroll to position [2271, 0]
click at [351, 125] on span at bounding box center [351, 123] width 0 height 18
click at [351, 125] on input "Create a parent account?" at bounding box center [357, 119] width 13 height 13
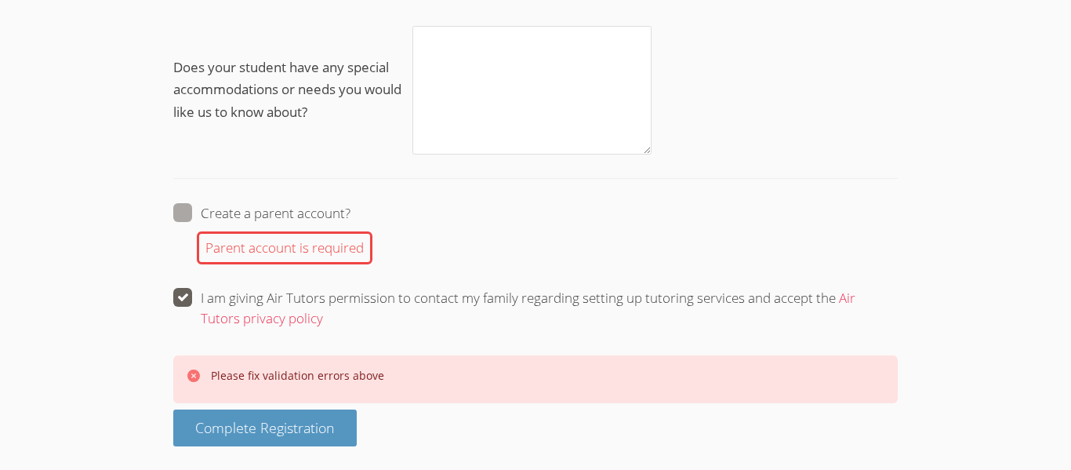
click at [351, 213] on span at bounding box center [351, 213] width 0 height 18
click at [351, 213] on input "Create a parent account?" at bounding box center [357, 209] width 13 height 13
checkbox input "true"
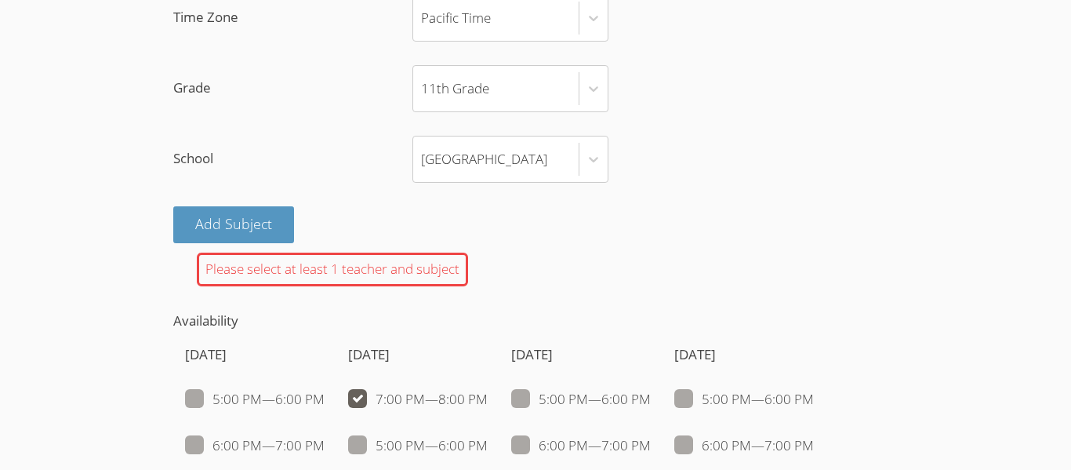
scroll to position [1217, 0]
click at [255, 226] on button "Add Subject" at bounding box center [233, 225] width 121 height 37
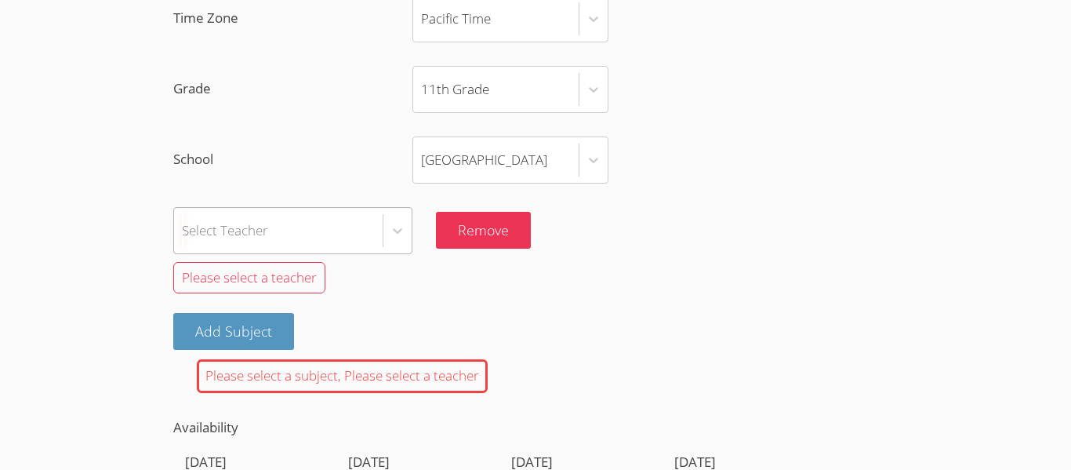
click at [271, 230] on div "Select Teacher" at bounding box center [278, 230] width 209 height 45
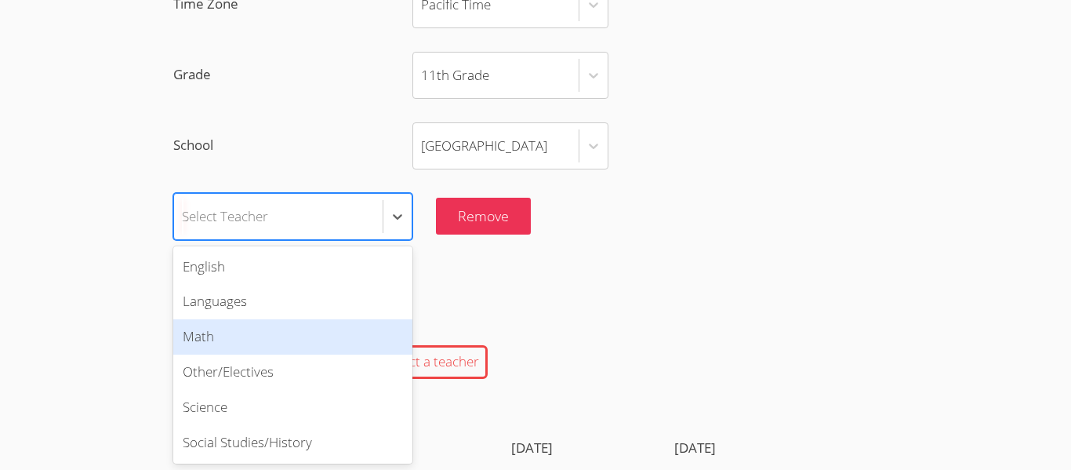
click at [283, 328] on div "Math" at bounding box center [292, 336] width 239 height 35
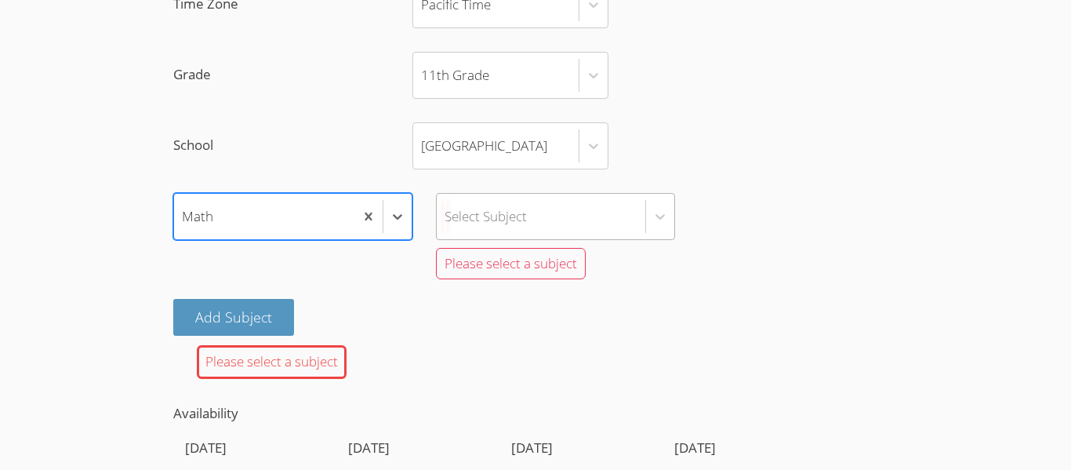
click at [547, 217] on div "Select Subject" at bounding box center [541, 216] width 209 height 45
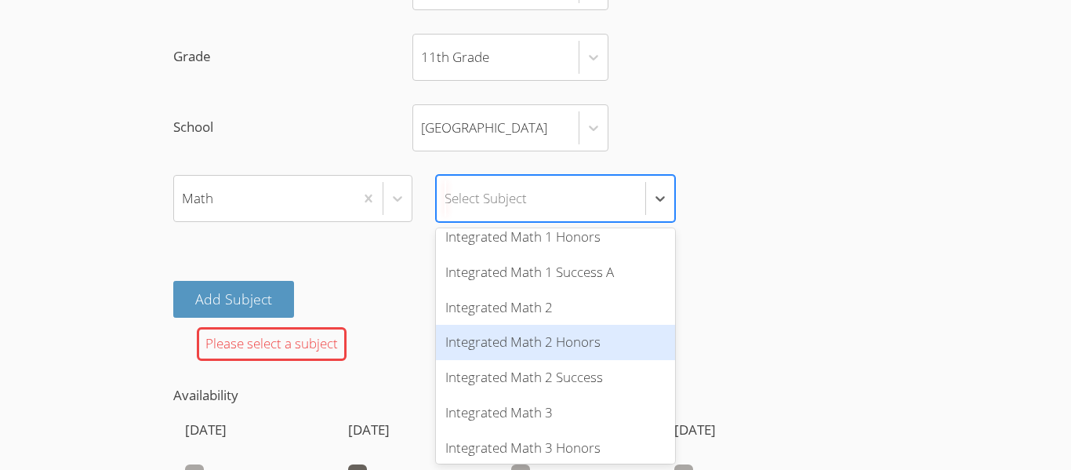
scroll to position [565, 0]
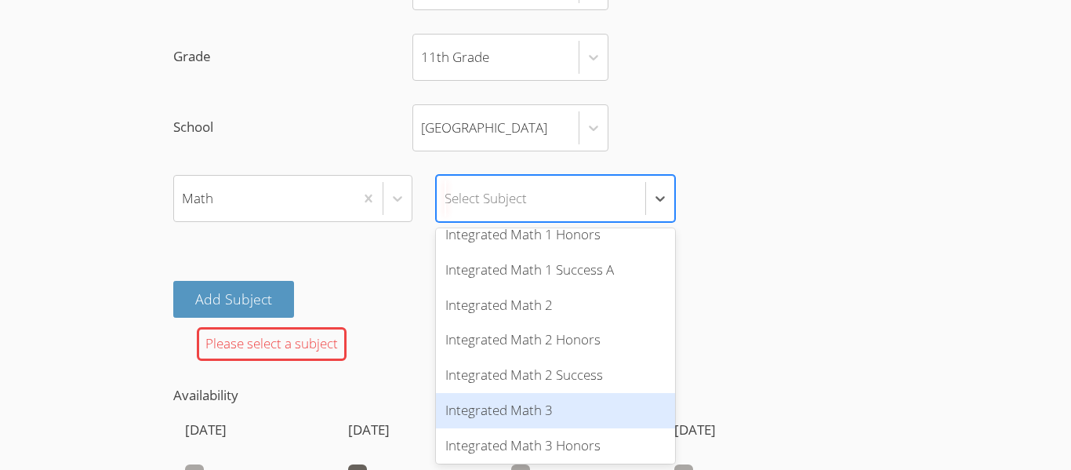
click at [504, 408] on div "Integrated Math 3" at bounding box center [555, 410] width 239 height 35
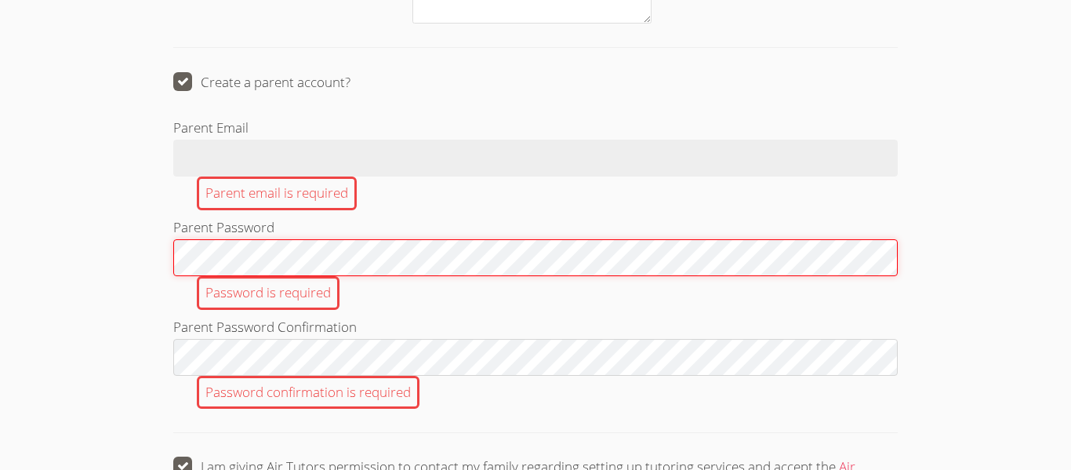
scroll to position [2320, 0]
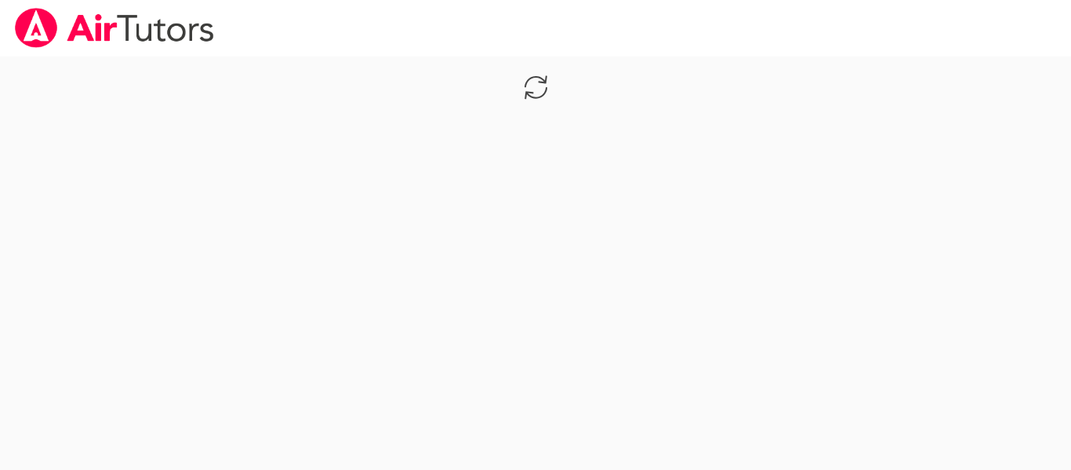
scroll to position [439, 0]
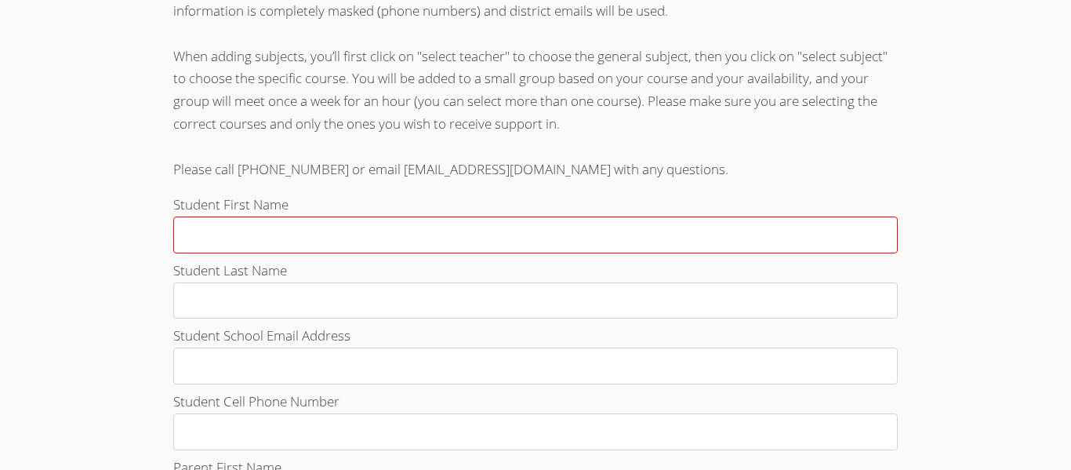
click at [304, 230] on input "Student First Name" at bounding box center [535, 234] width 725 height 37
type input "Kyron"
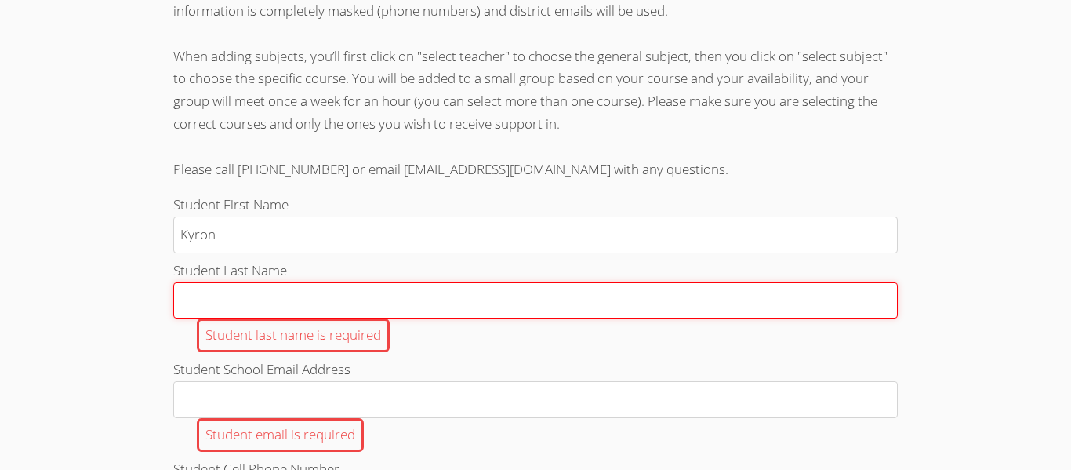
click at [304, 295] on input "Student Last Name Student last name is required" at bounding box center [535, 300] width 725 height 37
type input "[PERSON_NAME]"
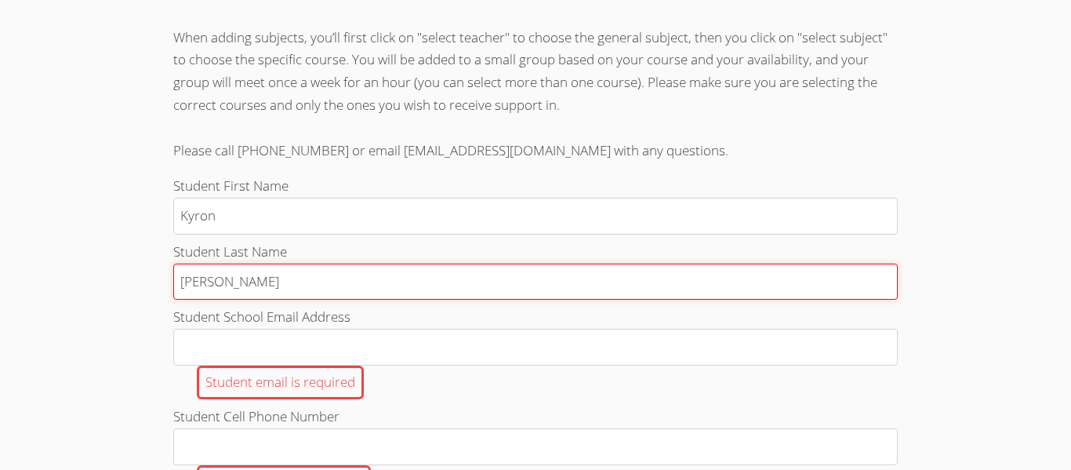
scroll to position [467, 0]
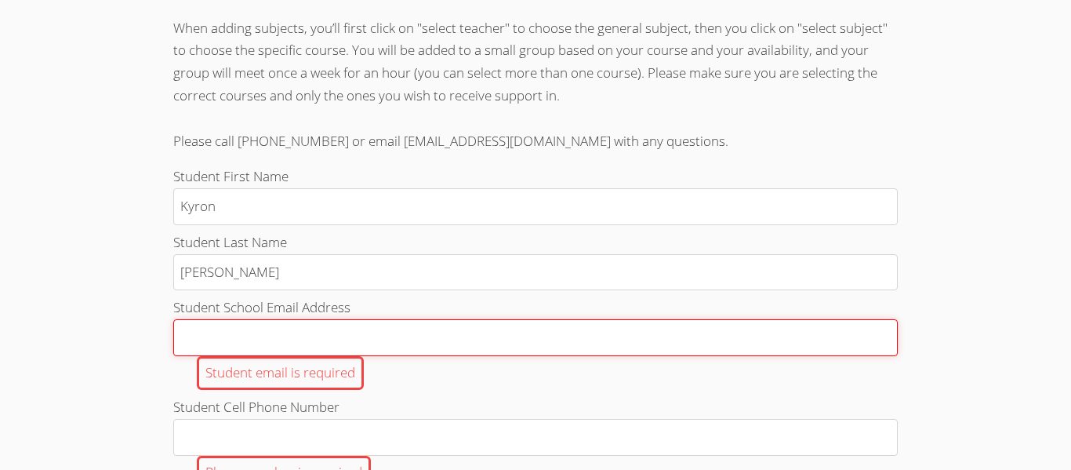
click at [315, 340] on input "Student School Email Address Student email is required" at bounding box center [535, 337] width 725 height 37
type input "[EMAIL_ADDRESS][DOMAIN_NAME]"
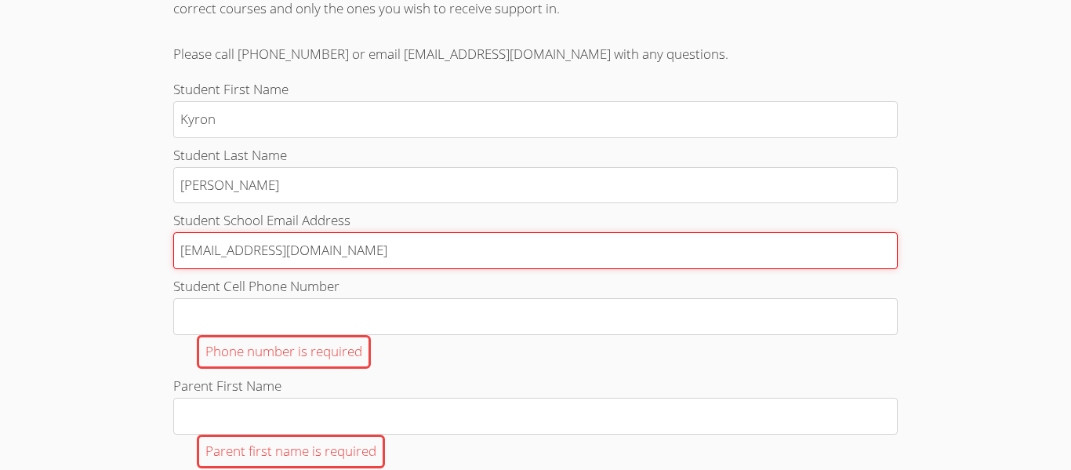
scroll to position [562, 0]
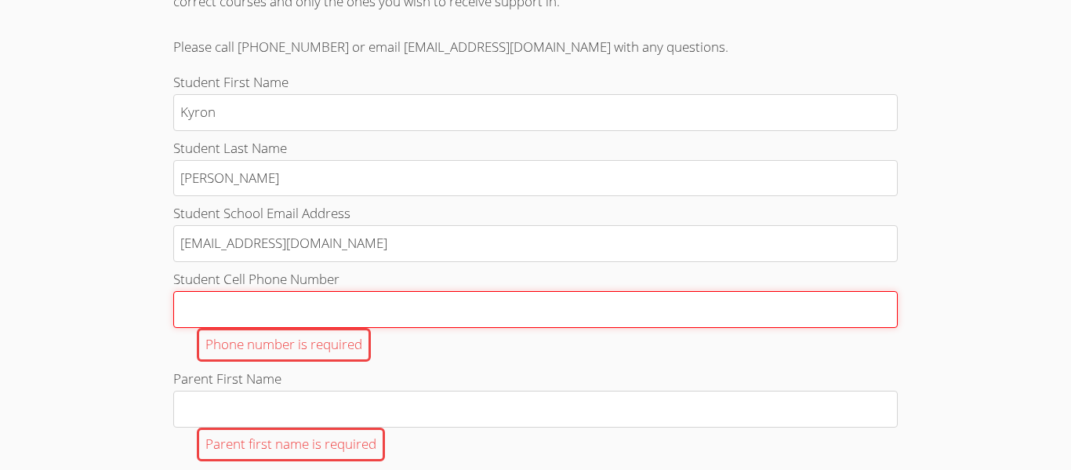
click at [253, 313] on input "Student Cell Phone Number Phone number is required" at bounding box center [535, 309] width 725 height 37
type input "3237389918"
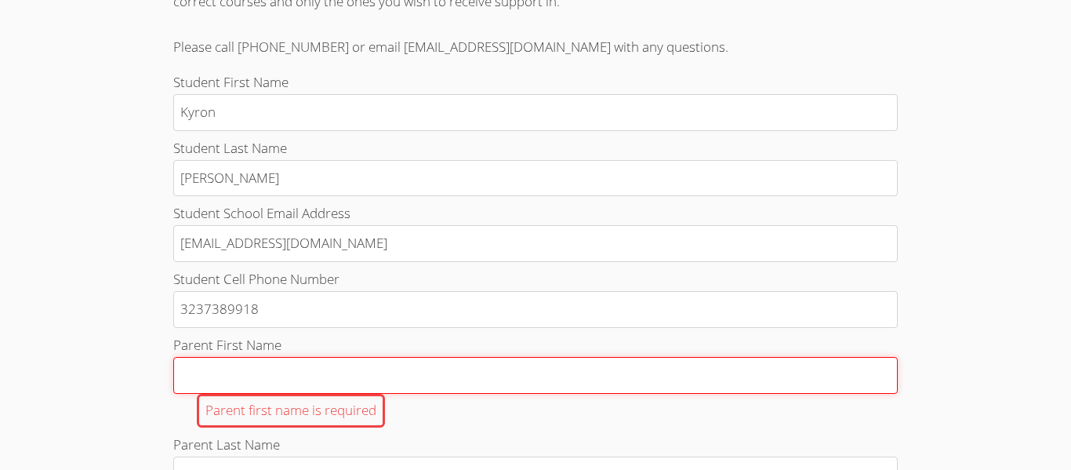
click at [296, 373] on input "Parent First Name Parent first name is required" at bounding box center [535, 375] width 725 height 37
type input "Keisha"
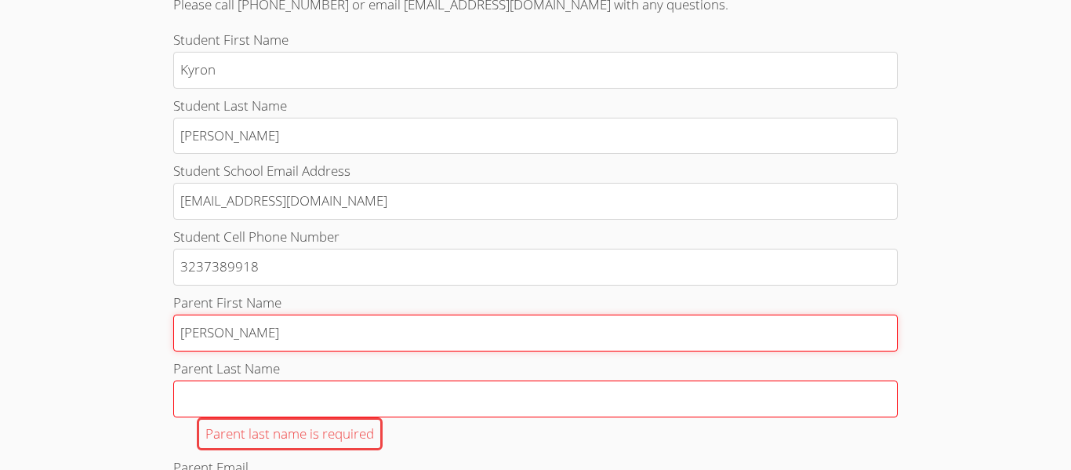
scroll to position [613, 0]
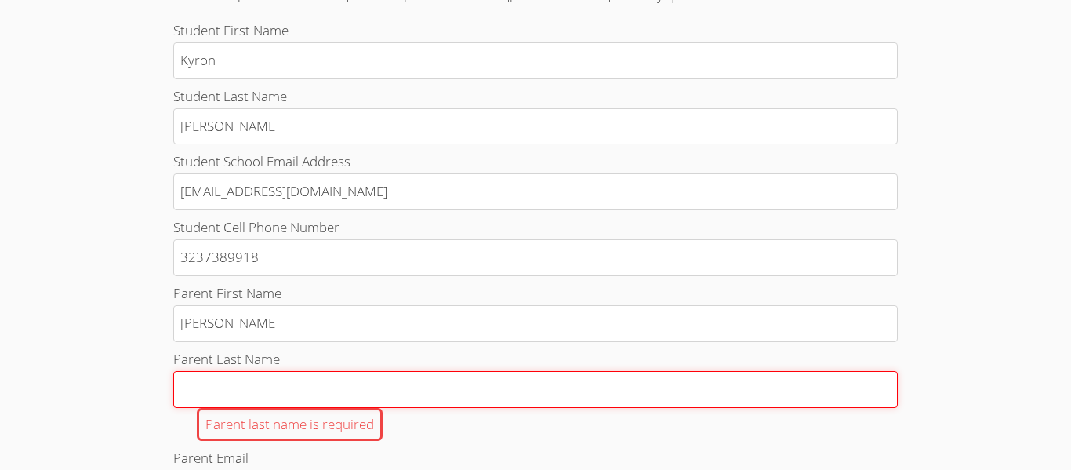
click at [263, 391] on input "Parent Last Name Parent last name is required" at bounding box center [535, 389] width 725 height 37
type input "Black"
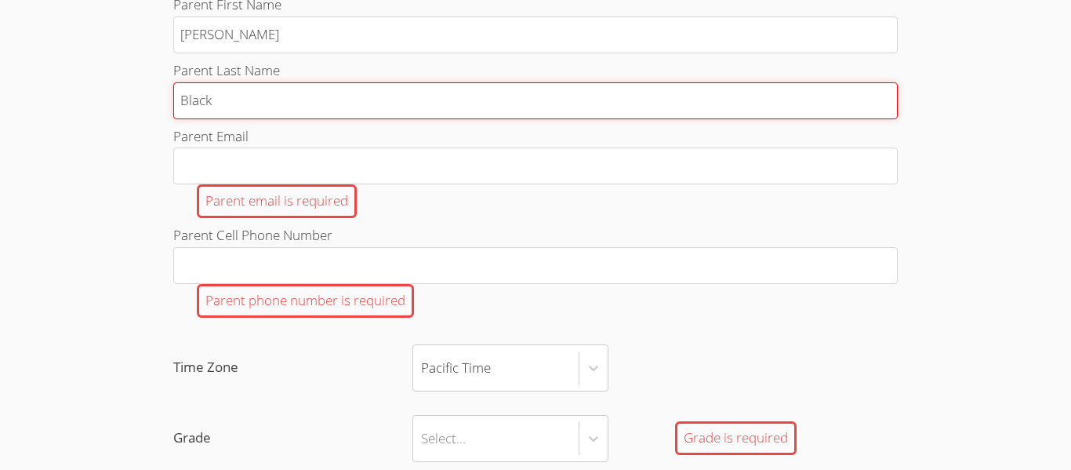
scroll to position [914, 0]
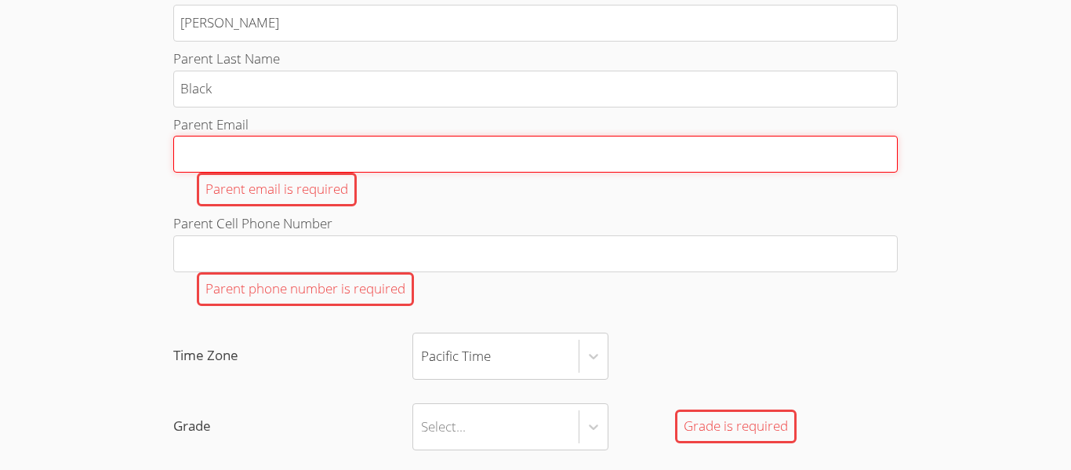
click at [263, 150] on input "Parent Email Parent email is required" at bounding box center [535, 154] width 725 height 37
type input "Keisha.black4@gmail.com"
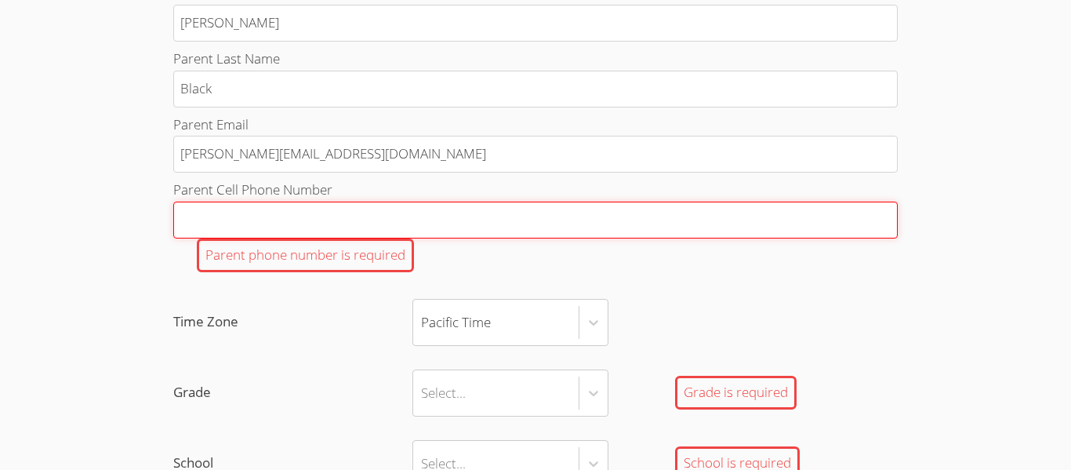
click at [301, 225] on input "Parent Cell Phone Number Parent phone number is required" at bounding box center [535, 220] width 725 height 37
type input "3234071671"
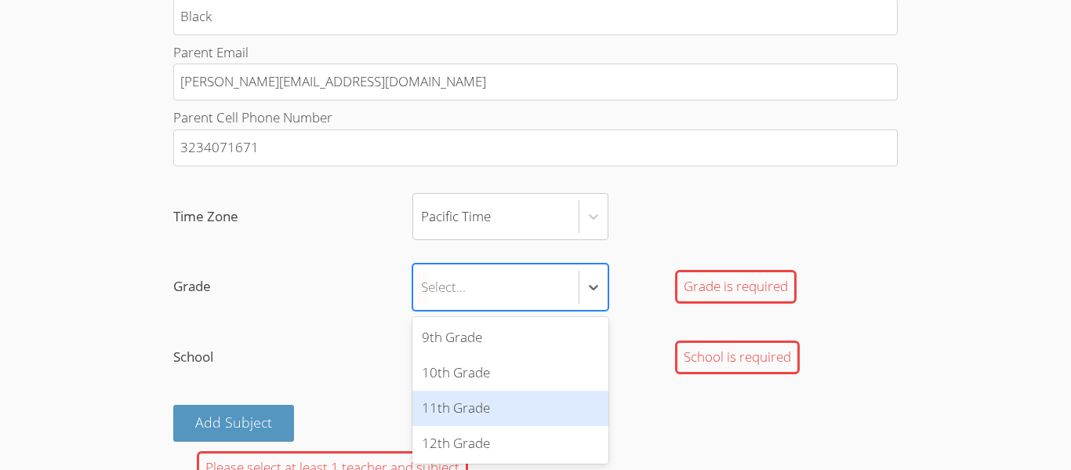
click at [461, 391] on div "11th Grade" at bounding box center [511, 408] width 196 height 35
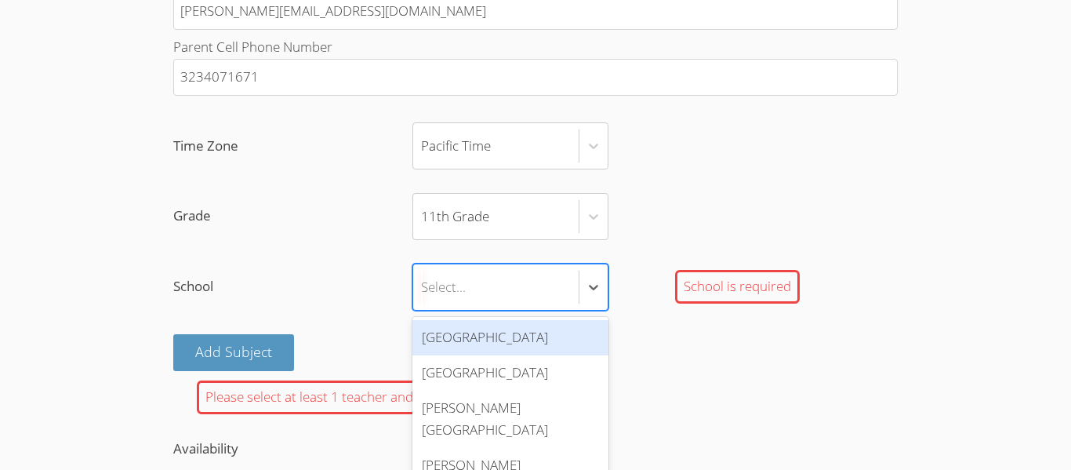
click at [441, 351] on div "Hawthorne High School" at bounding box center [511, 337] width 196 height 35
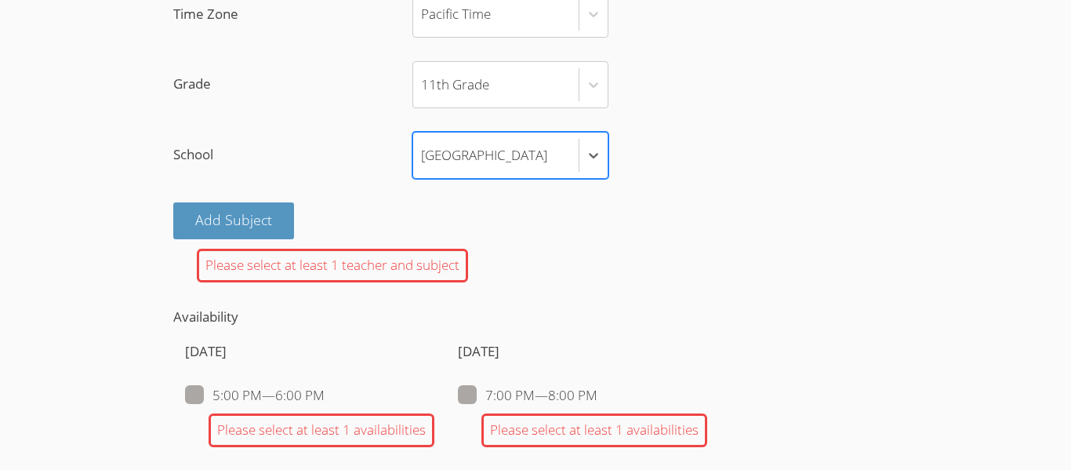
scroll to position [1185, 0]
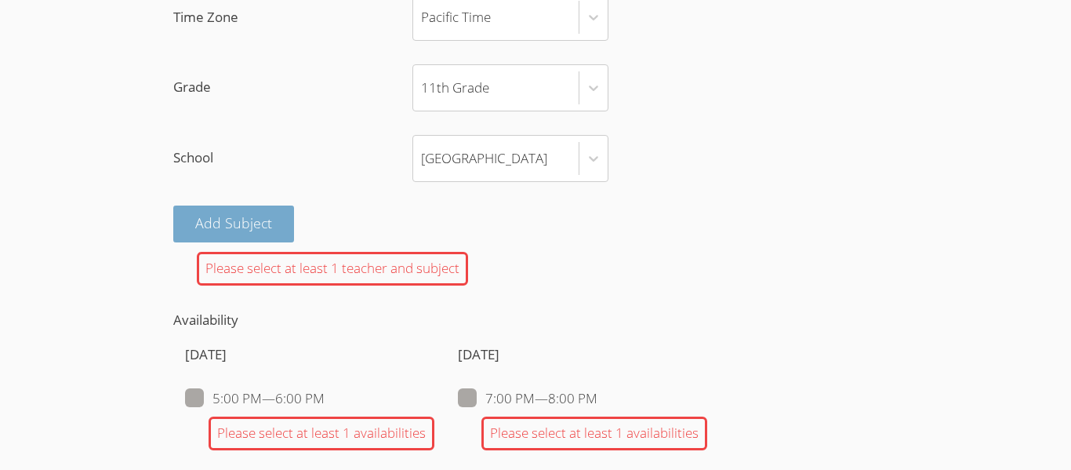
click at [270, 220] on button "Add Subject" at bounding box center [233, 223] width 121 height 37
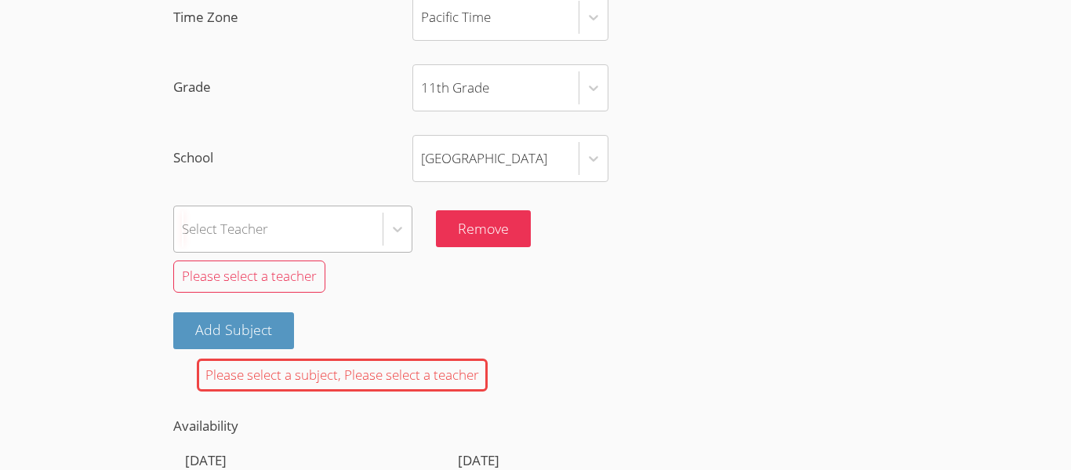
click at [274, 226] on div "Select Teacher" at bounding box center [278, 228] width 209 height 45
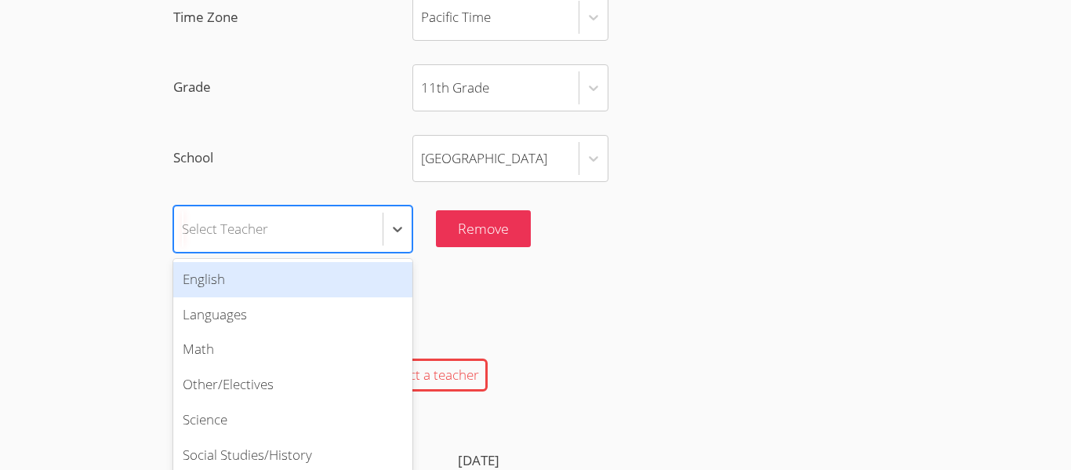
scroll to position [1198, 0]
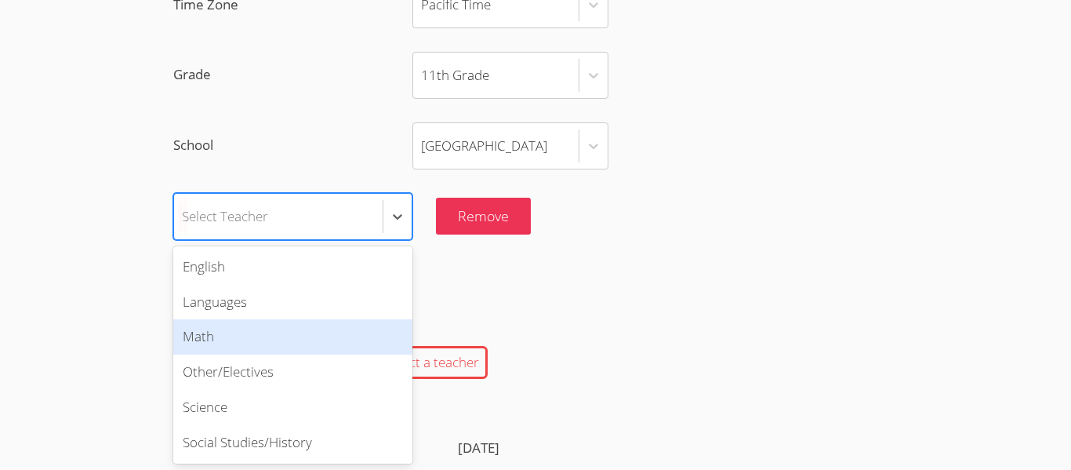
click at [328, 324] on div "Math" at bounding box center [292, 336] width 239 height 35
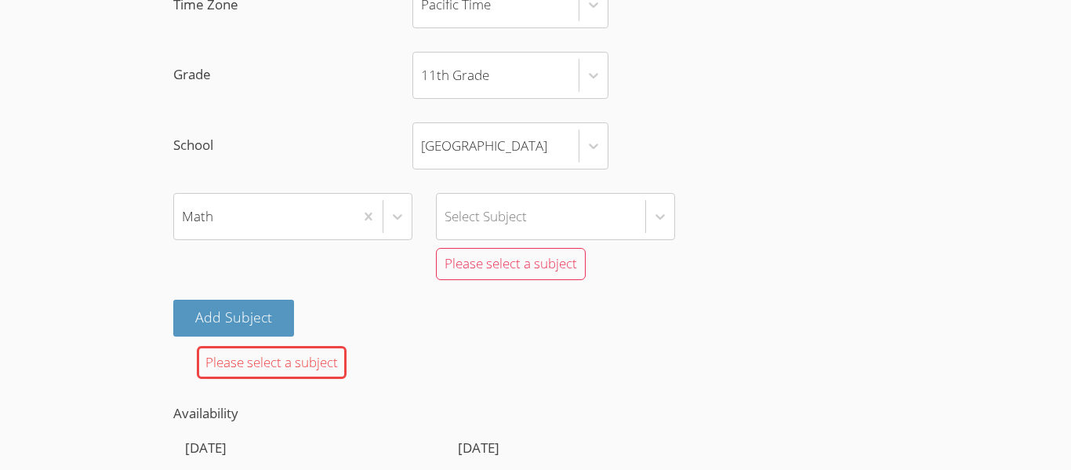
click at [454, 243] on div "Please select a subject" at bounding box center [555, 264] width 239 height 48
click at [478, 209] on div "Select Subject" at bounding box center [486, 216] width 82 height 23
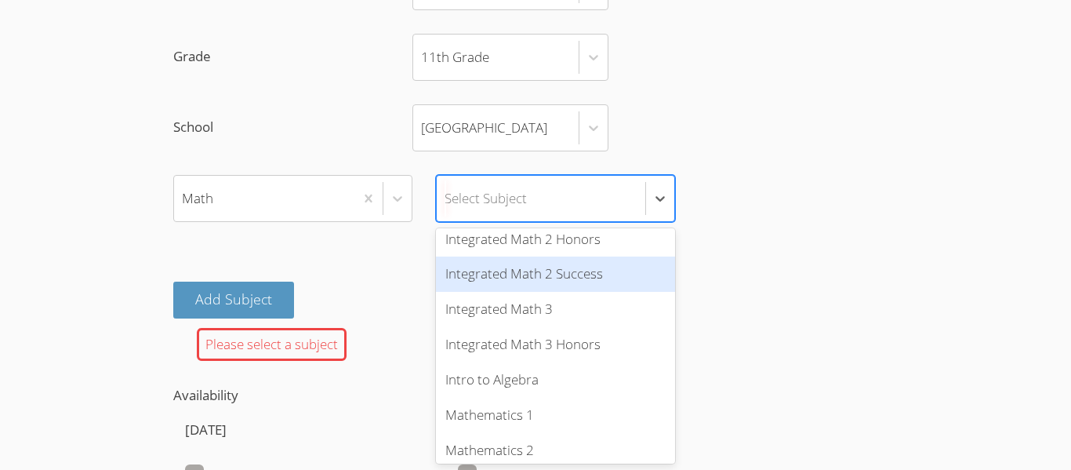
scroll to position [667, 0]
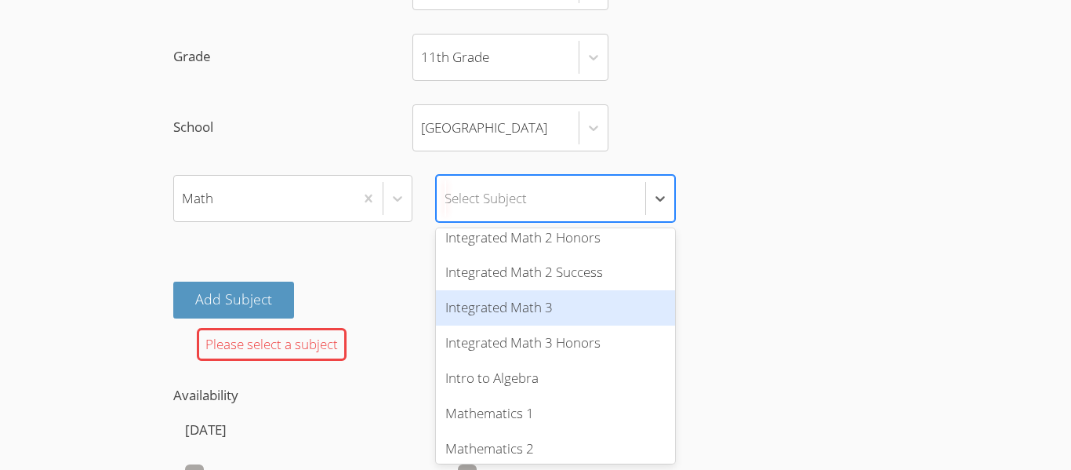
click at [518, 296] on div "Integrated Math 3" at bounding box center [555, 307] width 239 height 35
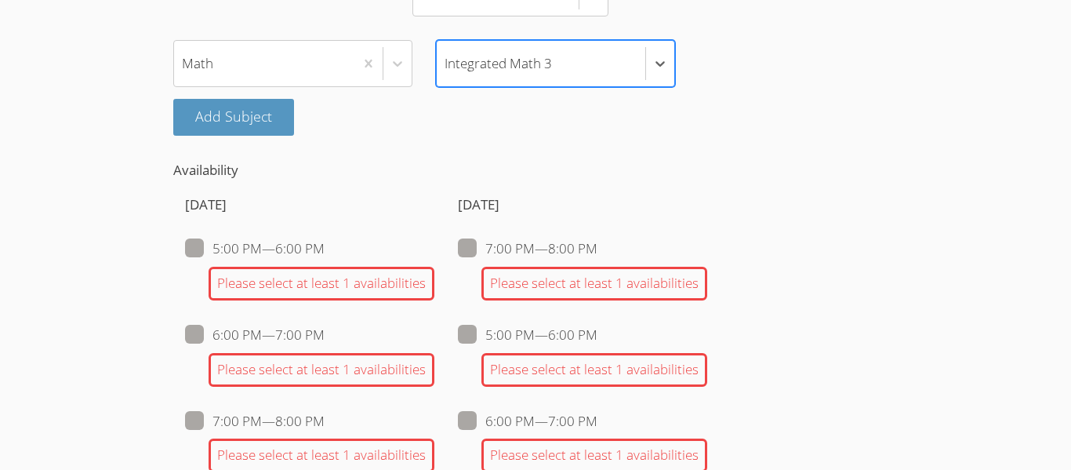
scroll to position [1351, 0]
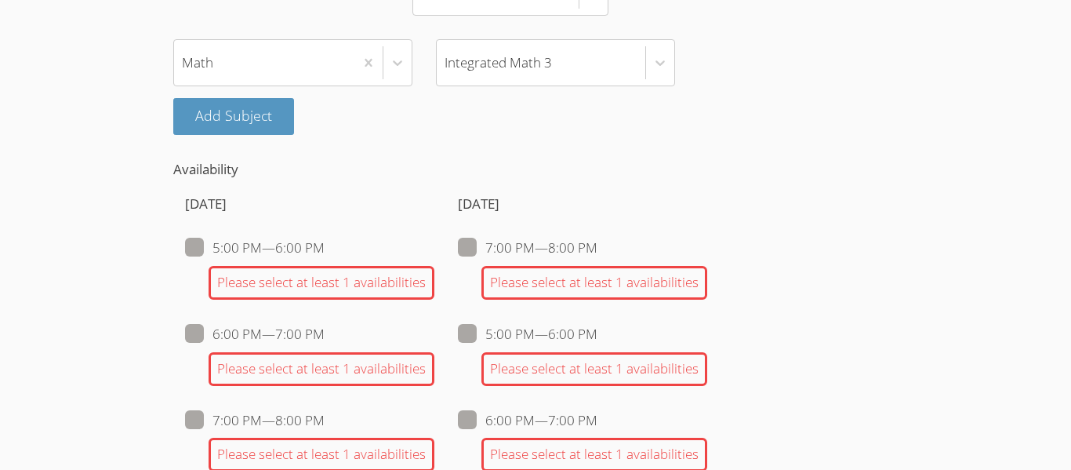
click at [598, 253] on span at bounding box center [598, 247] width 0 height 18
click at [598, 251] on input "7:00 PM — 8:00 PM" at bounding box center [604, 244] width 13 height 13
checkbox input "true"
checkbox input "false"
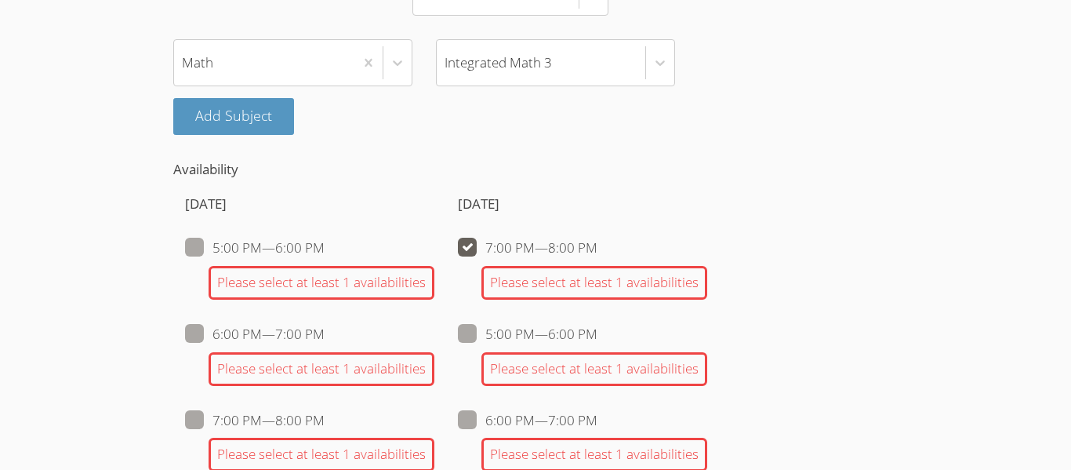
checkbox input "false"
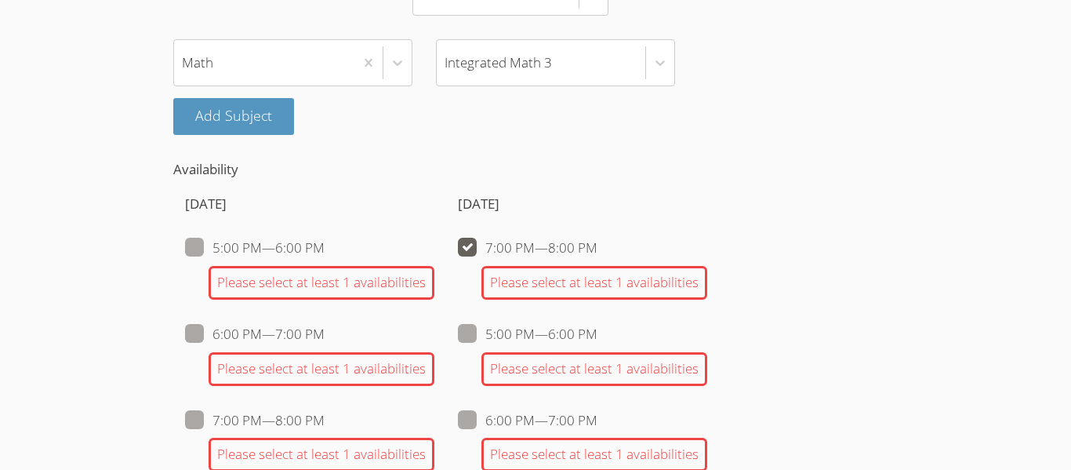
checkbox input "false"
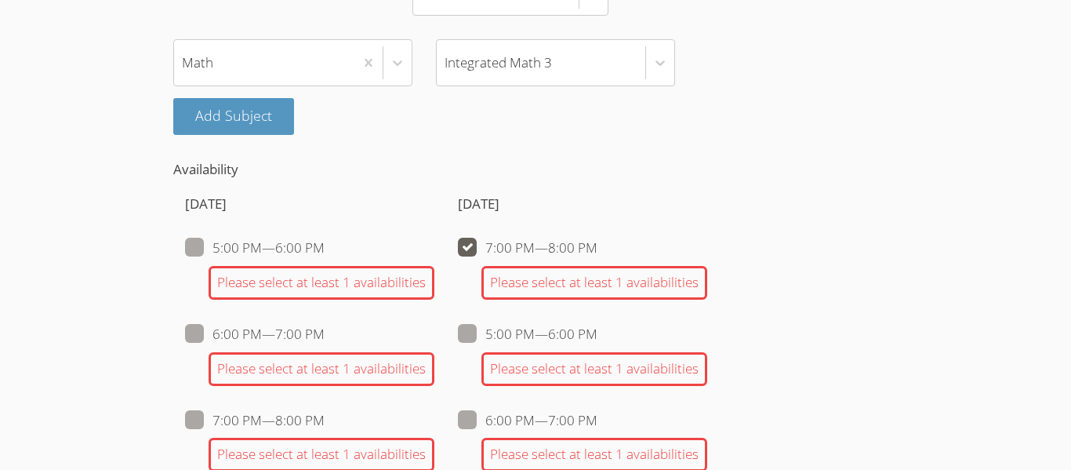
checkbox input "false"
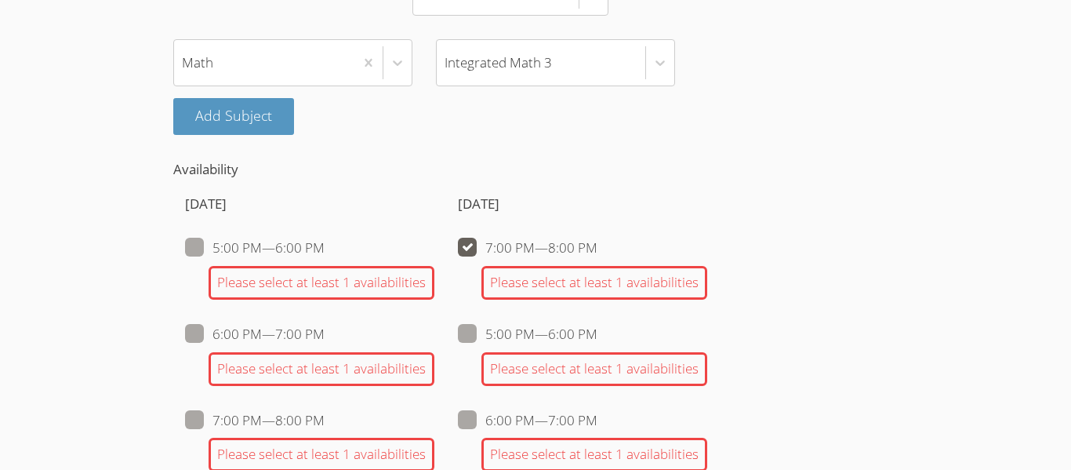
checkbox input "false"
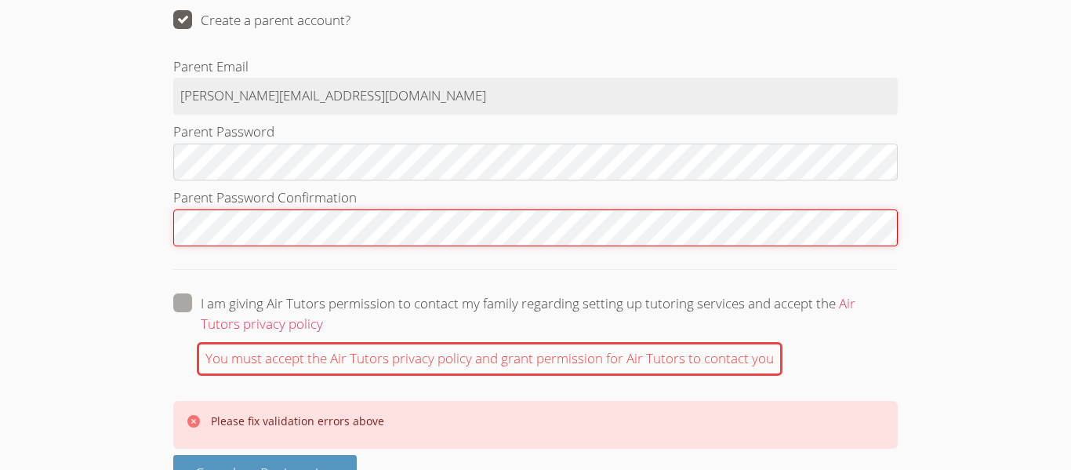
scroll to position [2362, 0]
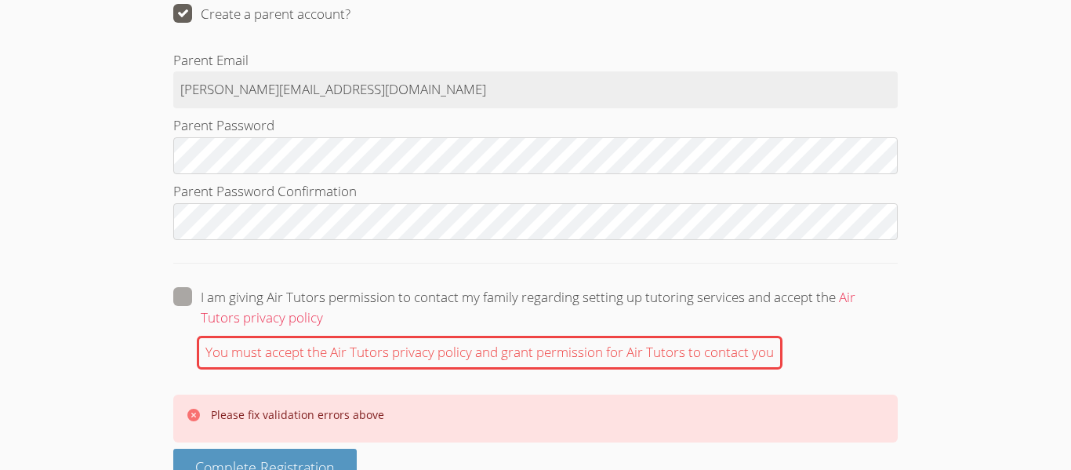
click at [323, 308] on span at bounding box center [323, 317] width 0 height 18
click at [323, 293] on input "I am giving Air Tutors permission to contact my family regarding setting up tut…" at bounding box center [329, 293] width 13 height 13
checkbox input "true"
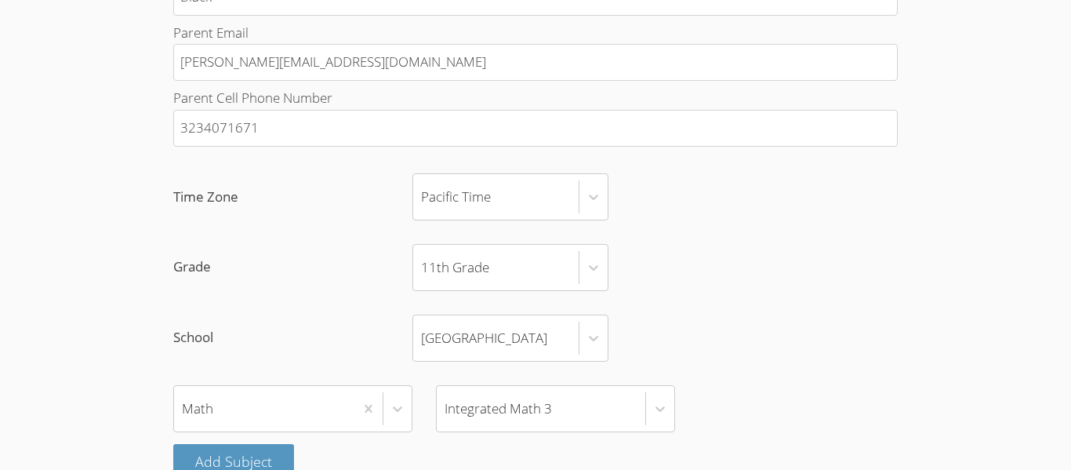
scroll to position [2307, 0]
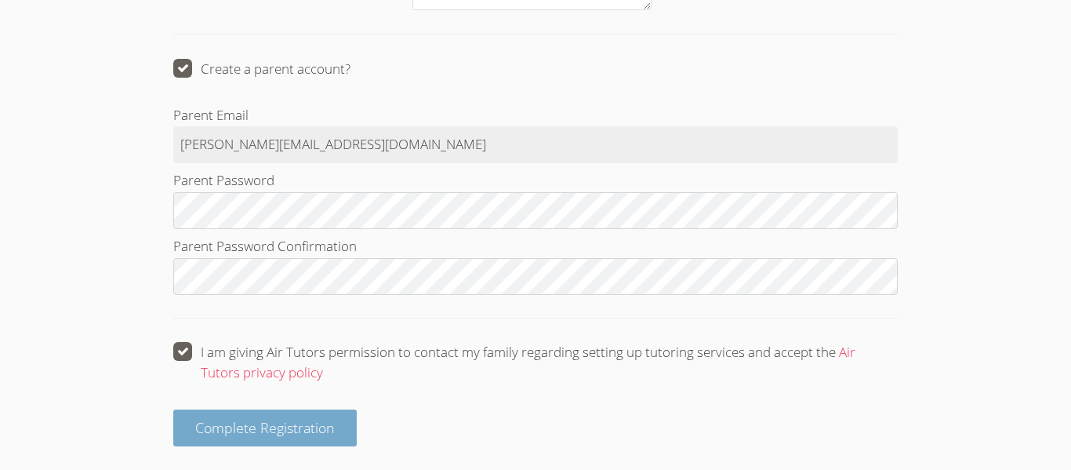
click at [282, 422] on span "Complete Registration" at bounding box center [265, 427] width 140 height 19
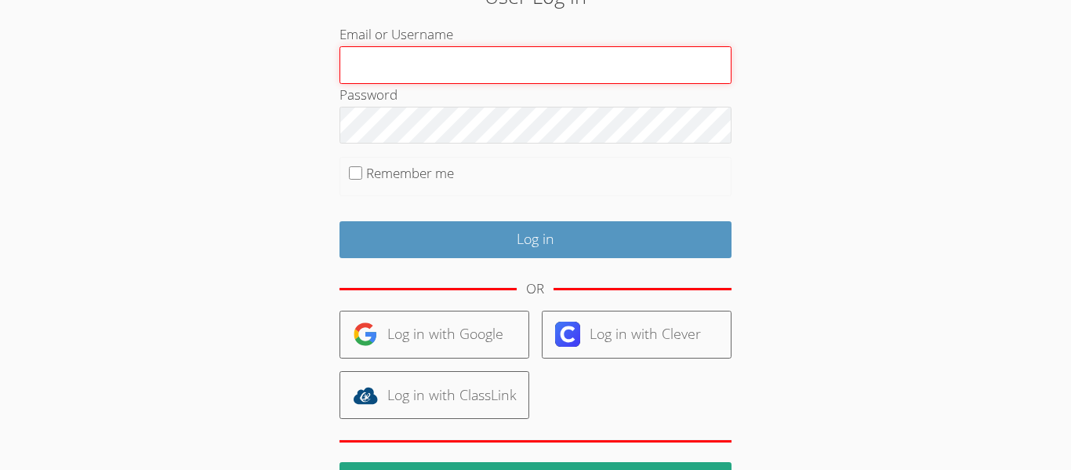
scroll to position [171, 0]
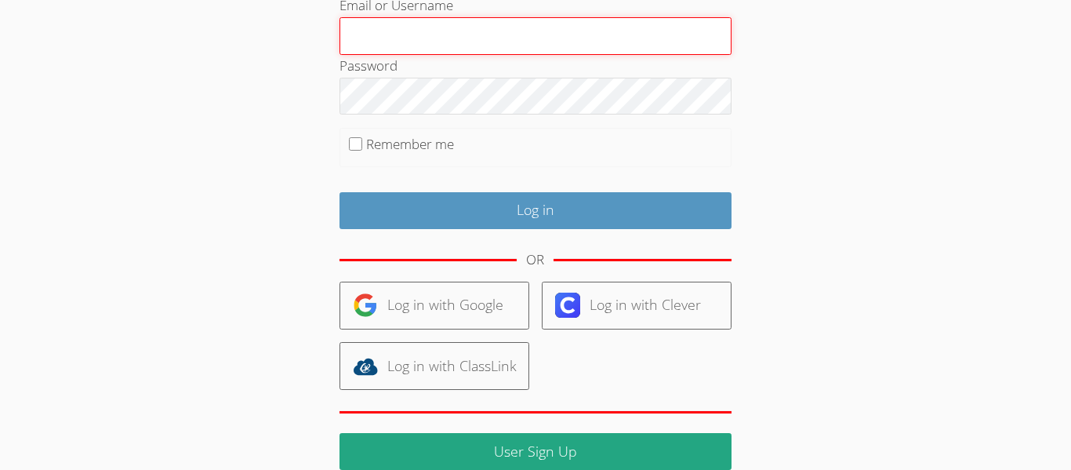
click at [395, 45] on input "Email or Username" at bounding box center [536, 36] width 392 height 38
type input "k"
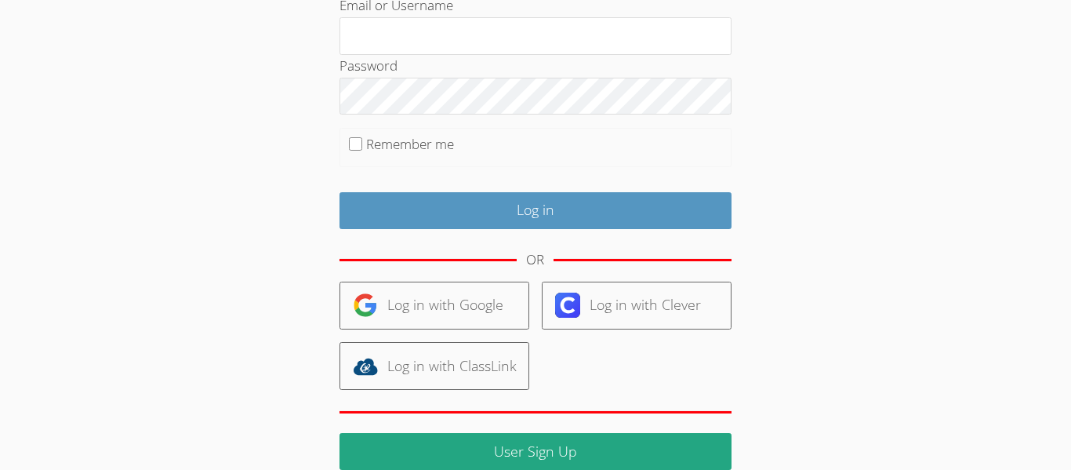
click at [364, 146] on fieldset "Remember me" at bounding box center [536, 147] width 392 height 39
click at [362, 146] on fieldset "Remember me" at bounding box center [536, 147] width 392 height 39
click at [355, 148] on input "Remember me" at bounding box center [355, 143] width 13 height 13
checkbox input "true"
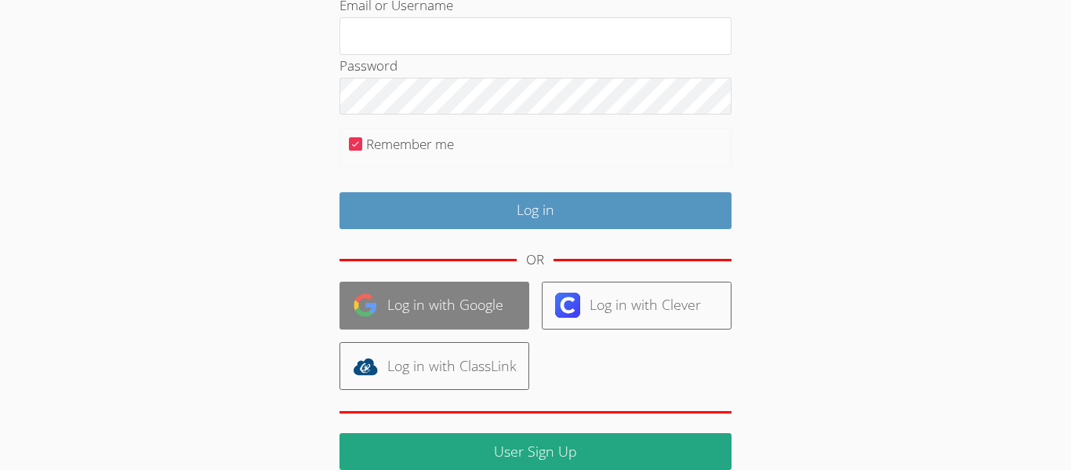
click at [466, 309] on link "Log in with Google" at bounding box center [435, 306] width 190 height 48
